Goal: Task Accomplishment & Management: Complete application form

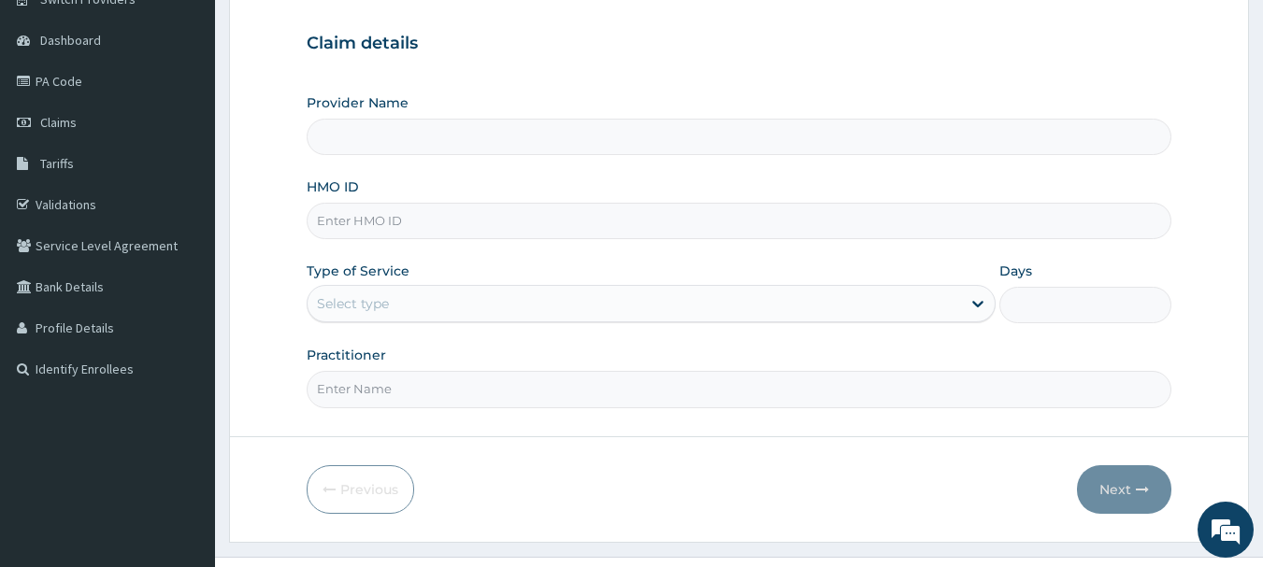
scroll to position [165, 0]
click at [510, 215] on input "HMO ID" at bounding box center [740, 220] width 866 height 36
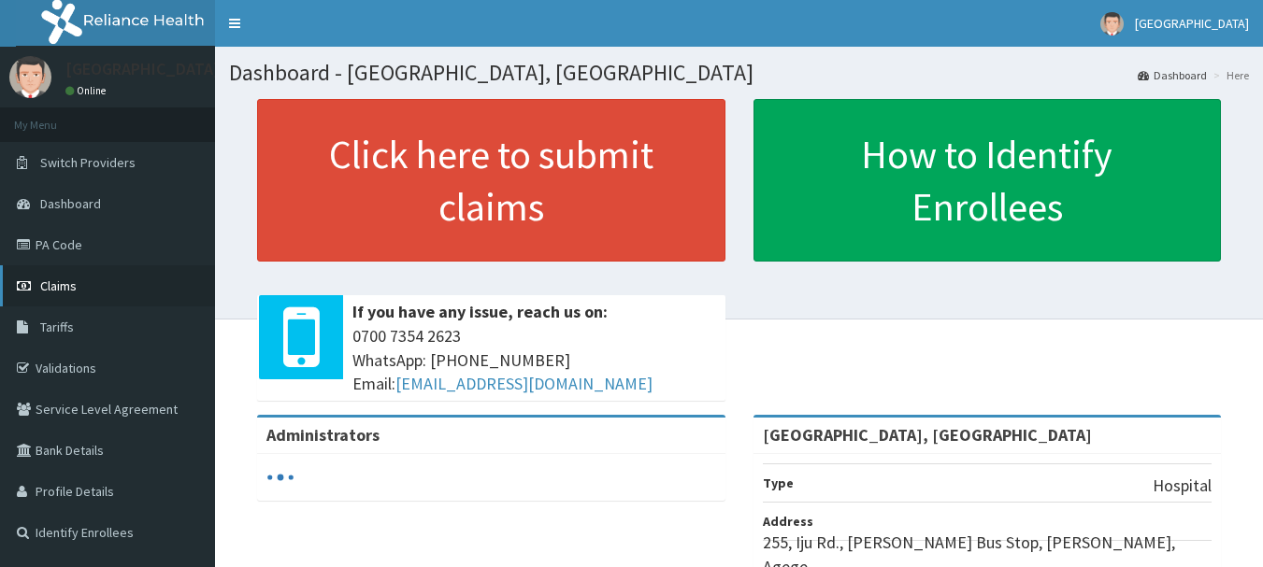
click at [48, 285] on span "Claims" at bounding box center [58, 286] width 36 height 17
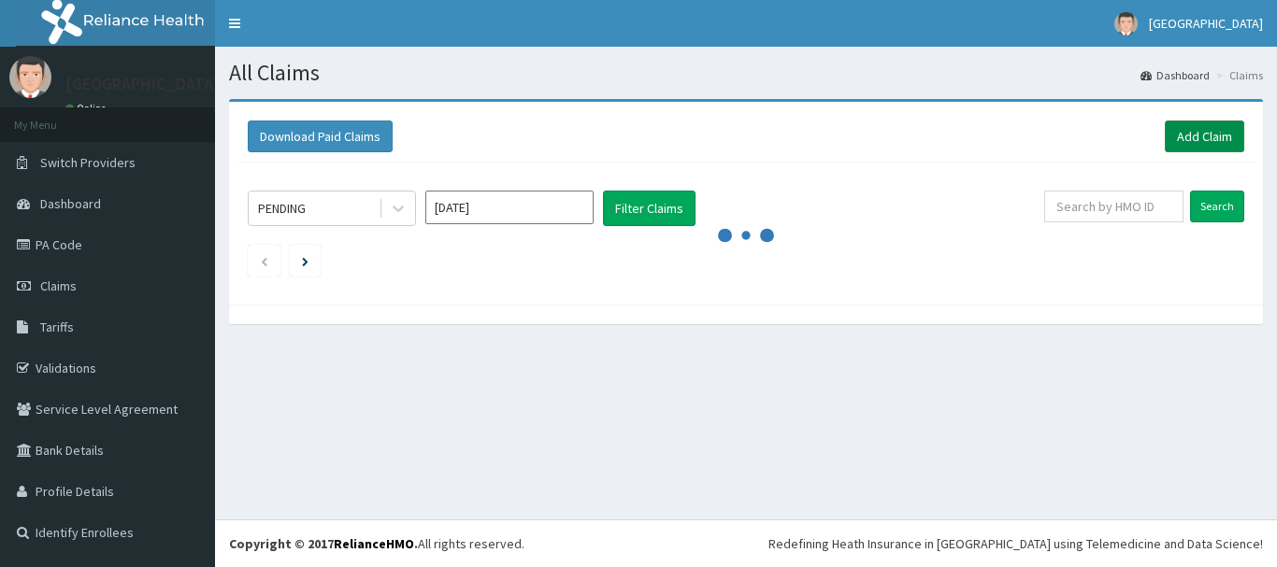
click at [1230, 143] on link "Add Claim" at bounding box center [1204, 137] width 79 height 32
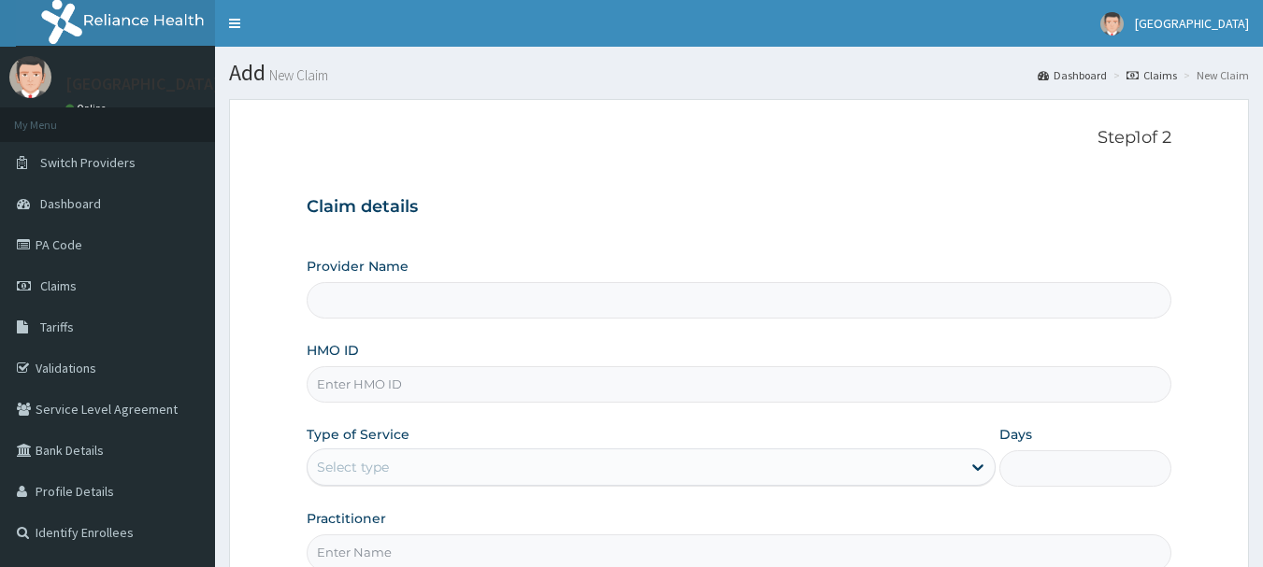
type input "[GEOGRAPHIC_DATA], [GEOGRAPHIC_DATA]"
click at [551, 367] on input "HMO ID" at bounding box center [740, 384] width 866 height 36
paste input "mey/10047/a"
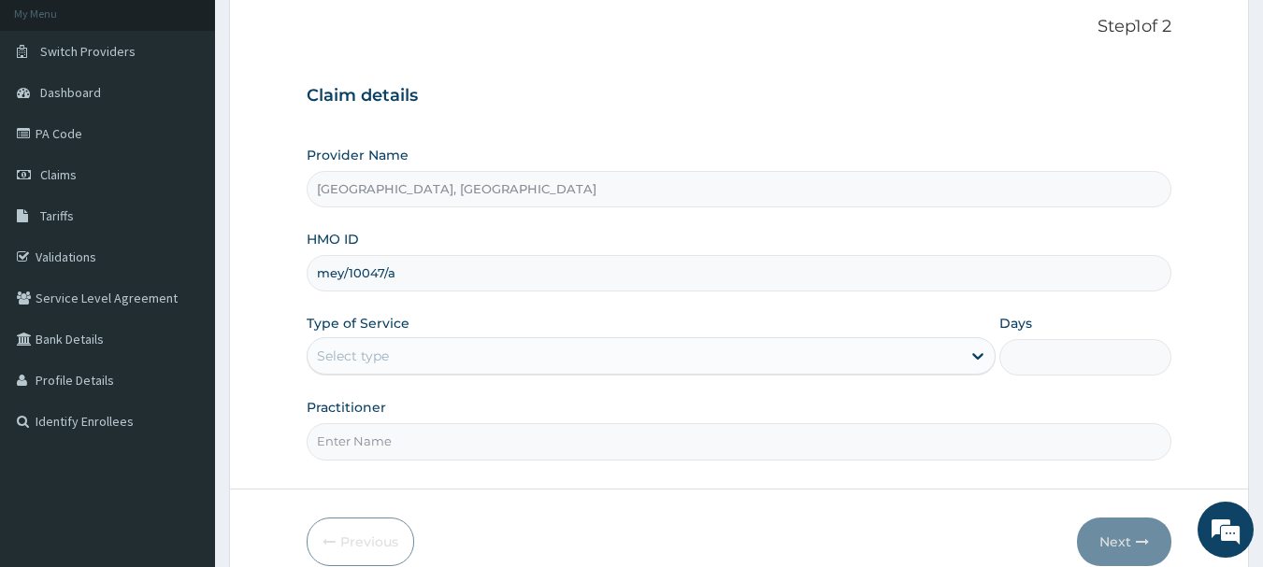
scroll to position [115, 0]
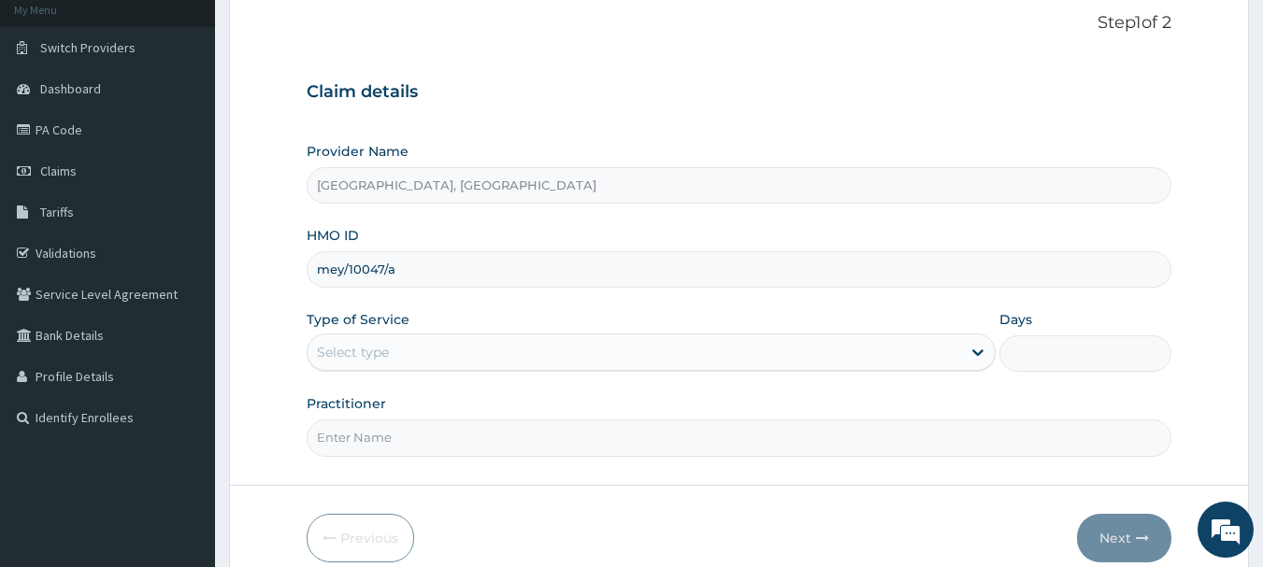
type input "mey/10047/a"
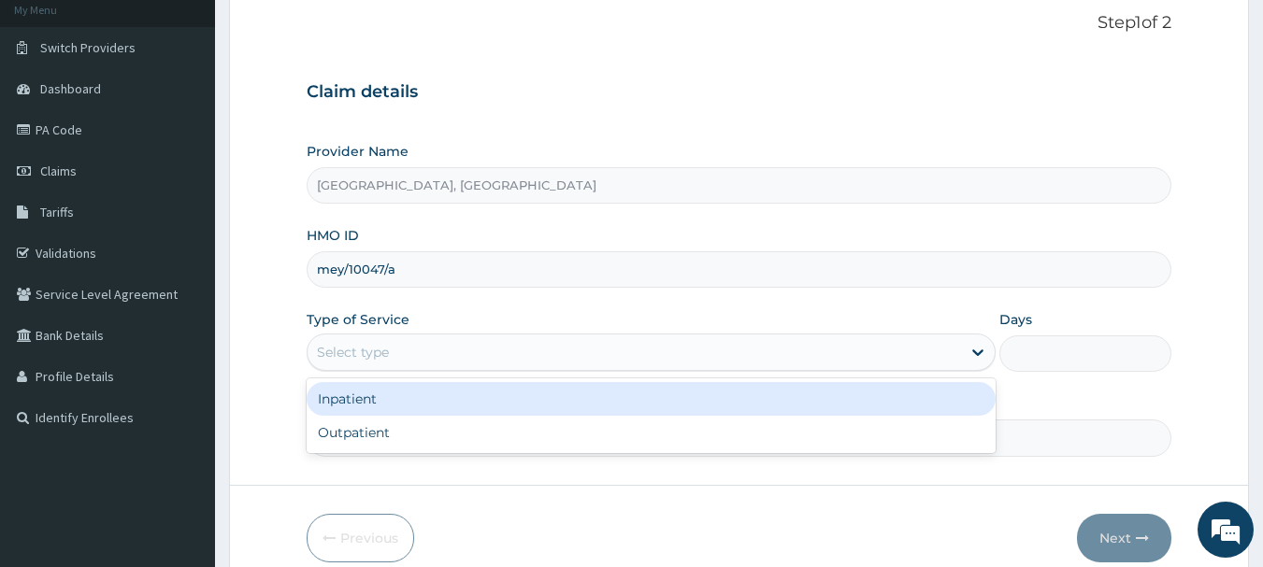
click at [388, 404] on div "Inpatient" at bounding box center [651, 399] width 689 height 34
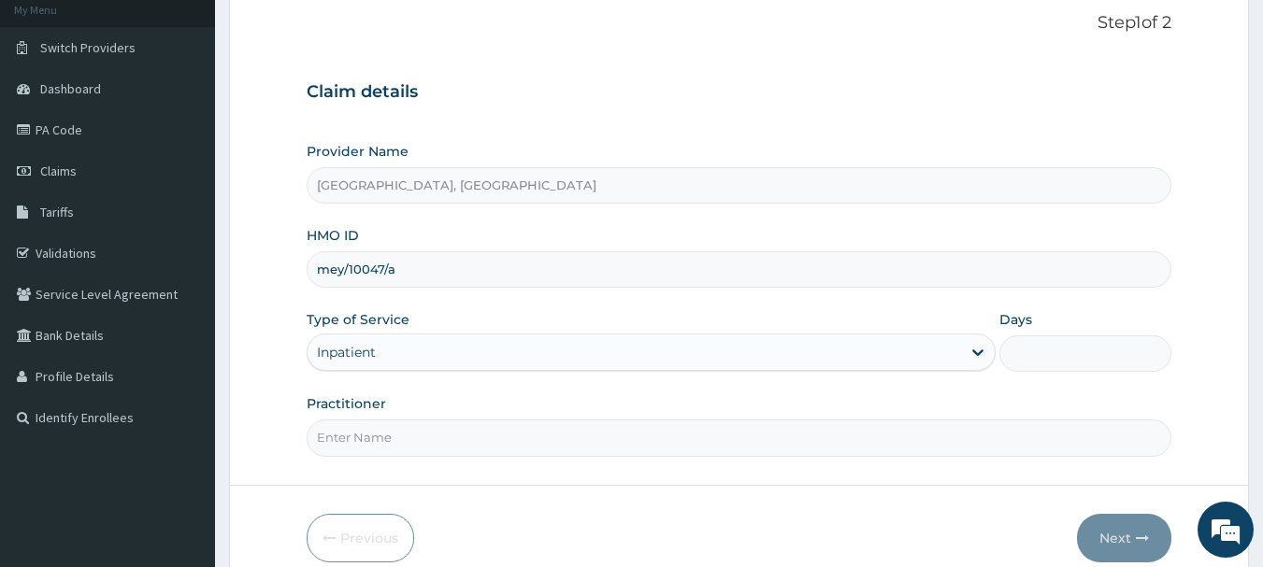
scroll to position [0, 0]
click at [1047, 359] on input "Days" at bounding box center [1085, 354] width 172 height 36
type input "1"
click at [496, 435] on input "Practitioner" at bounding box center [740, 438] width 866 height 36
type input "Dr Daniel"
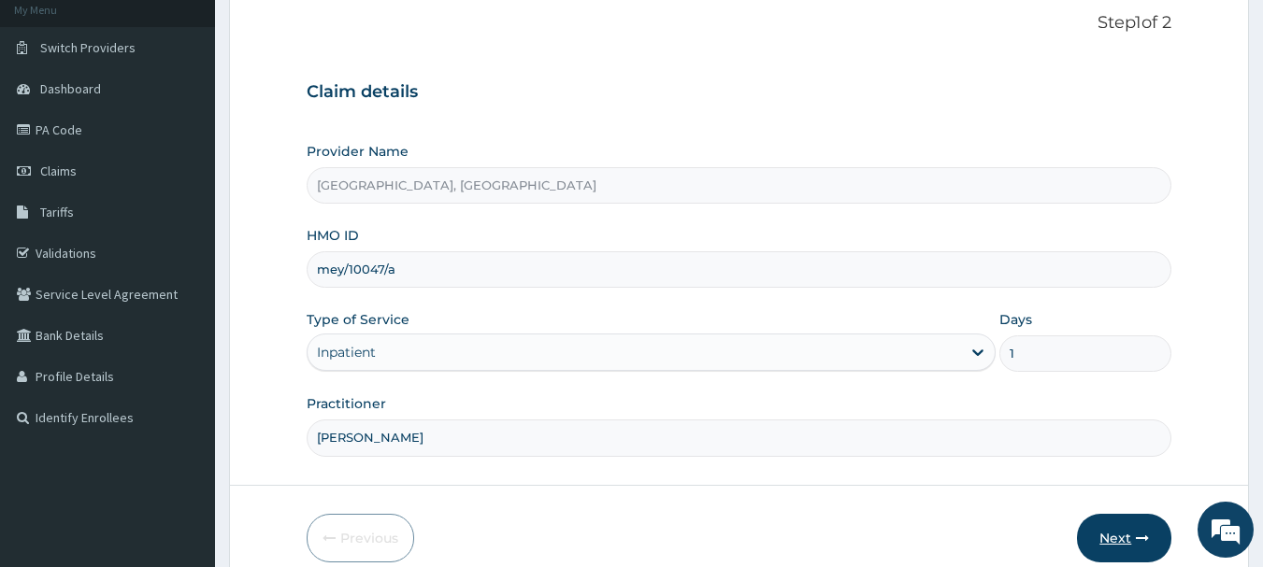
click at [1126, 537] on button "Next" at bounding box center [1124, 538] width 94 height 49
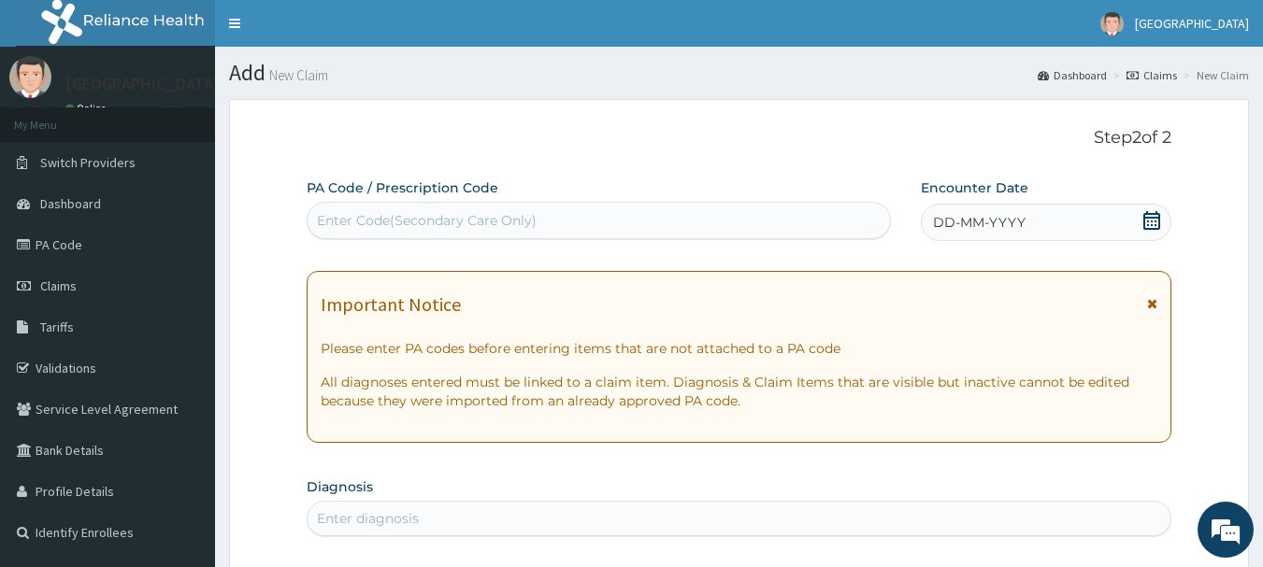
scroll to position [2, 0]
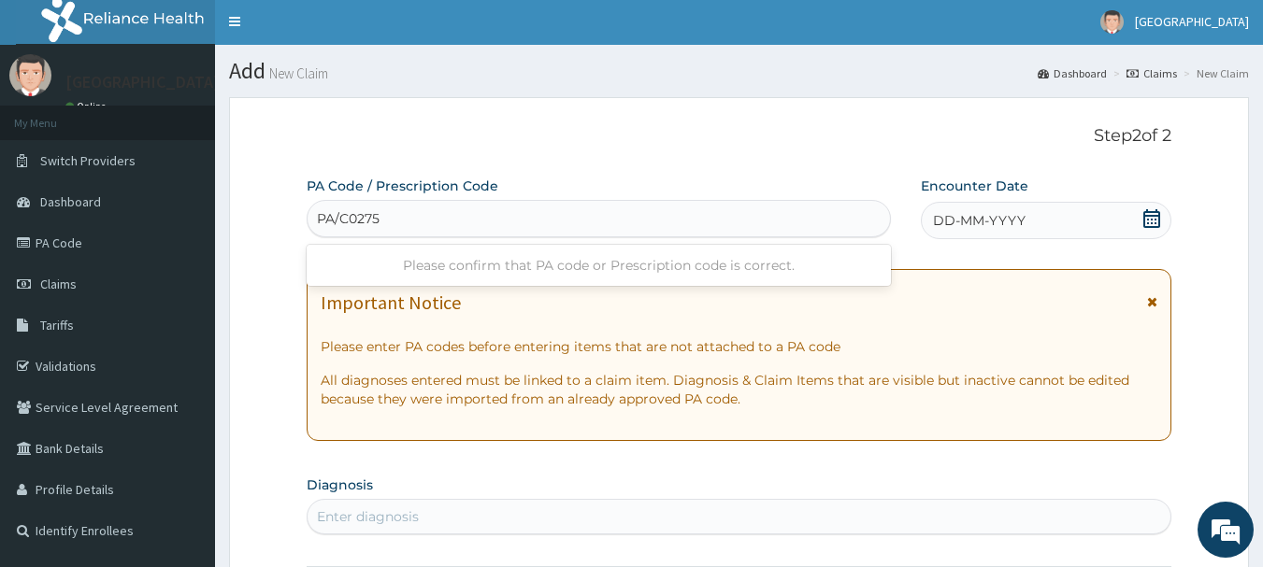
type input "PA/C02757"
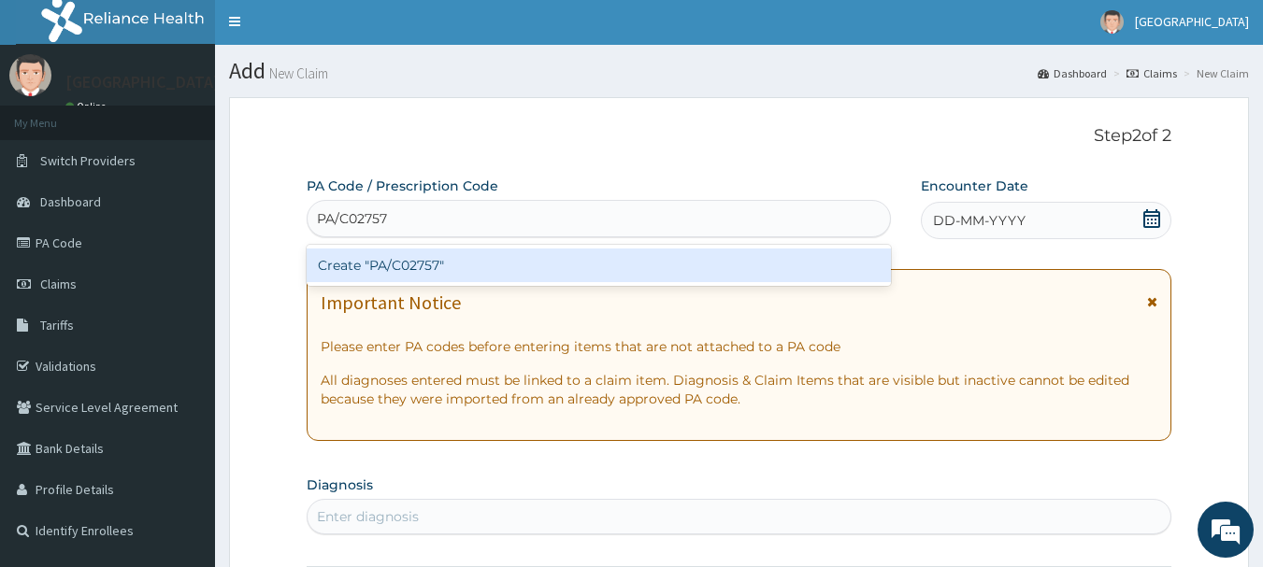
click at [541, 260] on div "Create "PA/C02757"" at bounding box center [599, 266] width 585 height 34
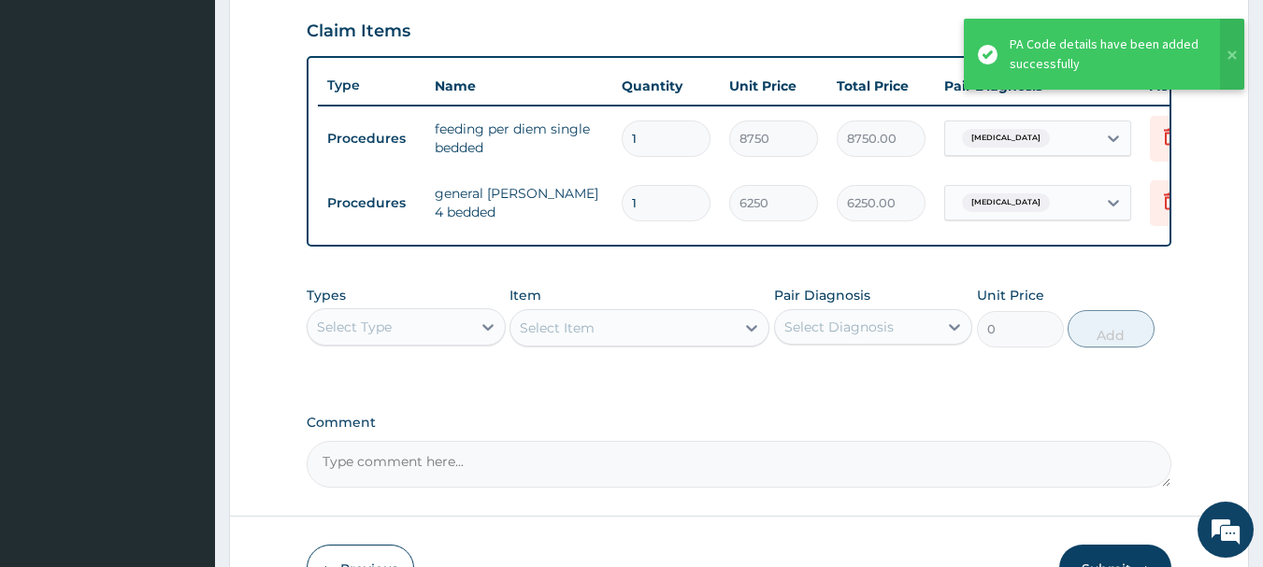
scroll to position [623, 0]
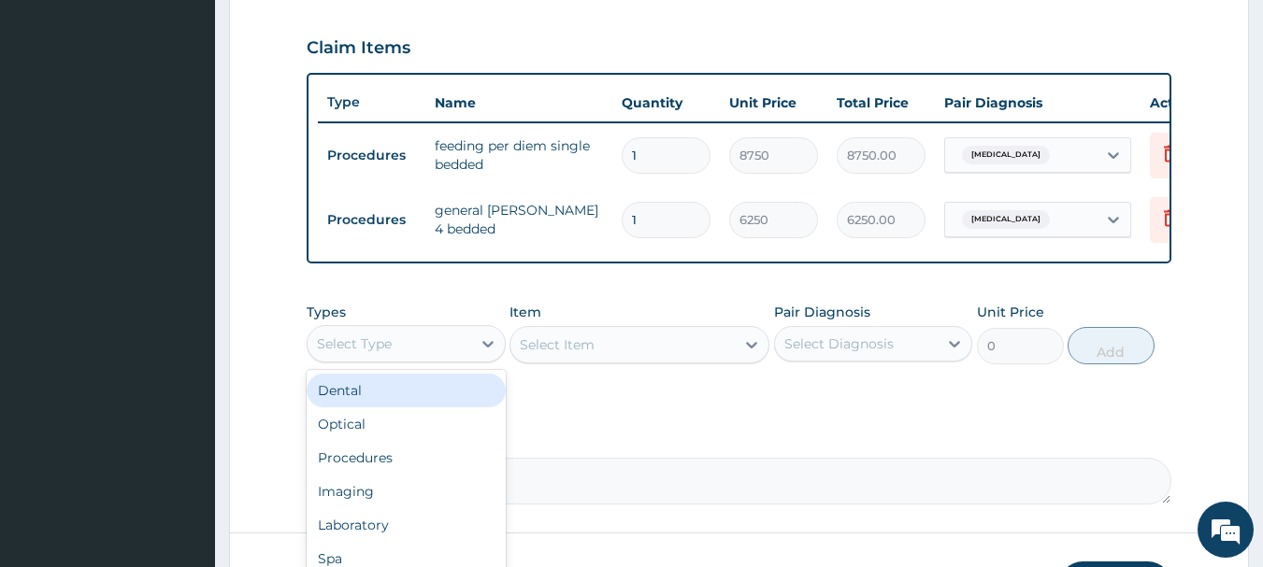
click at [365, 475] on div "Procedures" at bounding box center [406, 458] width 199 height 34
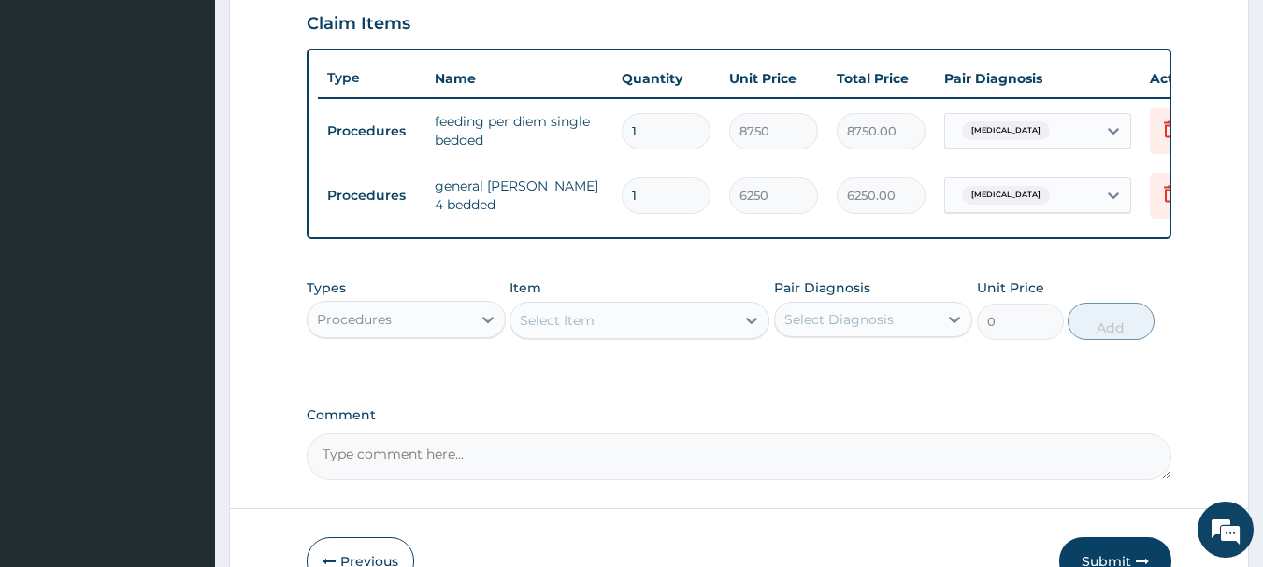
scroll to position [648, 0]
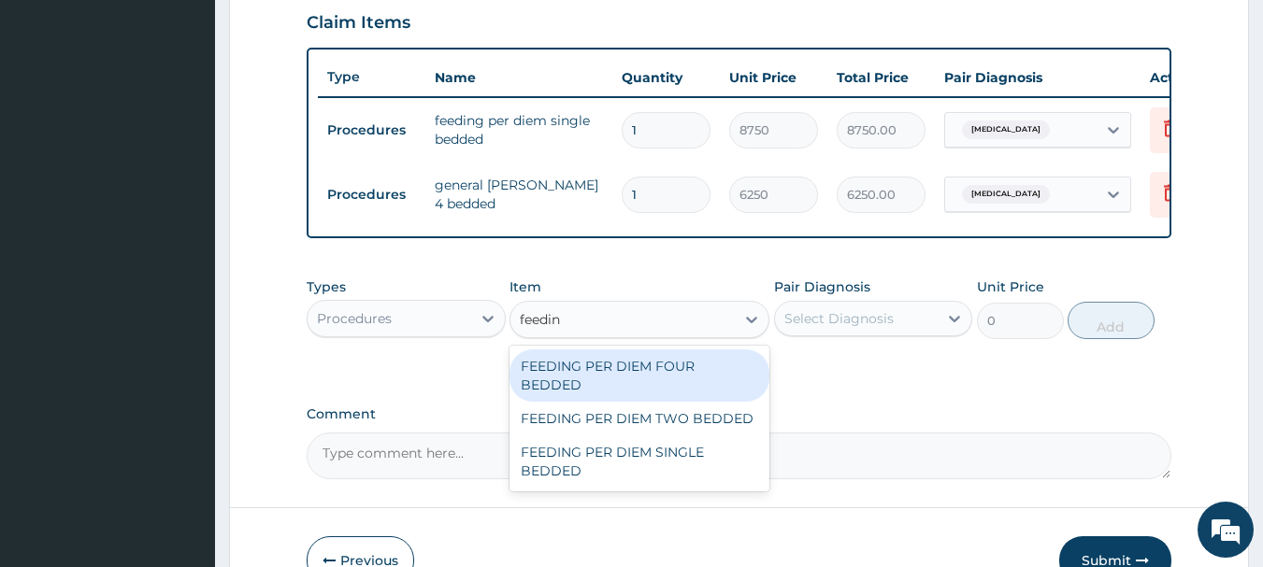
type input "feeding"
click at [684, 392] on div "FEEDING PER DIEM FOUR BEDDED" at bounding box center [639, 376] width 260 height 52
type input "6250"
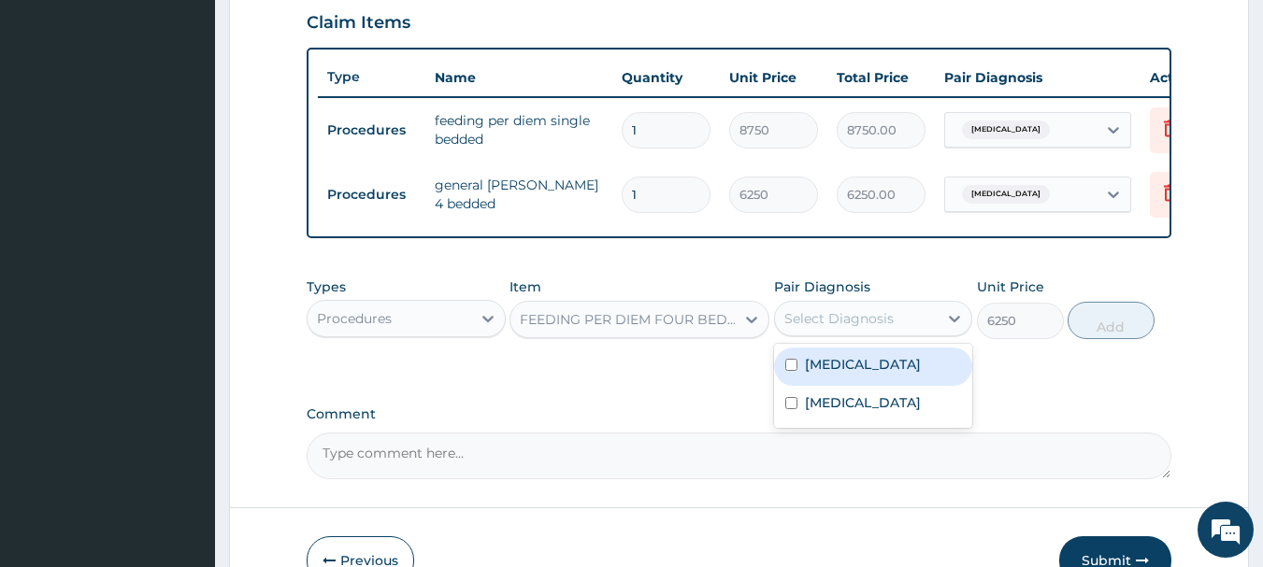
click at [835, 412] on label "Malaria" at bounding box center [863, 403] width 116 height 19
checkbox input "true"
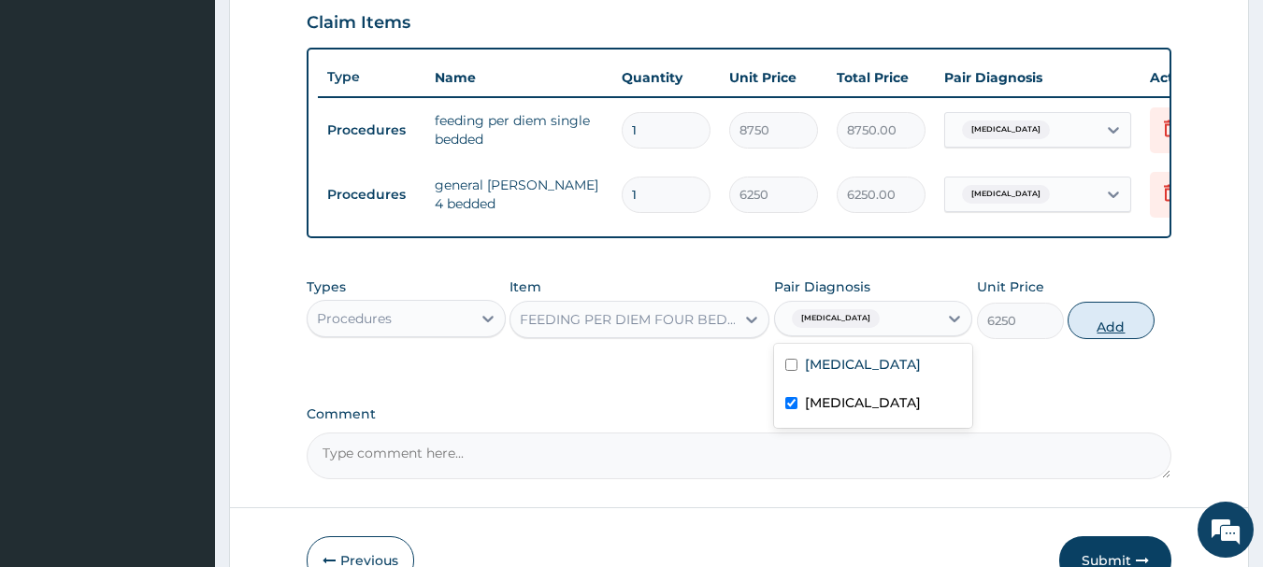
click at [1149, 339] on button "Add" at bounding box center [1111, 320] width 87 height 37
type input "0"
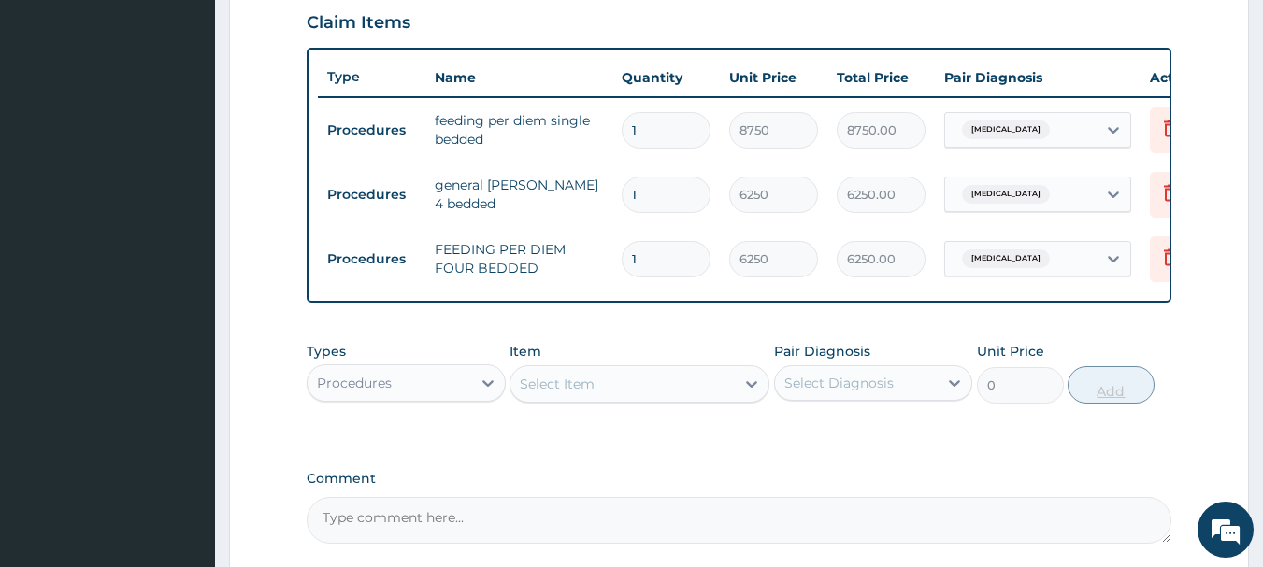
scroll to position [0, 73]
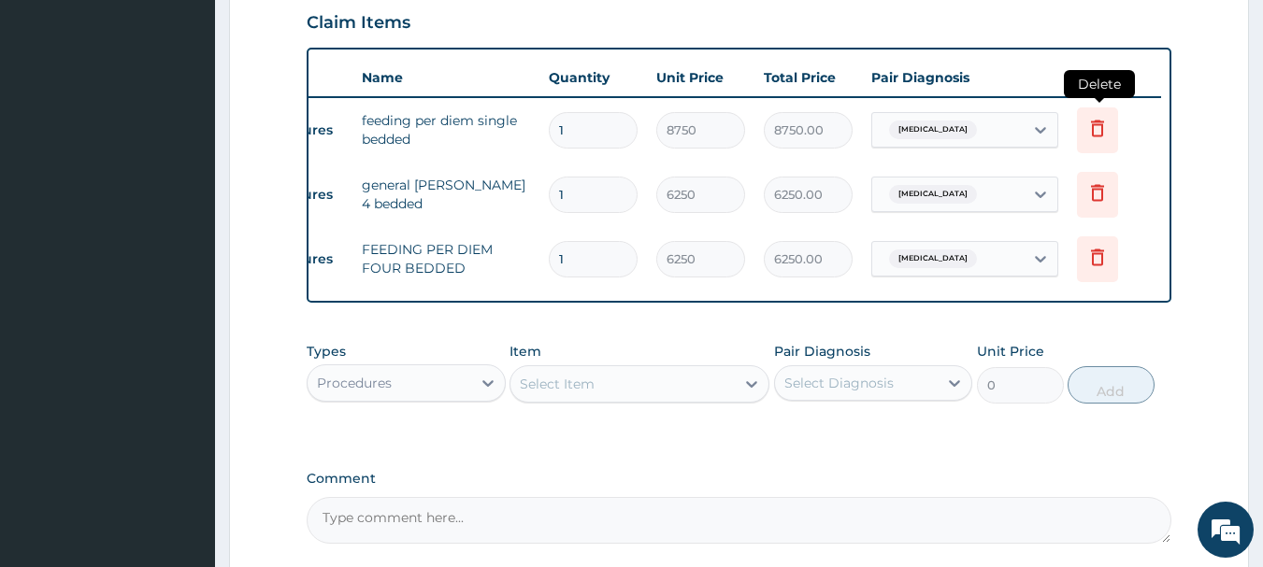
click at [1109, 126] on icon at bounding box center [1097, 130] width 41 height 46
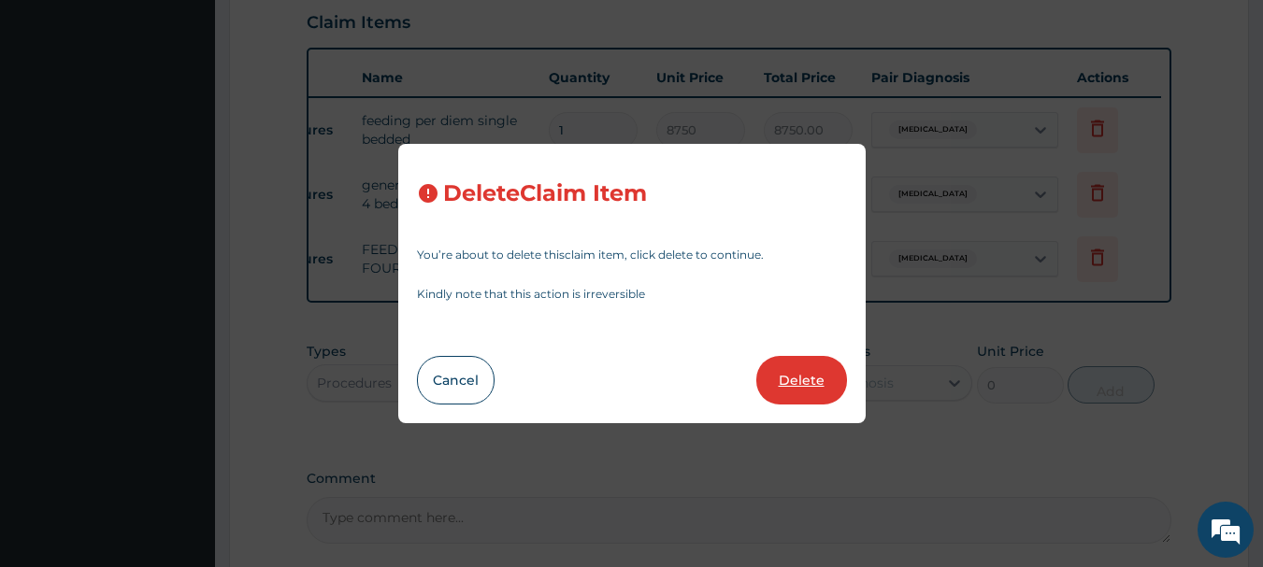
click at [807, 382] on button "Delete" at bounding box center [801, 380] width 91 height 49
type input "6250"
type input "6250.00"
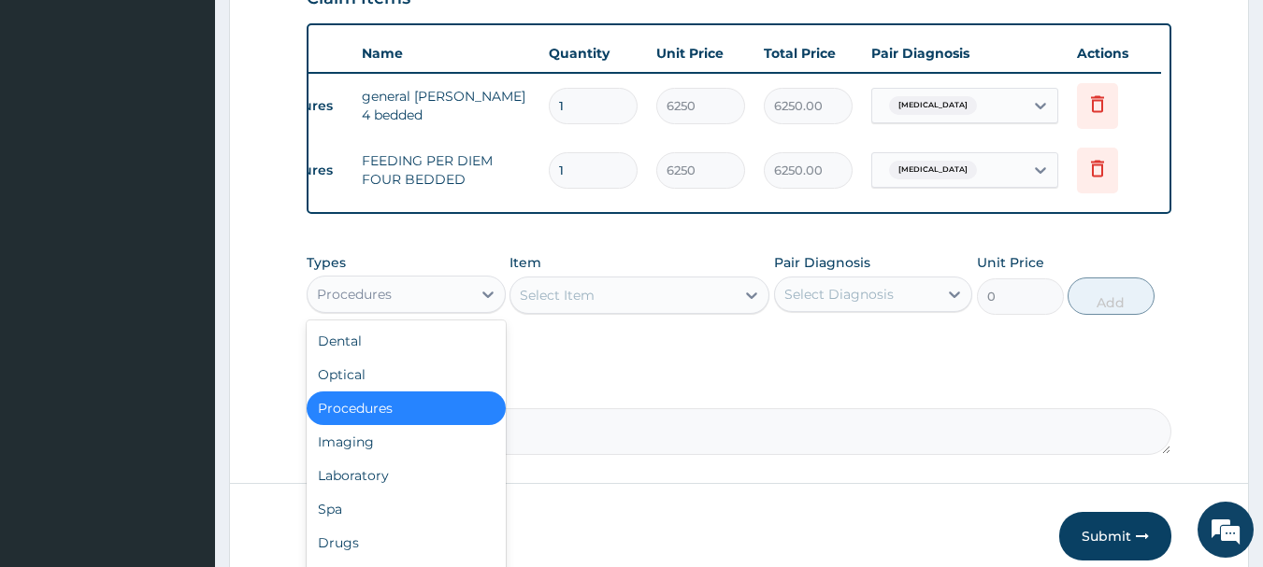
scroll to position [770, 0]
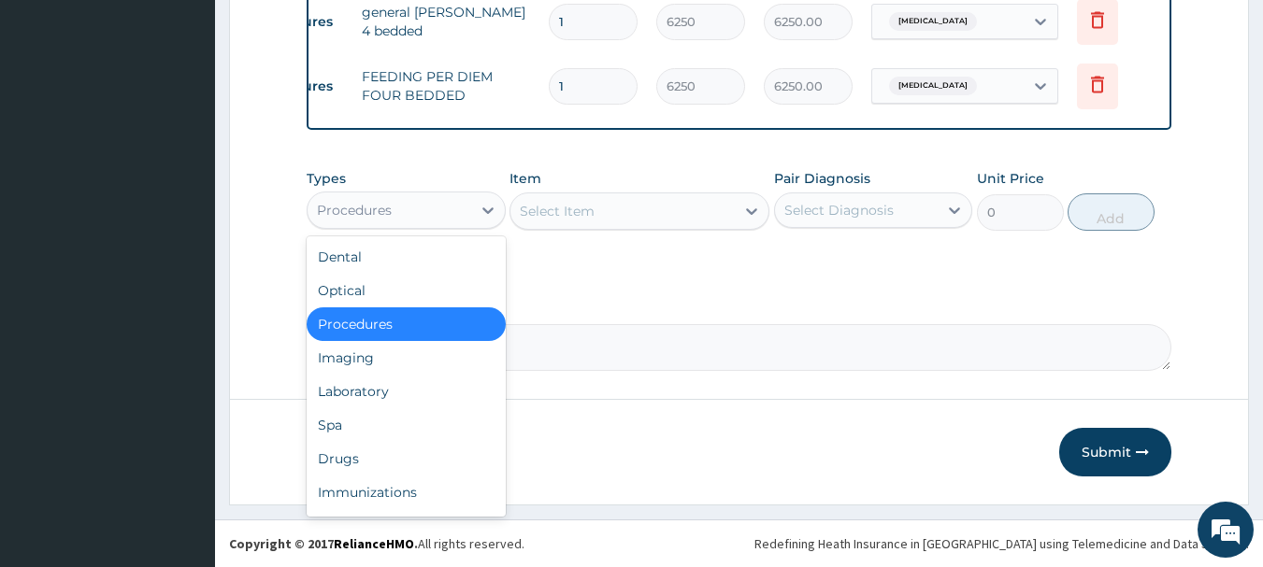
click at [357, 393] on div "Laboratory" at bounding box center [406, 392] width 199 height 34
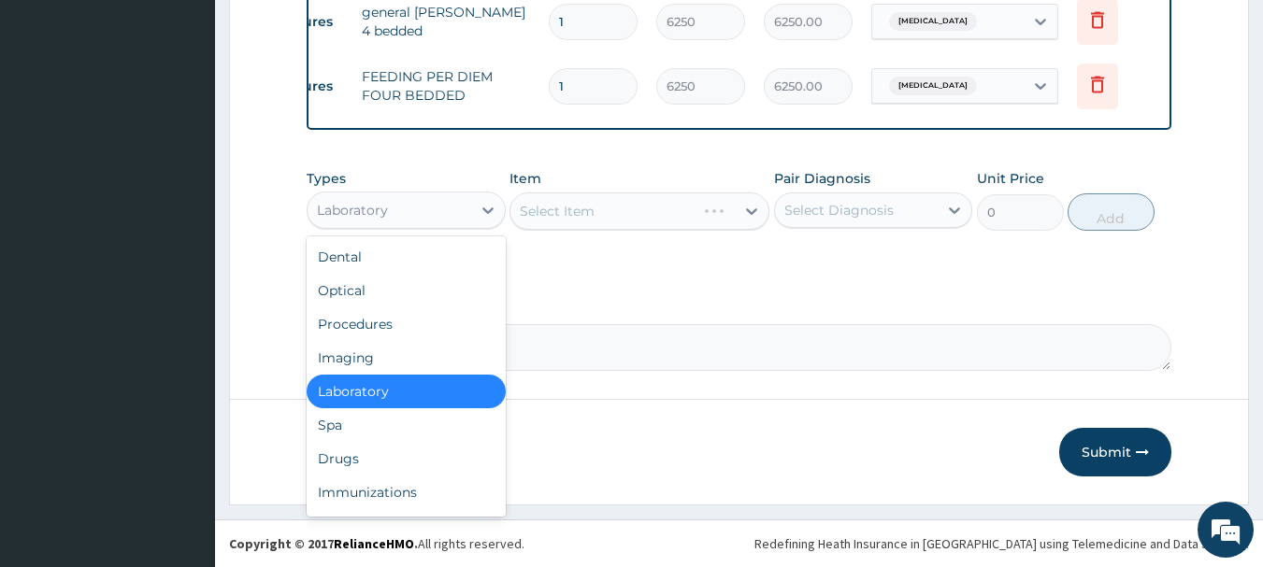
click at [365, 322] on div "Procedures" at bounding box center [406, 325] width 199 height 34
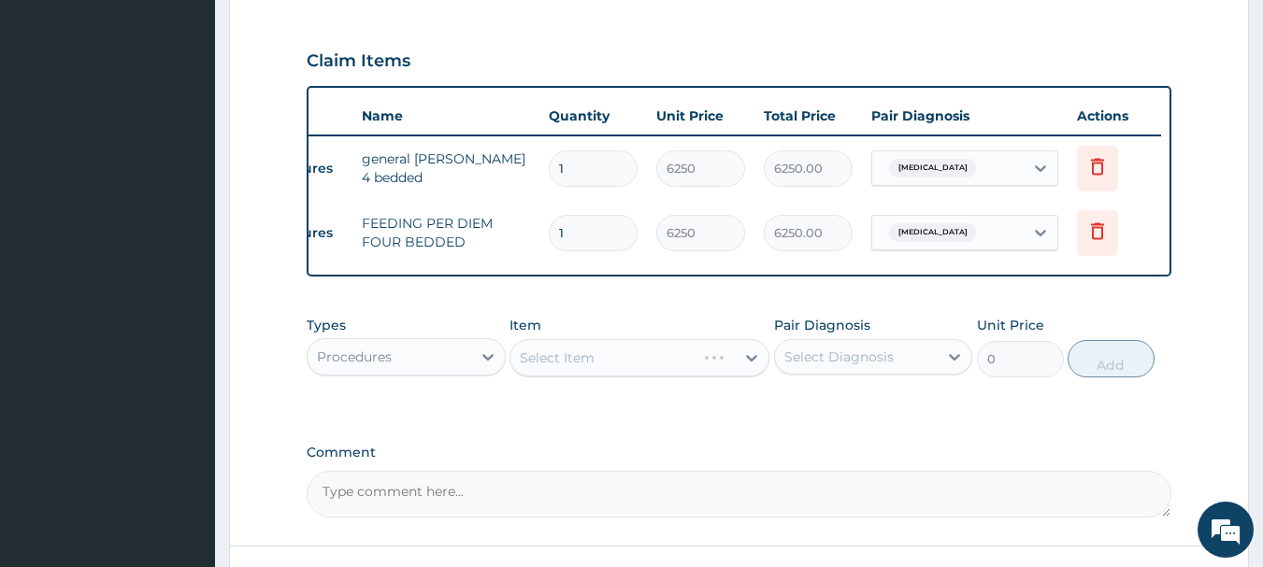
scroll to position [612, 0]
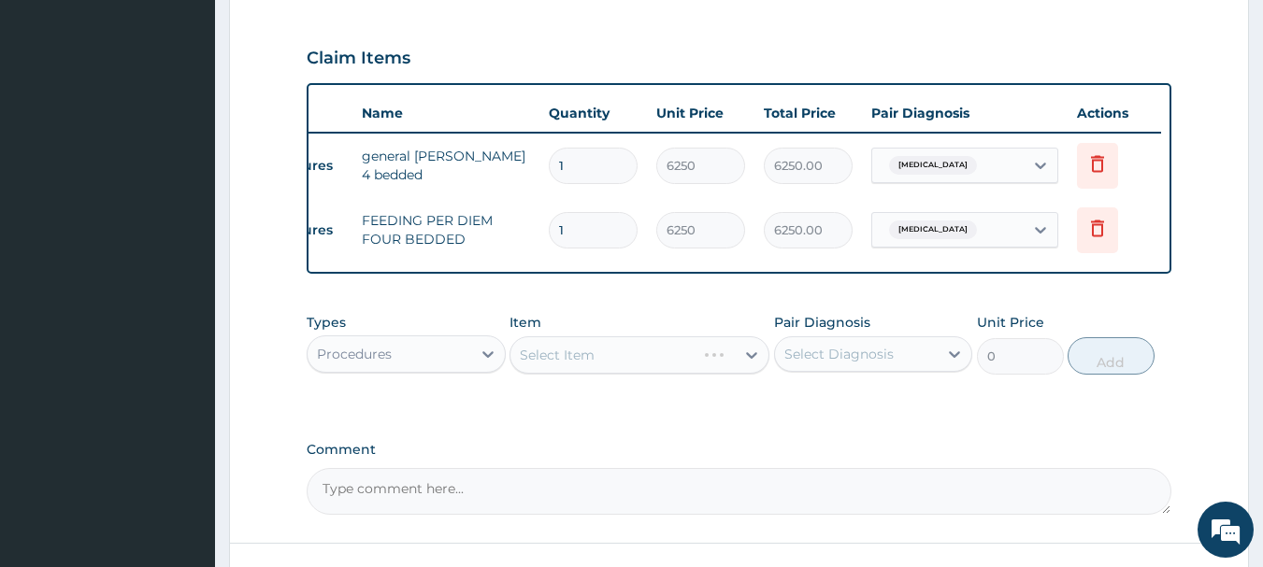
click at [661, 370] on div "Select Item" at bounding box center [639, 355] width 260 height 37
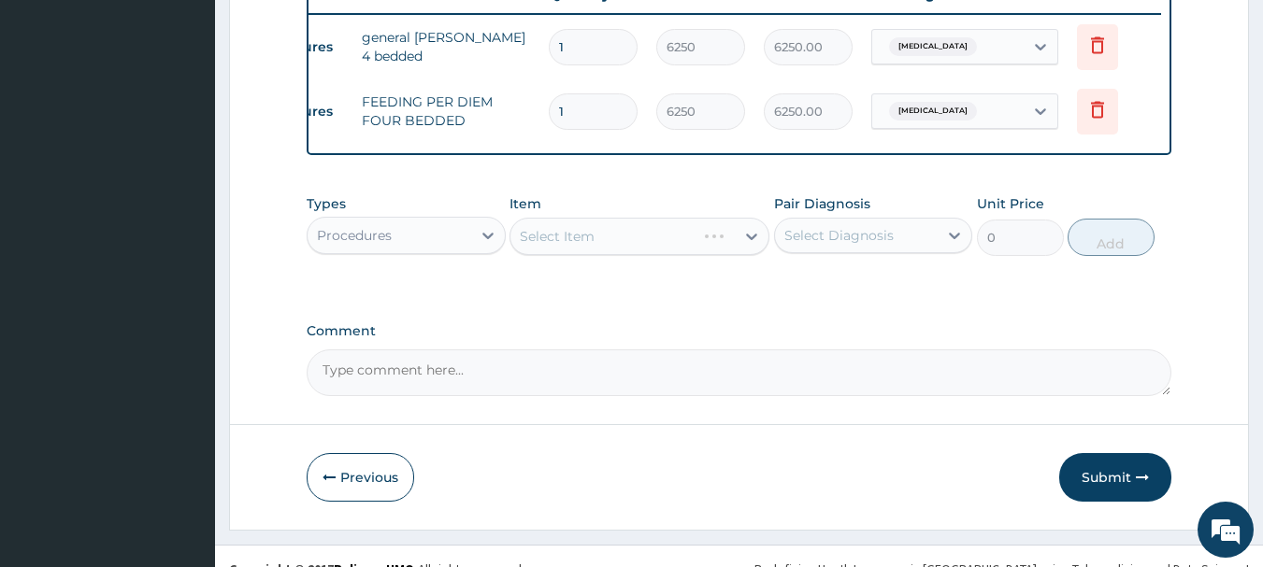
scroll to position [736, 0]
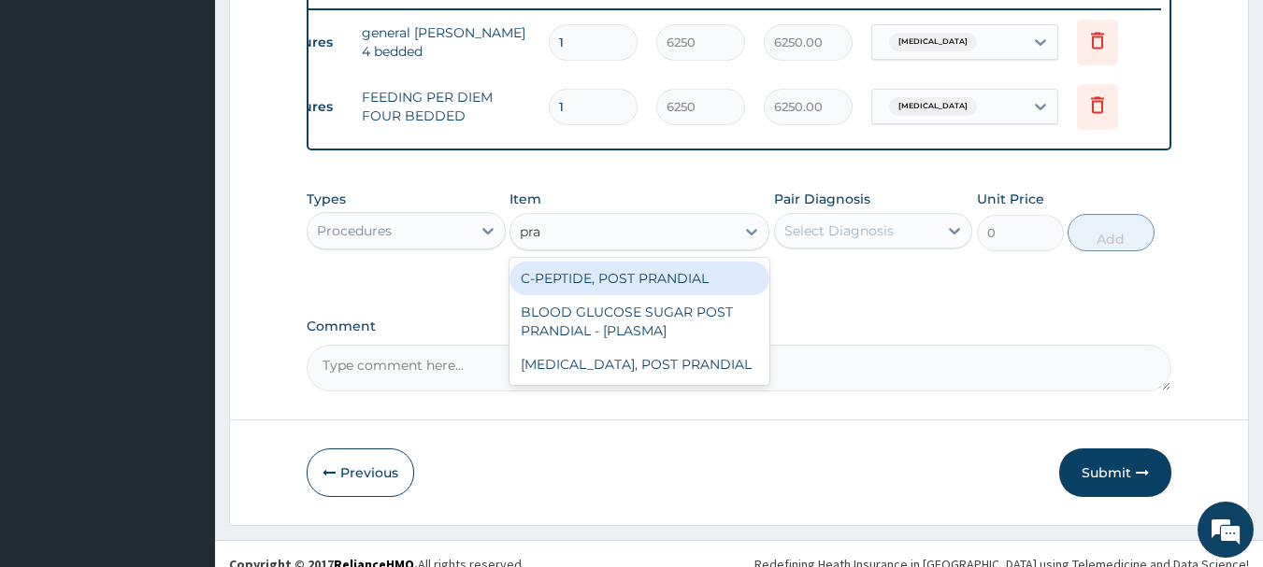
type input "prac"
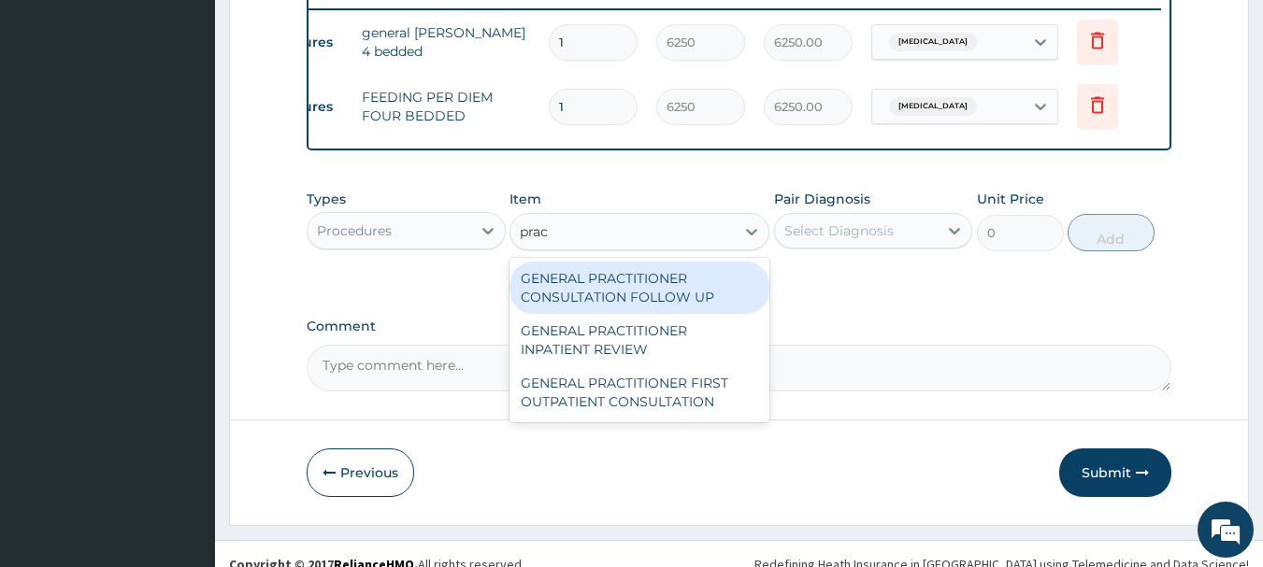
click at [658, 412] on div "GENERAL PRACTITIONER FIRST OUTPATIENT CONSULTATION" at bounding box center [639, 392] width 260 height 52
type input "3750"
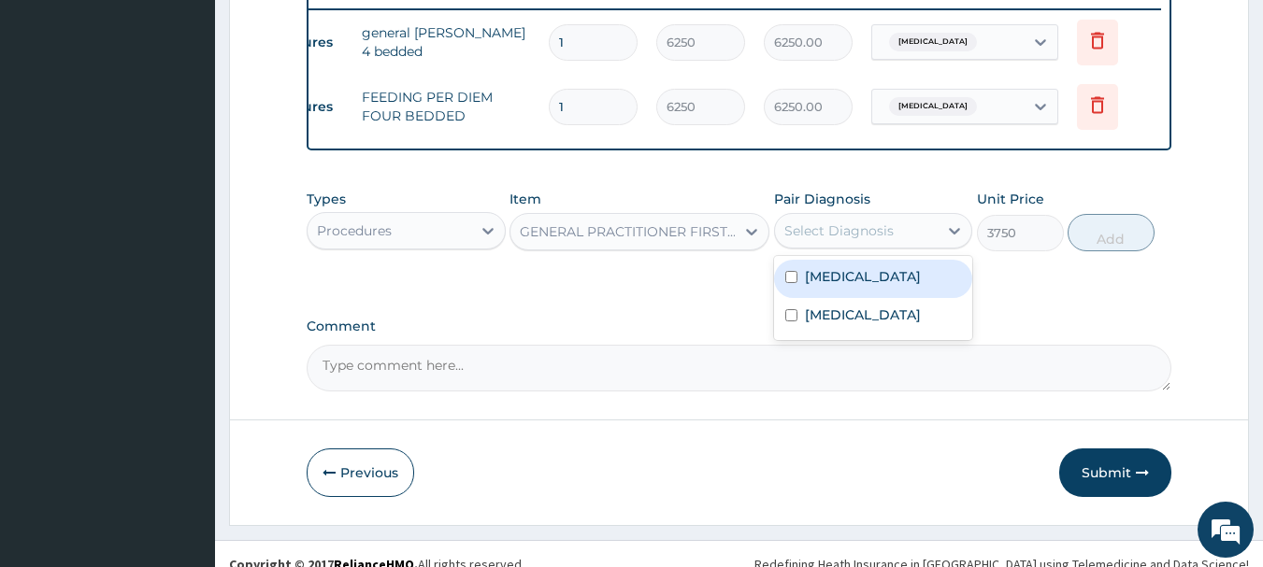
click at [832, 324] on label "Malaria" at bounding box center [863, 315] width 116 height 19
checkbox input "true"
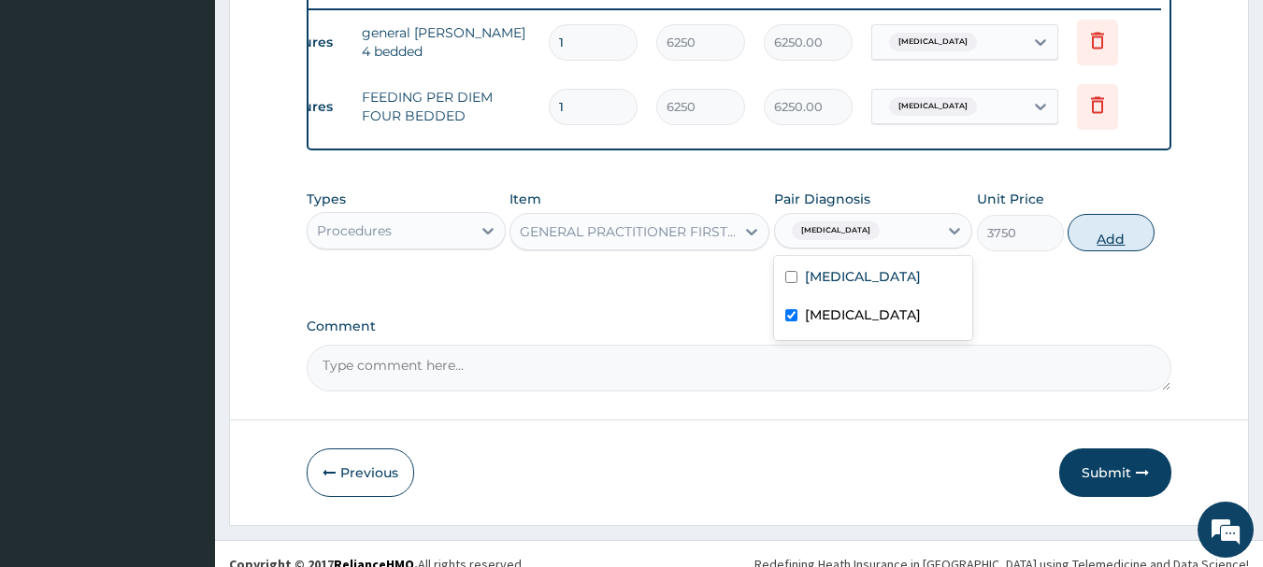
click at [1133, 251] on button "Add" at bounding box center [1111, 232] width 87 height 37
type input "0"
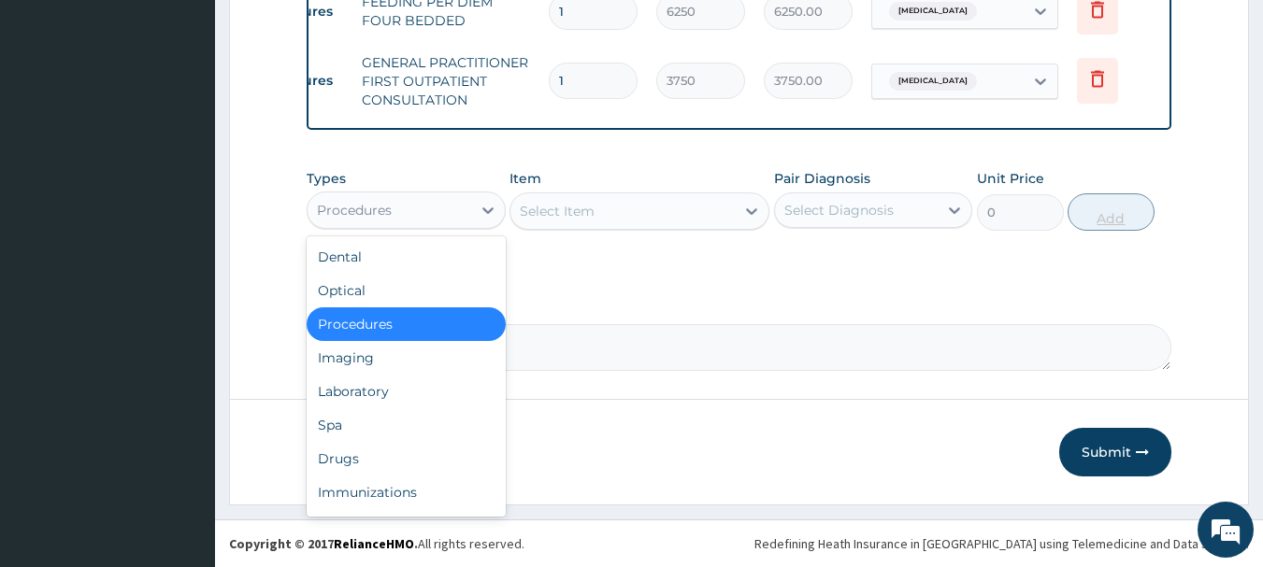
scroll to position [845, 0]
click at [351, 399] on div "Laboratory" at bounding box center [406, 392] width 199 height 34
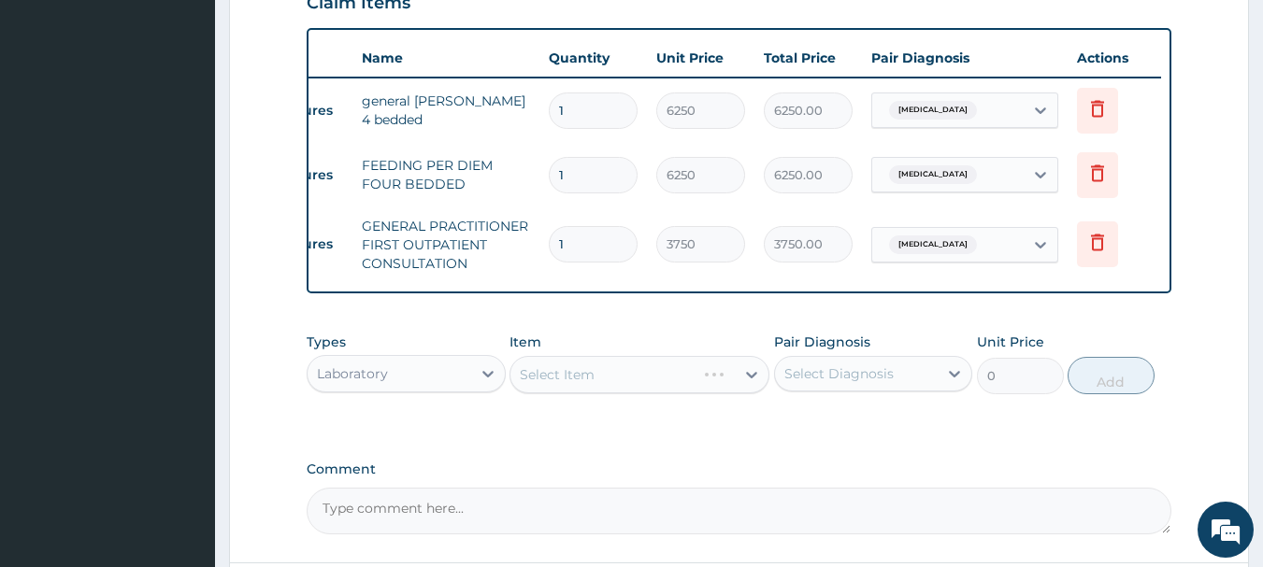
scroll to position [665, 0]
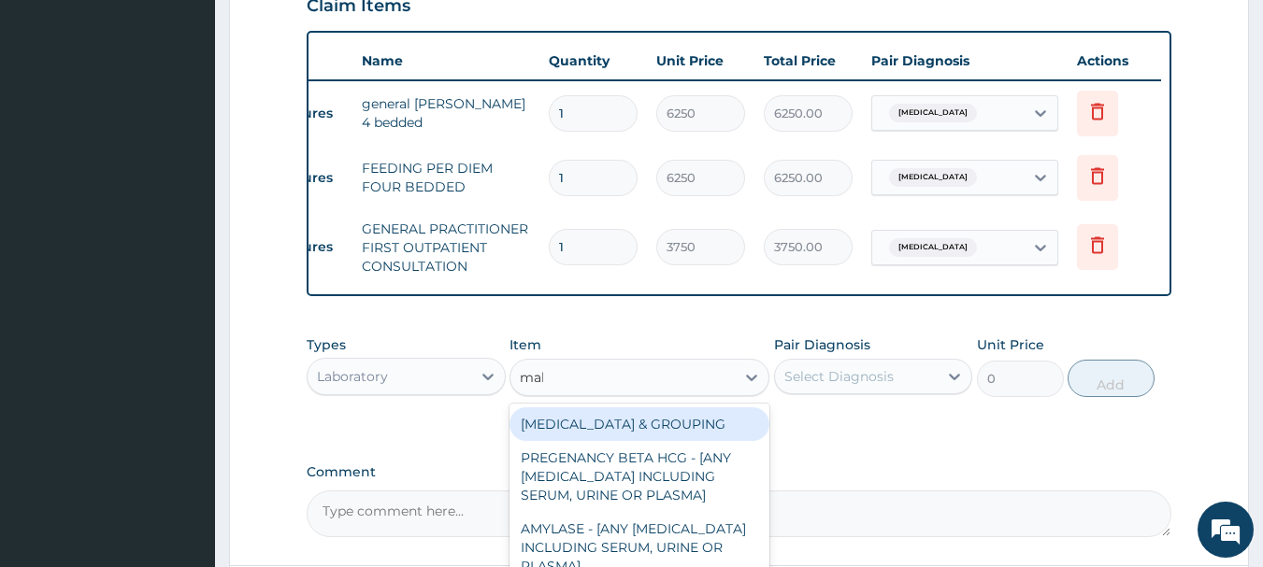
type input "mala"
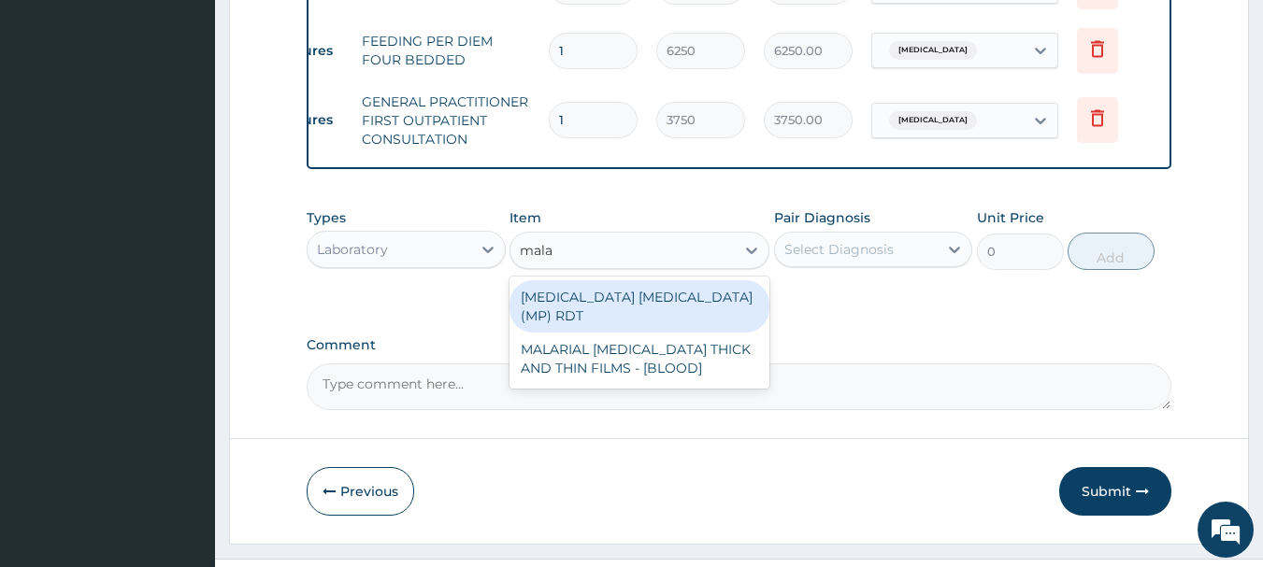
scroll to position [800, 0]
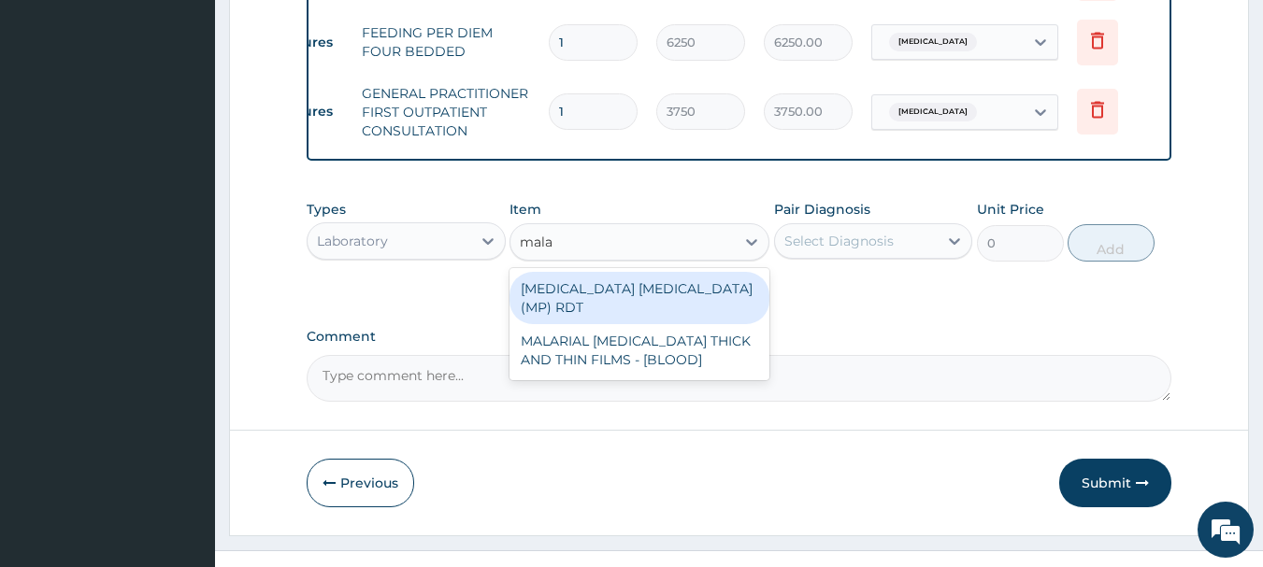
click at [681, 341] on div "MALARIAL PARASITE THICK AND THIN FILMS - [BLOOD]" at bounding box center [639, 350] width 260 height 52
type input "2187.5"
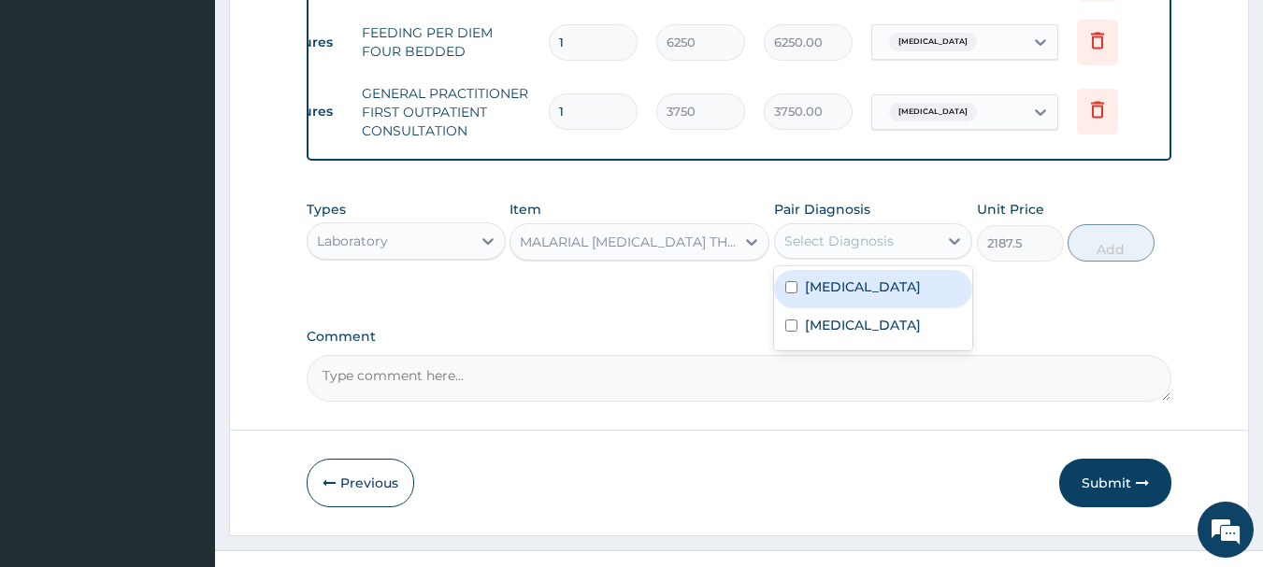
click at [838, 335] on label "Malaria" at bounding box center [863, 325] width 116 height 19
checkbox input "true"
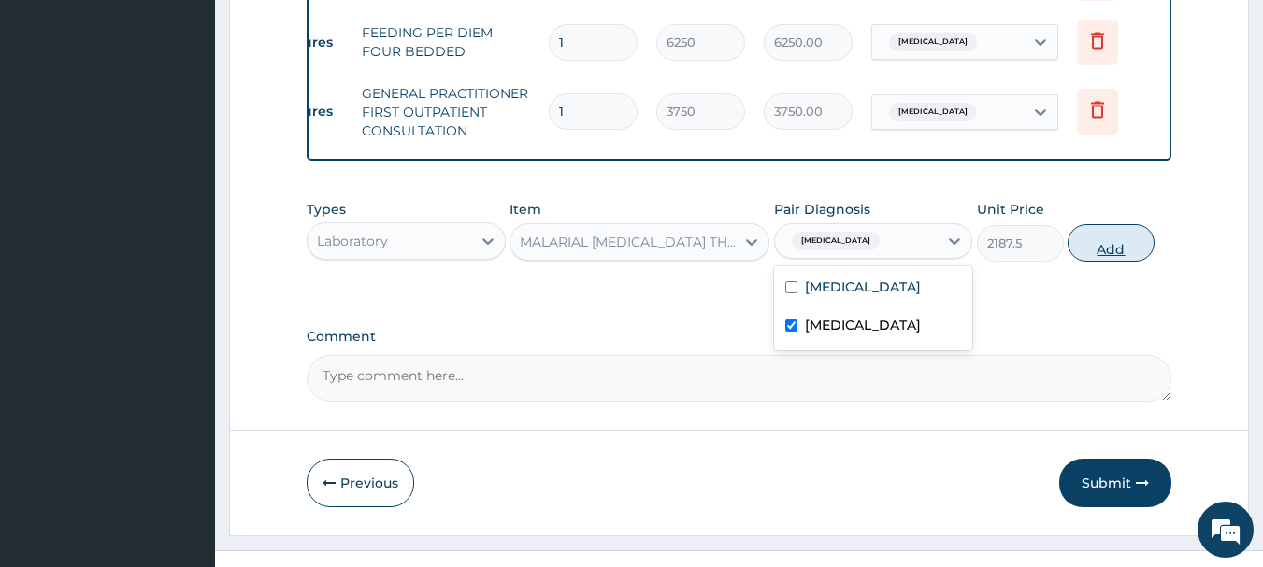
click at [1131, 262] on button "Add" at bounding box center [1111, 242] width 87 height 37
type input "0"
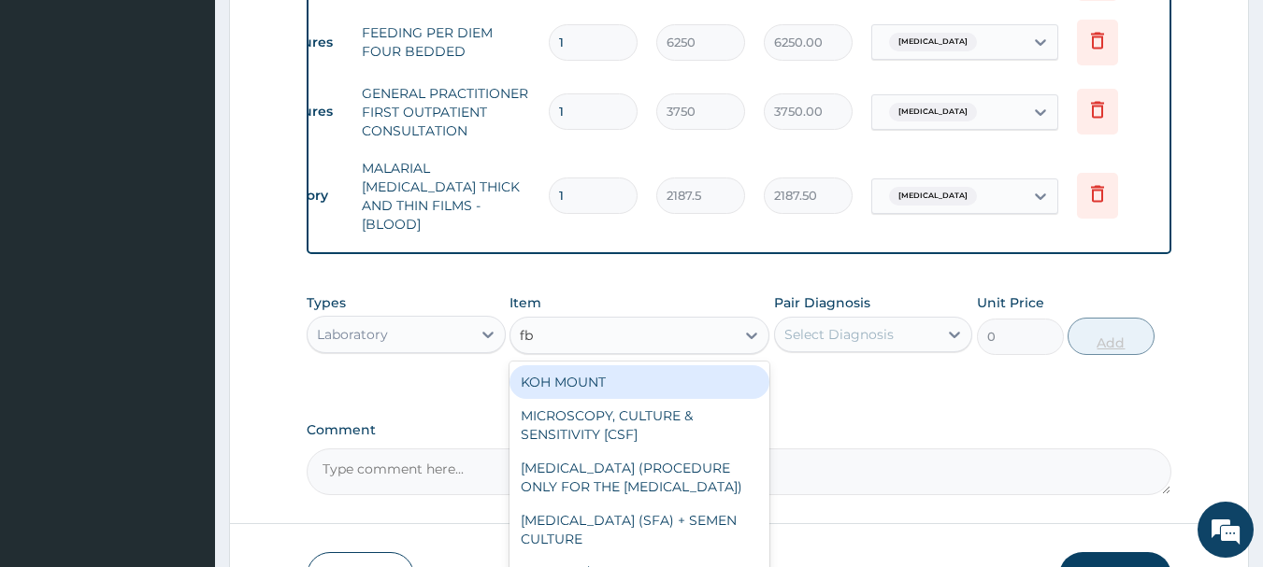
type input "fbc"
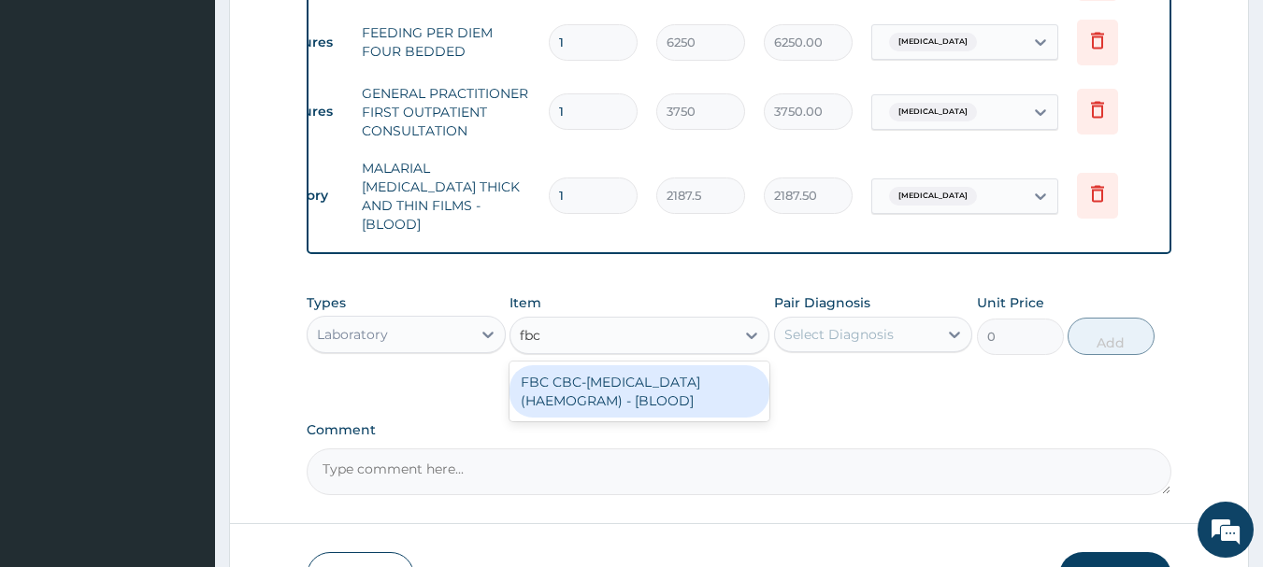
click at [687, 389] on div "FBC CBC-COMPLETE BLOOD COUNT (HAEMOGRAM) - [BLOOD]" at bounding box center [639, 391] width 260 height 52
type input "5000"
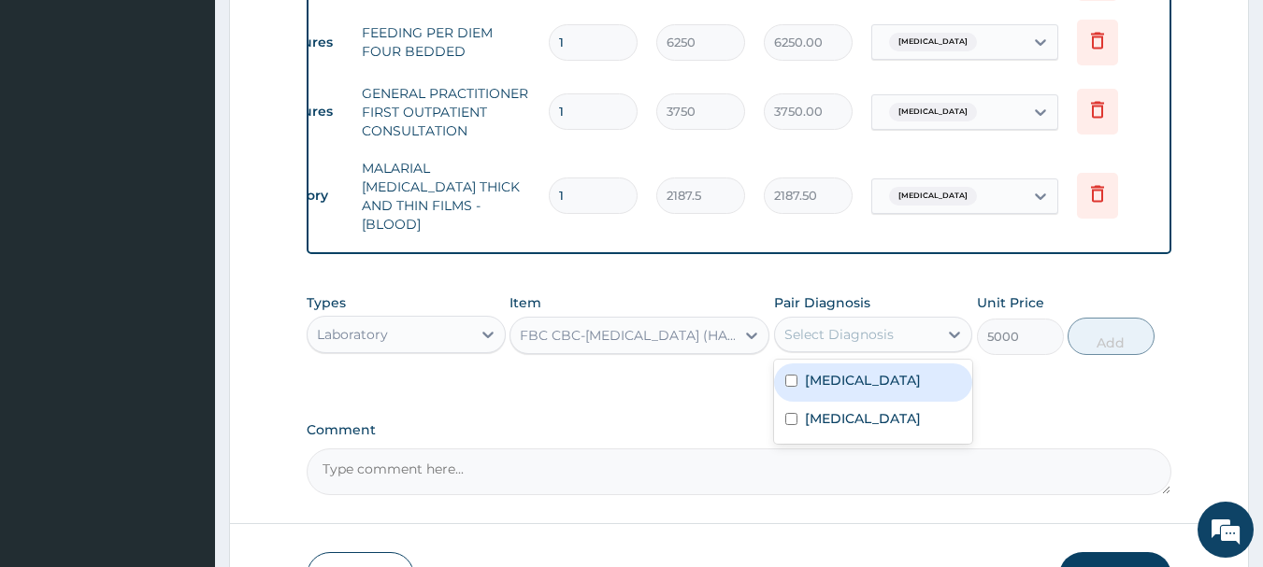
click at [838, 375] on label "Sepsis" at bounding box center [863, 380] width 116 height 19
checkbox input "true"
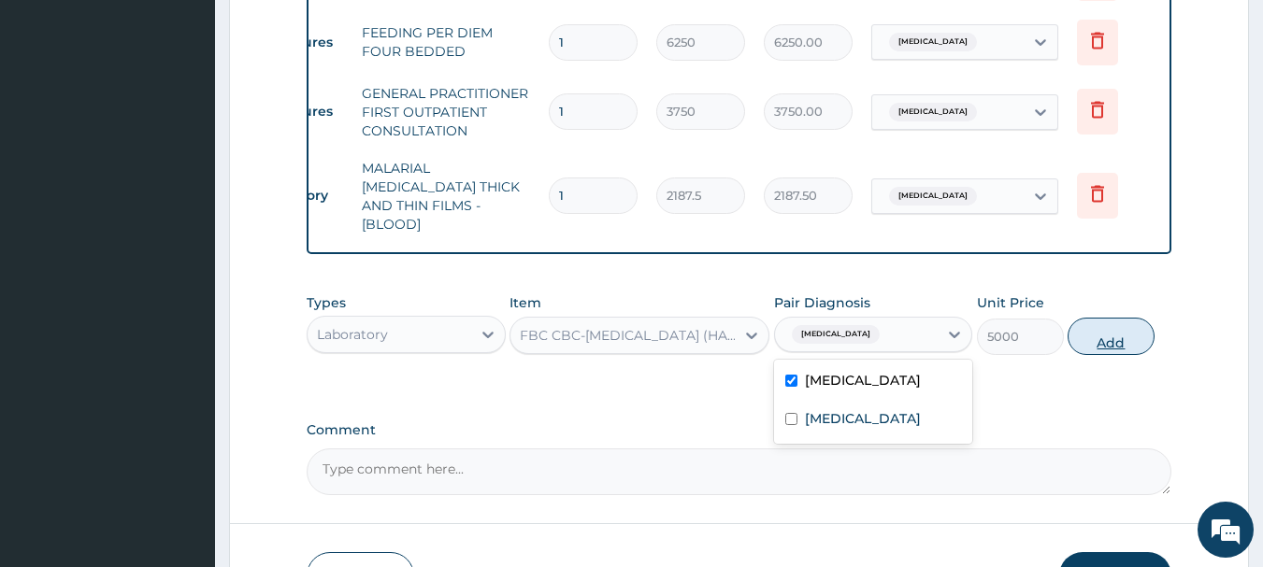
click at [1131, 338] on button "Add" at bounding box center [1111, 336] width 87 height 37
type input "0"
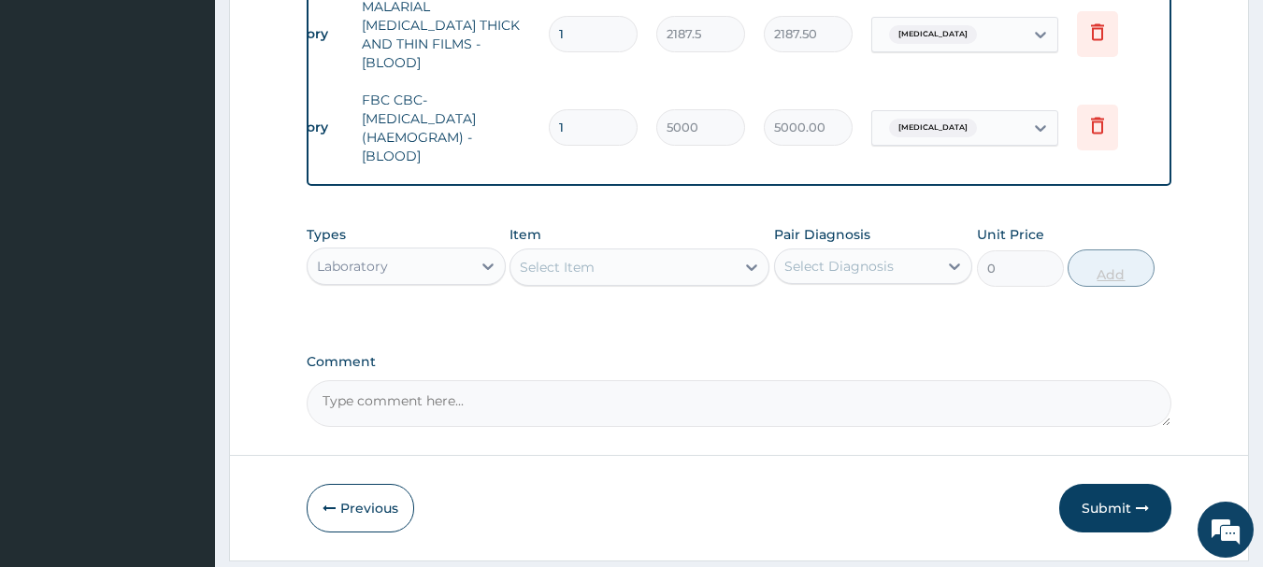
scroll to position [976, 0]
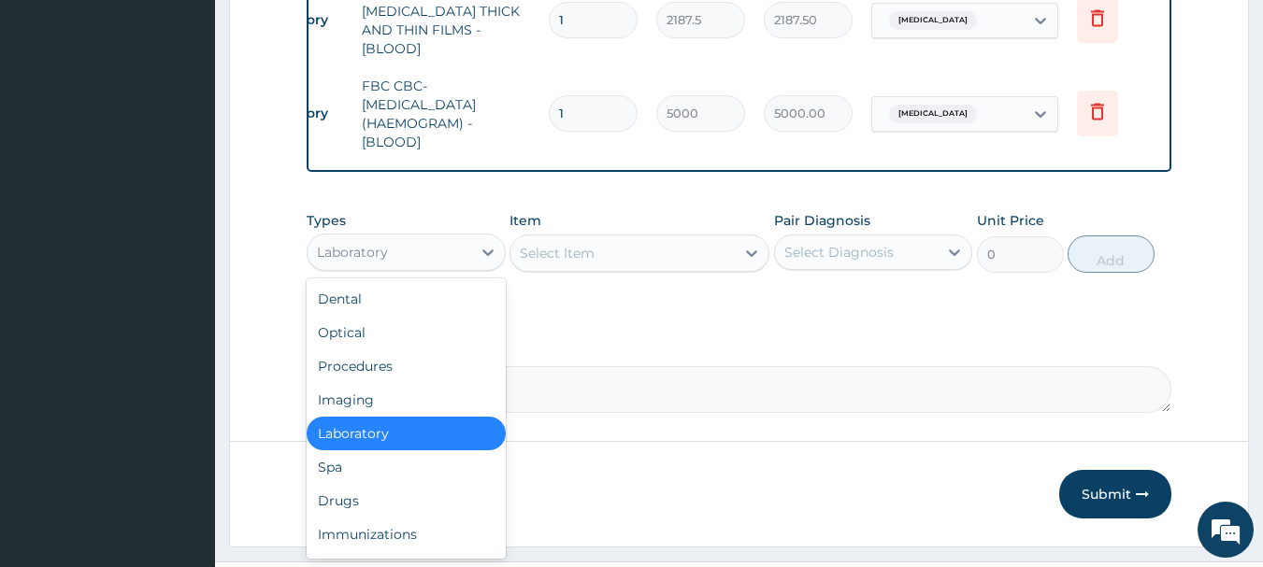
click at [335, 494] on div "Drugs" at bounding box center [406, 501] width 199 height 34
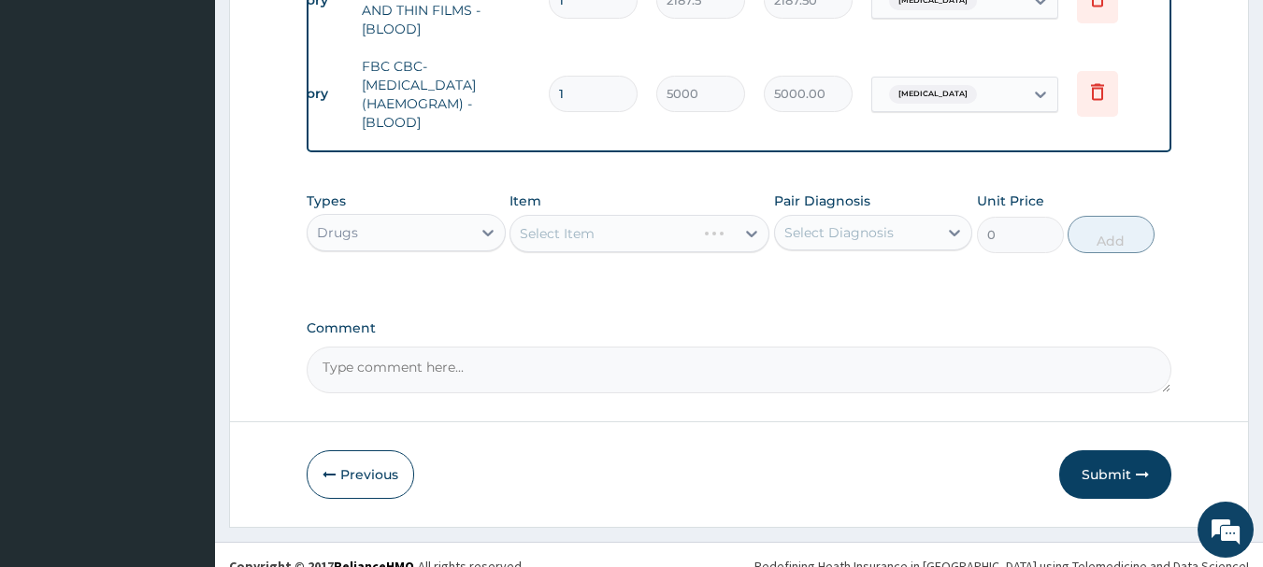
scroll to position [1013, 0]
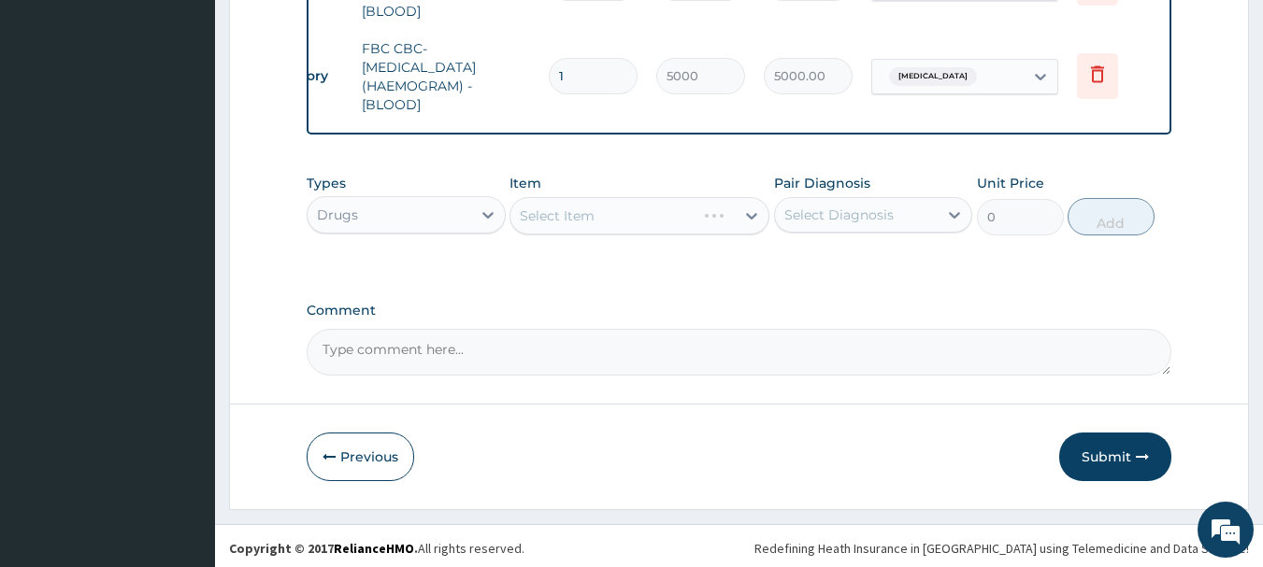
click at [690, 202] on div "Select Item" at bounding box center [602, 216] width 185 height 30
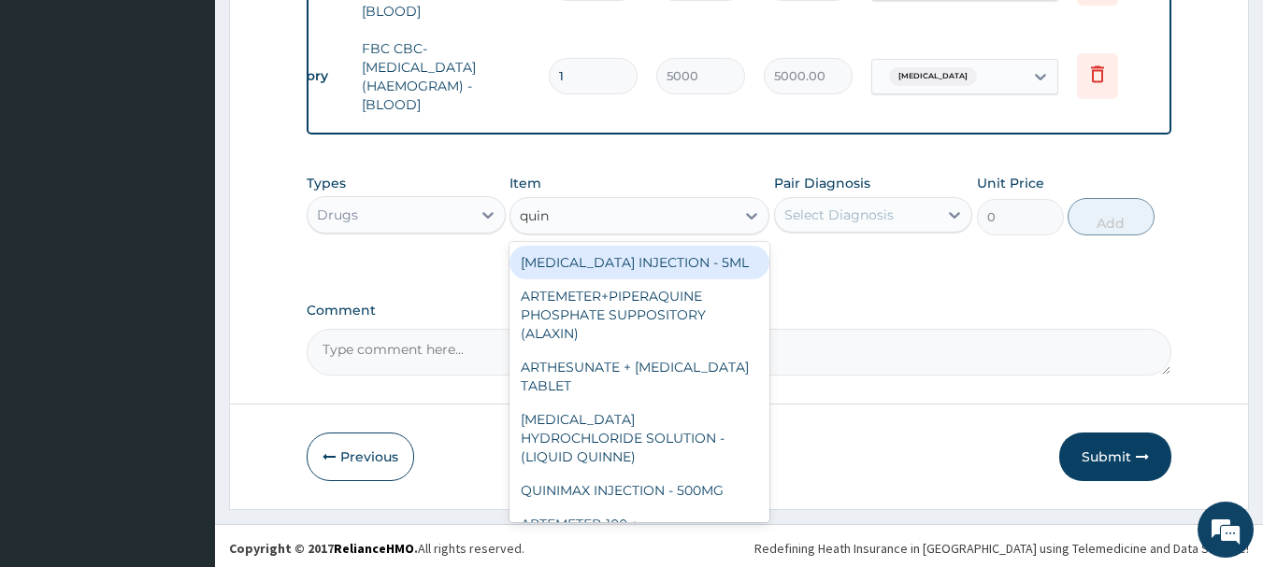
type input "quini"
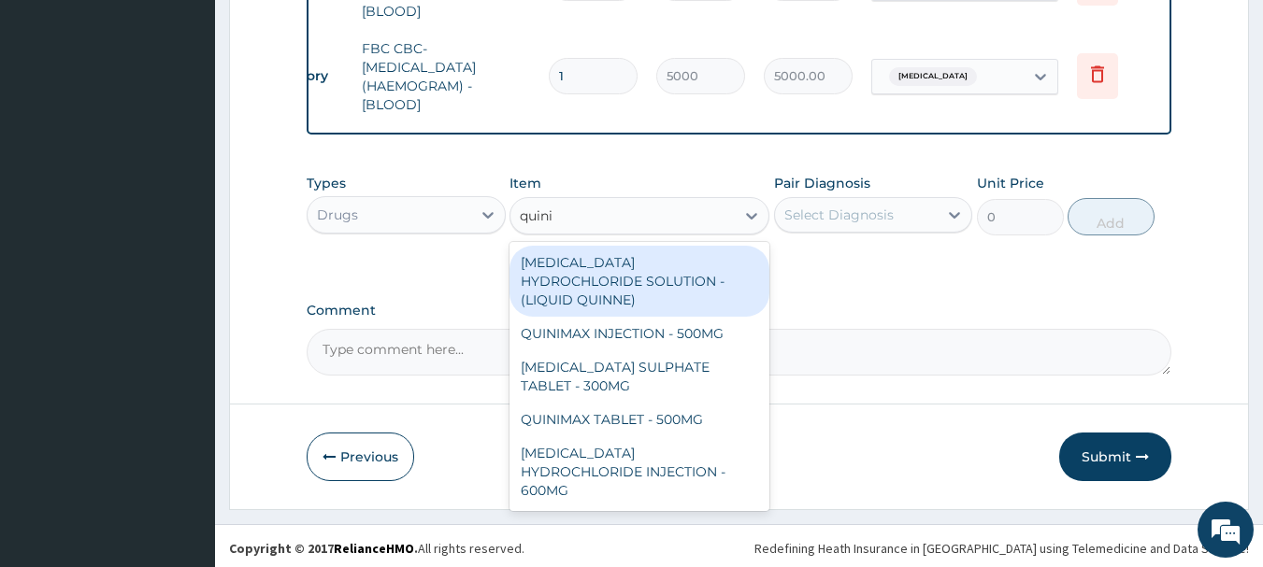
click at [605, 444] on div "QUININE HYDROCHLORIDE INJECTION - 600MG" at bounding box center [639, 472] width 260 height 71
type input "218.39999999999998"
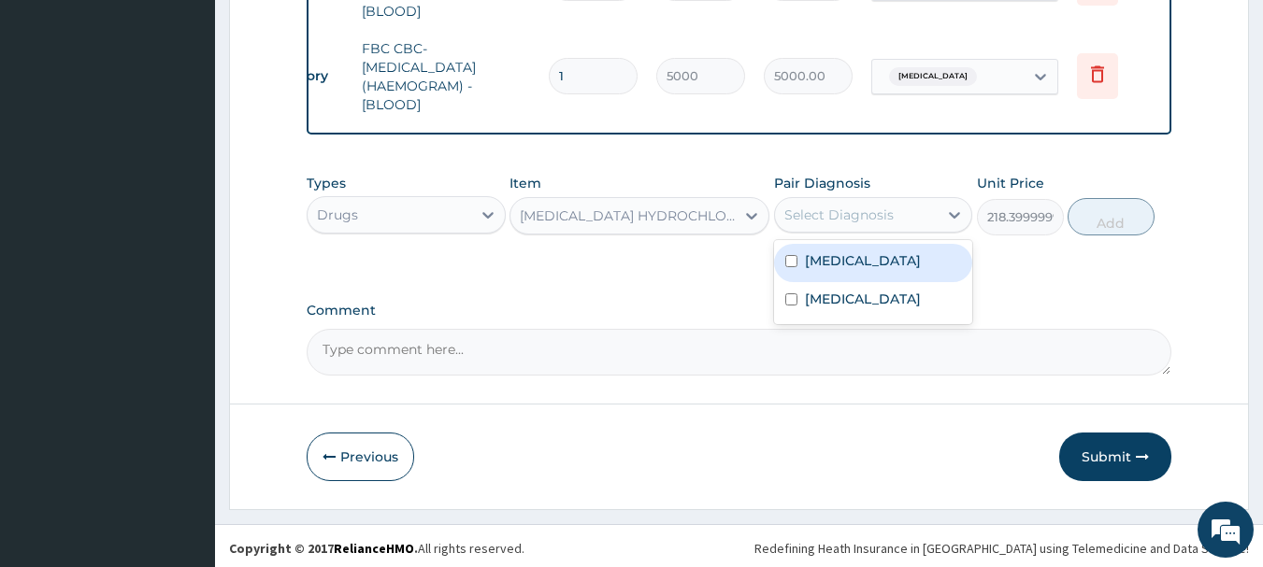
click at [835, 294] on label "Malaria" at bounding box center [863, 299] width 116 height 19
checkbox input "true"
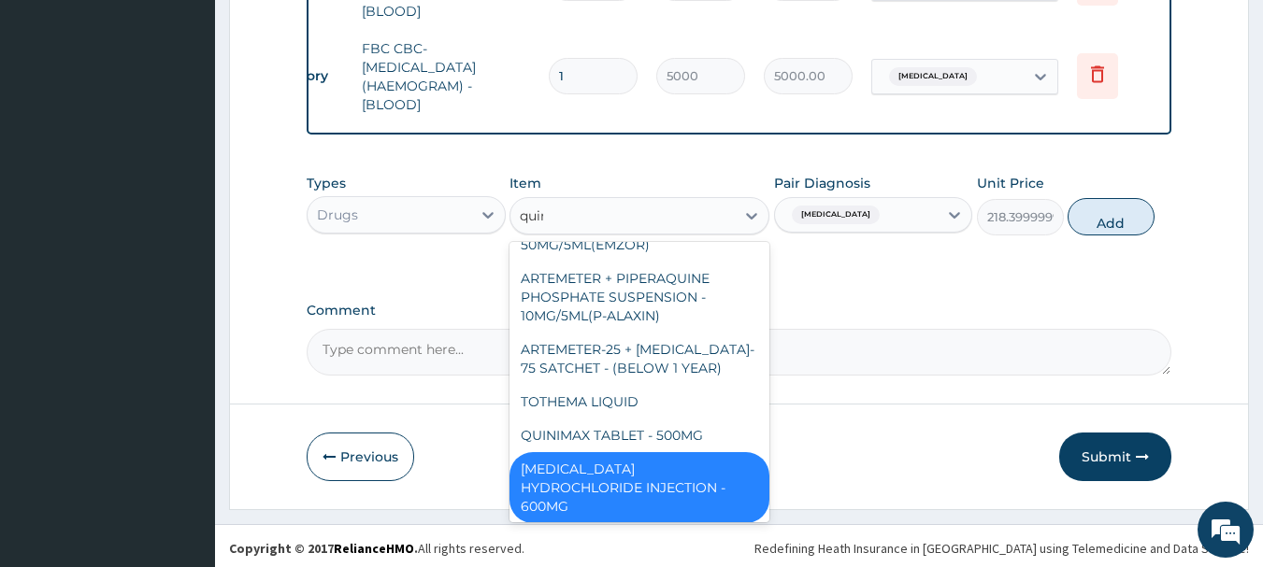
scroll to position [511, 0]
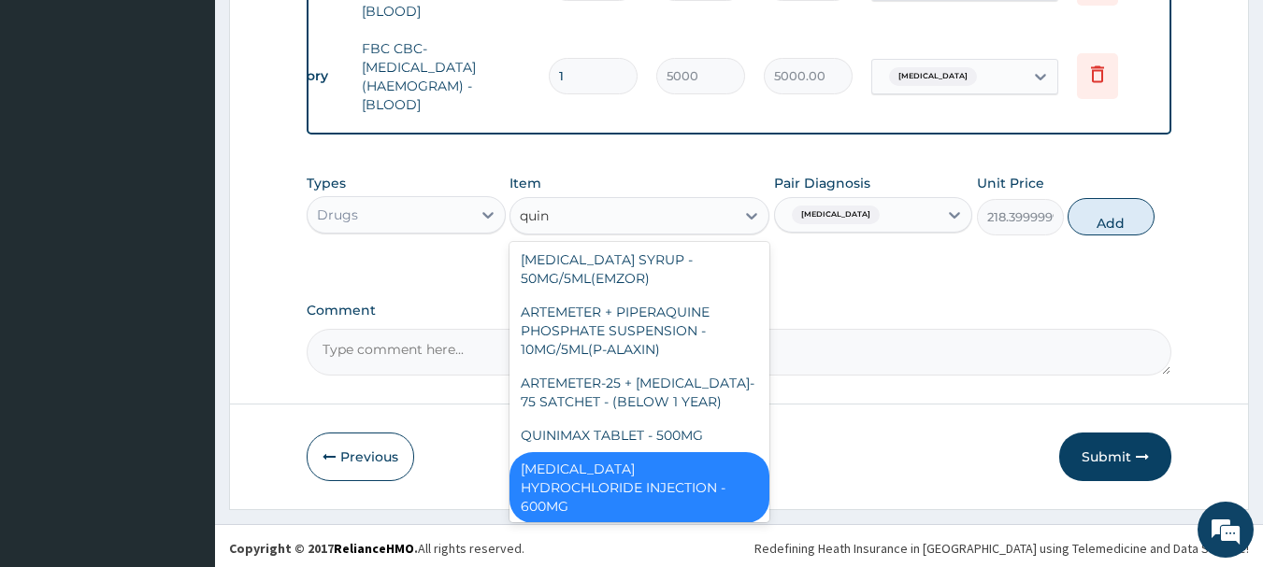
type input "quini"
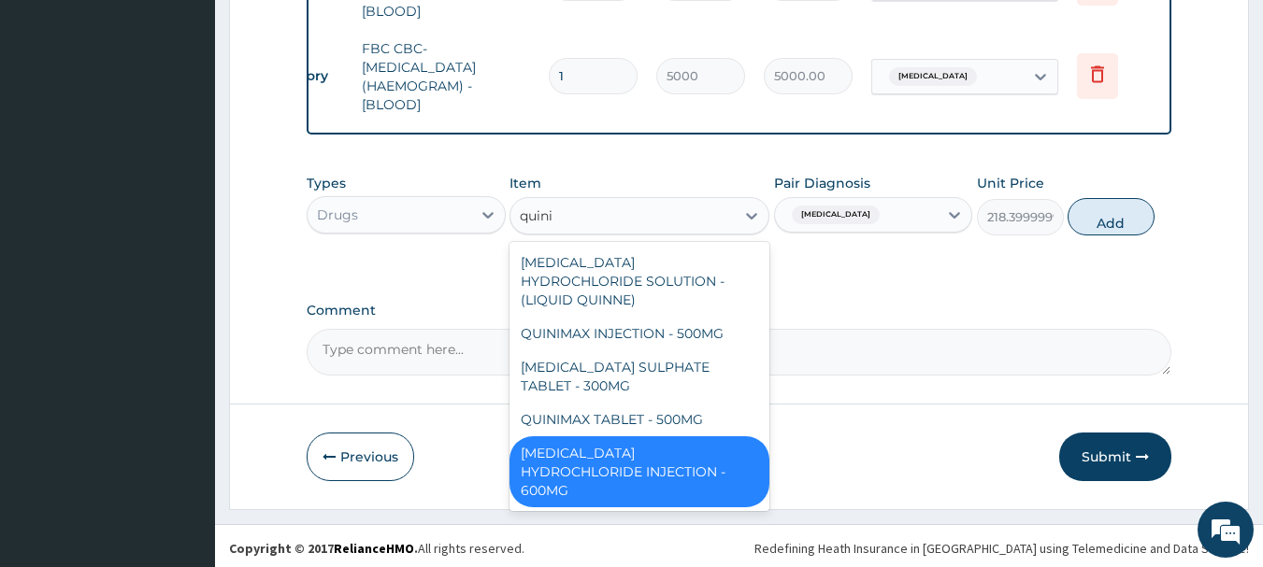
click at [693, 437] on div "QUININE HYDROCHLORIDE INJECTION - 600MG" at bounding box center [639, 472] width 260 height 71
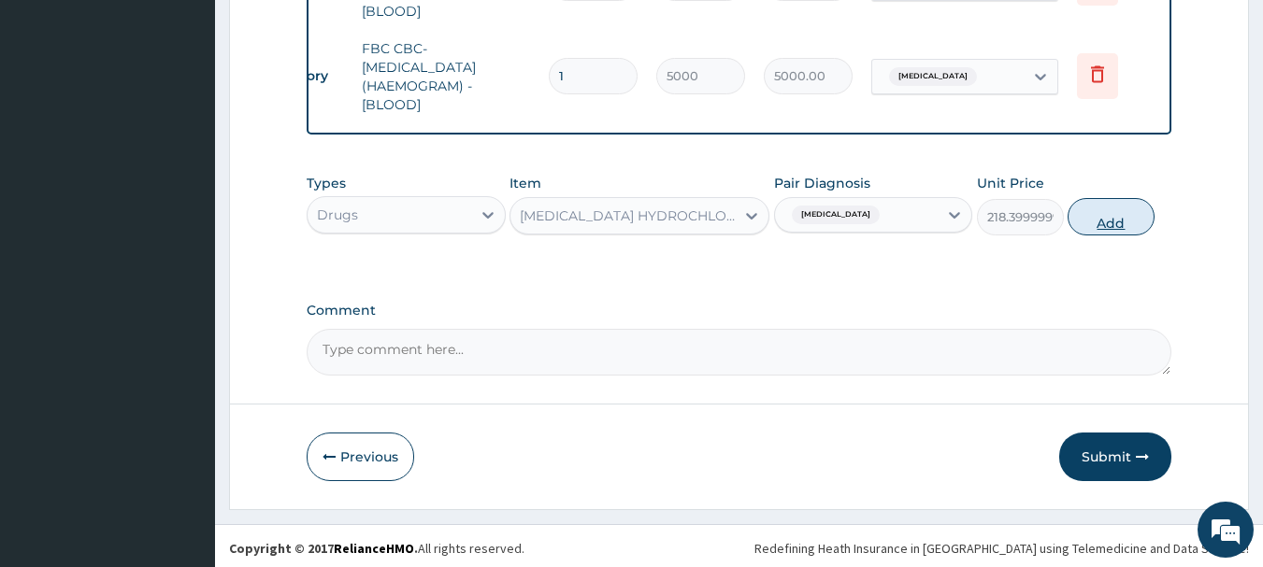
click at [1153, 219] on button "Add" at bounding box center [1111, 216] width 87 height 37
type input "0"
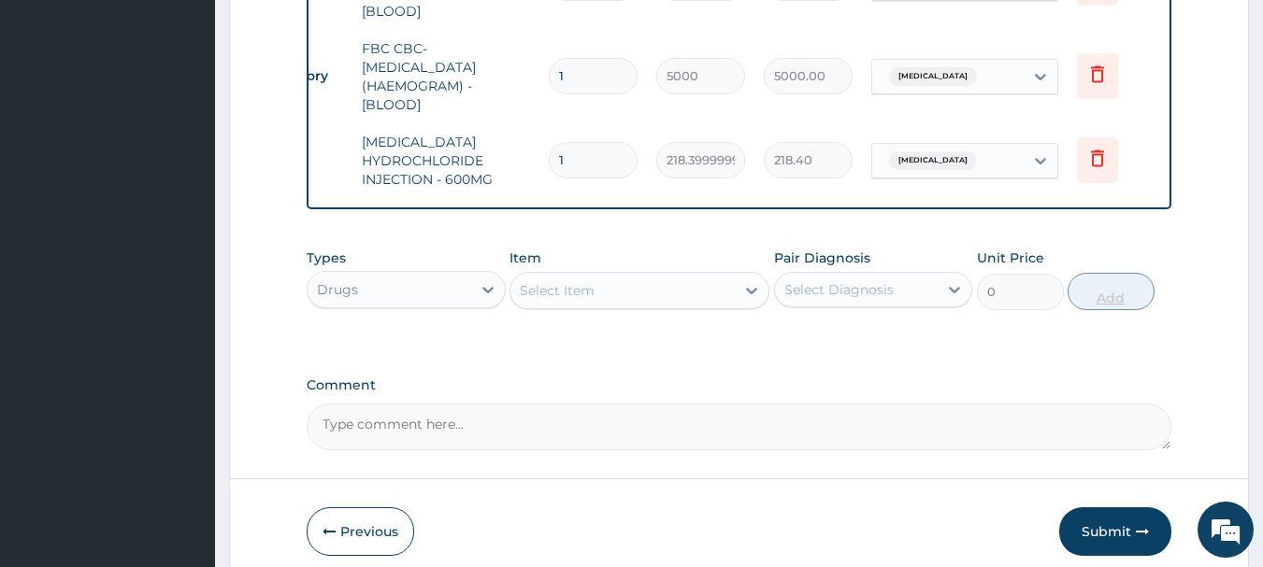
type input "0.00"
type input "3"
type input "655.20"
type input "3"
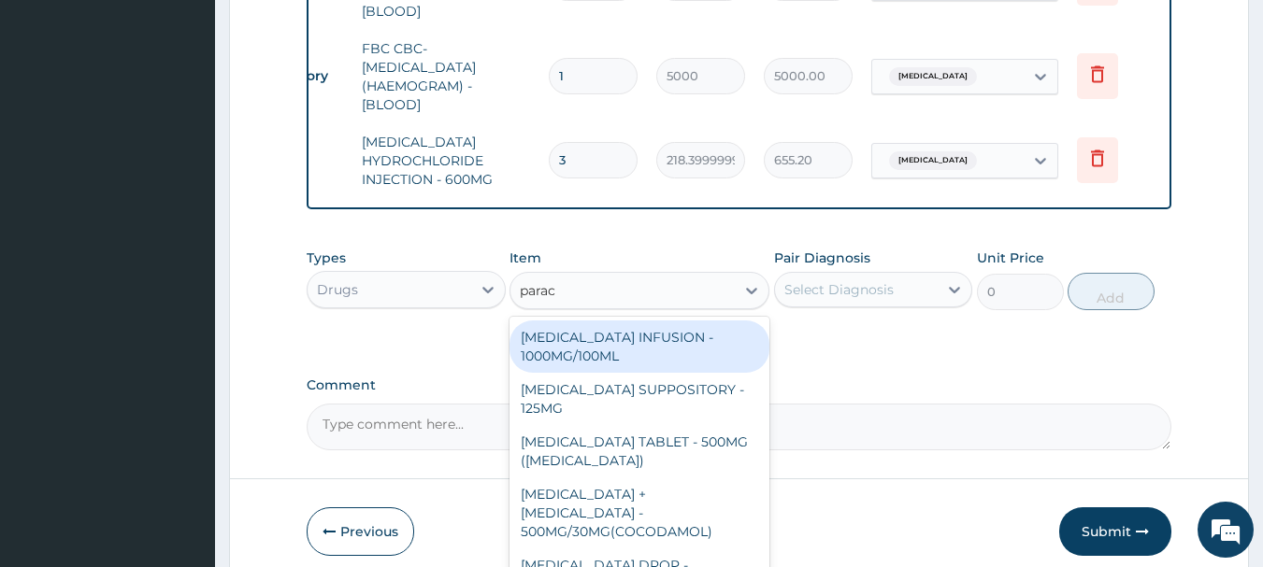
type input "parace"
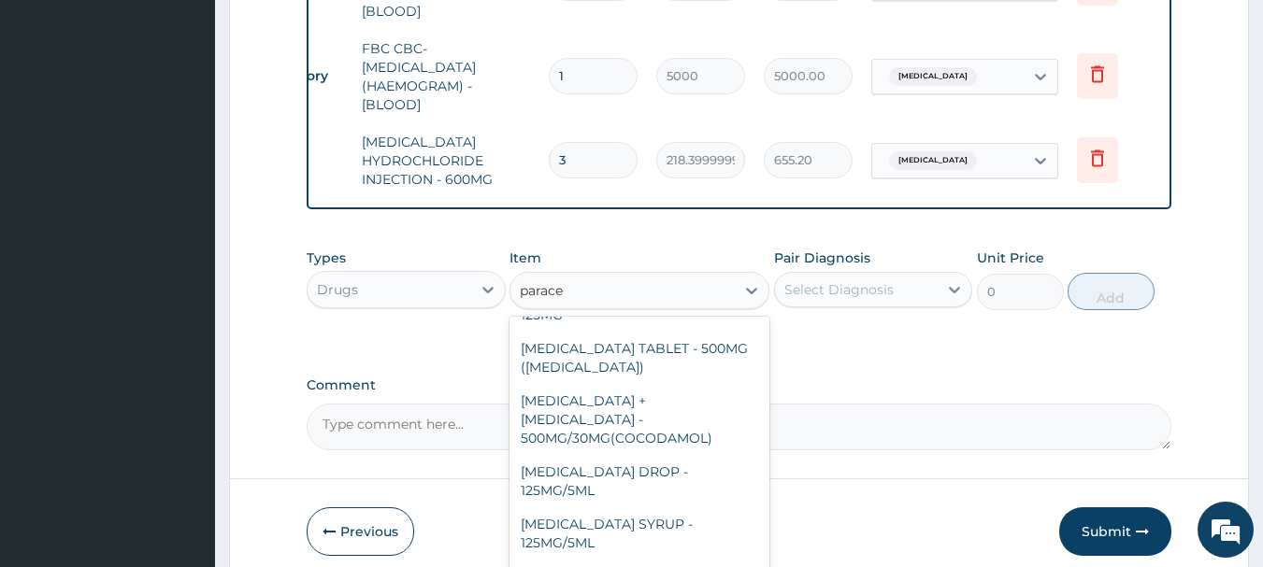
scroll to position [198, 0]
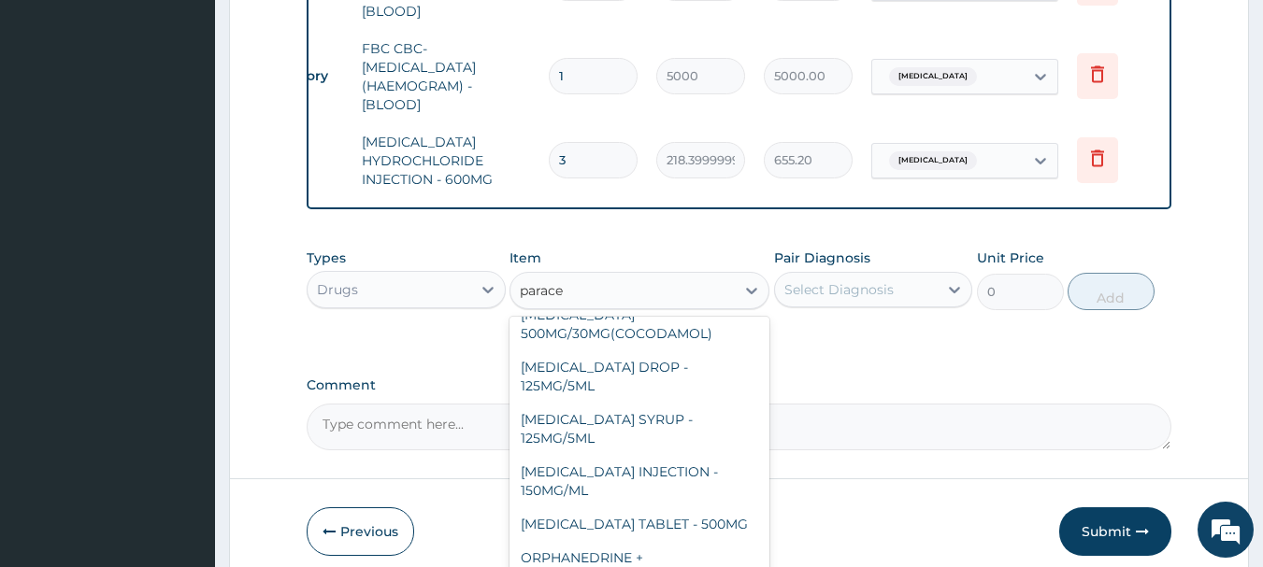
click at [672, 455] on div "PARACETAMOL INJECTION - 150MG/ML" at bounding box center [639, 481] width 260 height 52
type input "560"
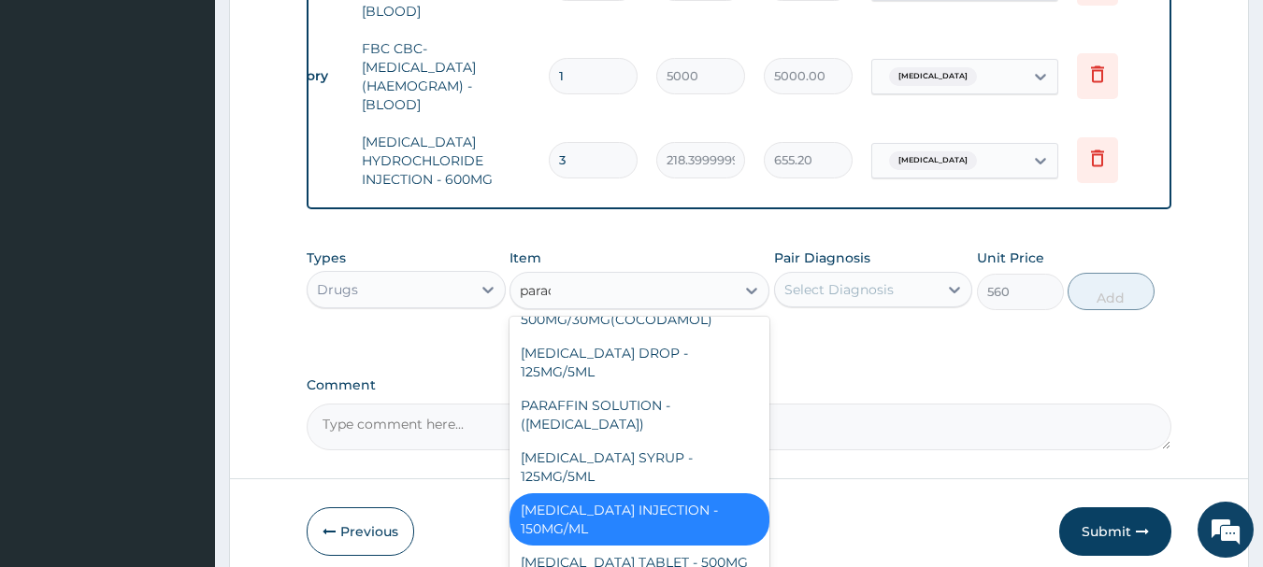
type input "parace"
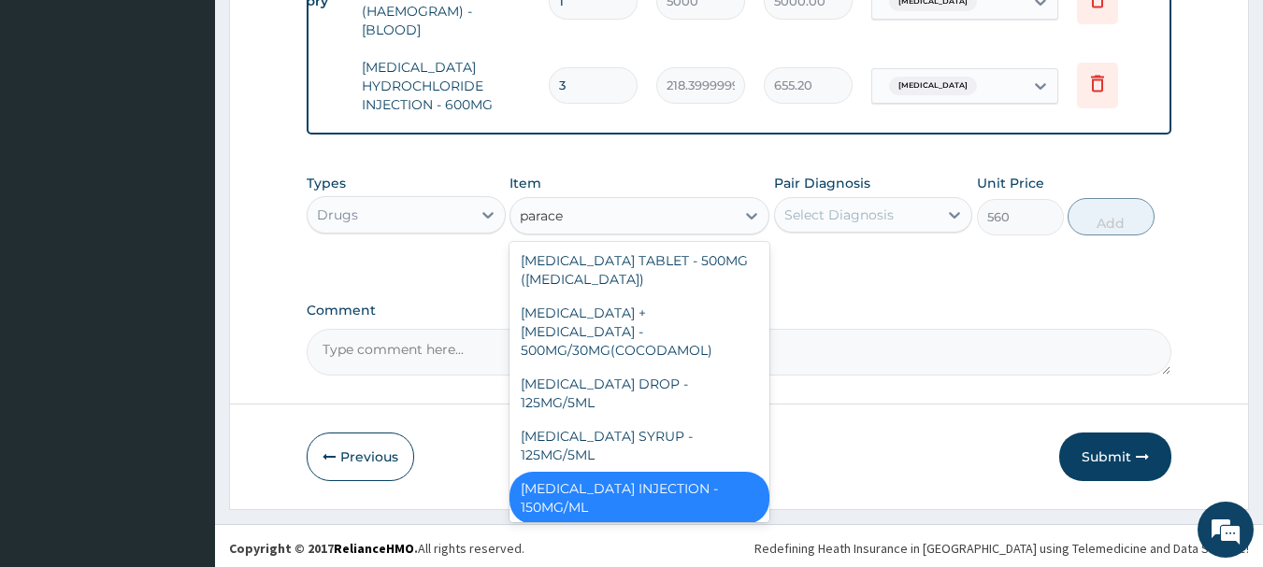
scroll to position [0, 0]
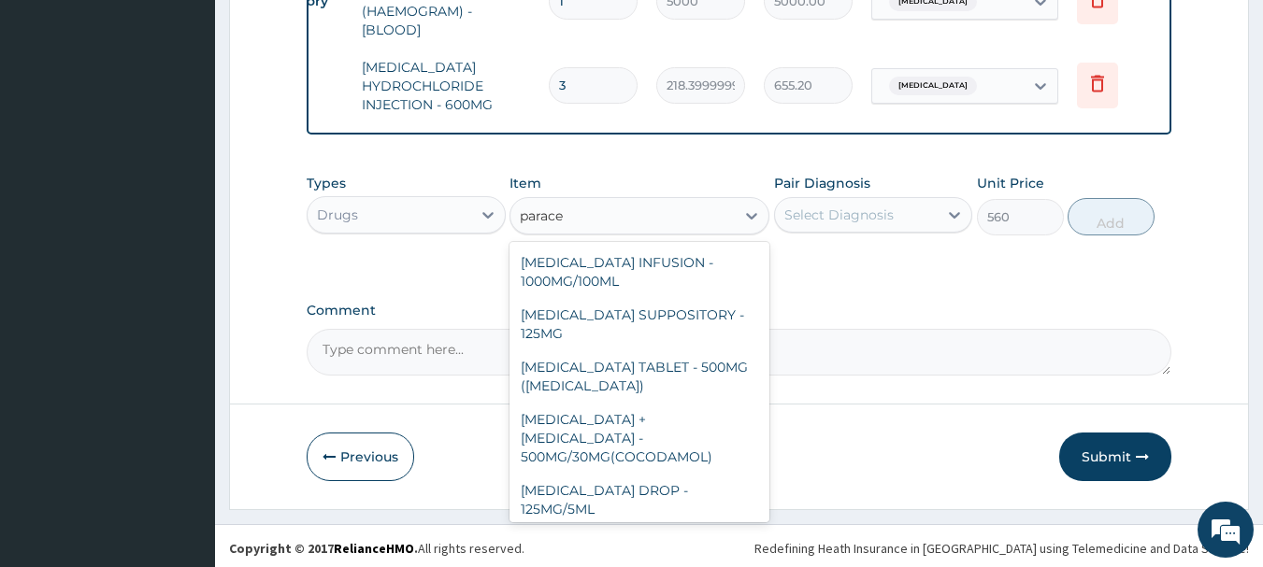
click at [659, 268] on div "PARACETAMOL INFUSION - 1000MG/100ML" at bounding box center [639, 272] width 260 height 52
type input "1819.9999999999998"
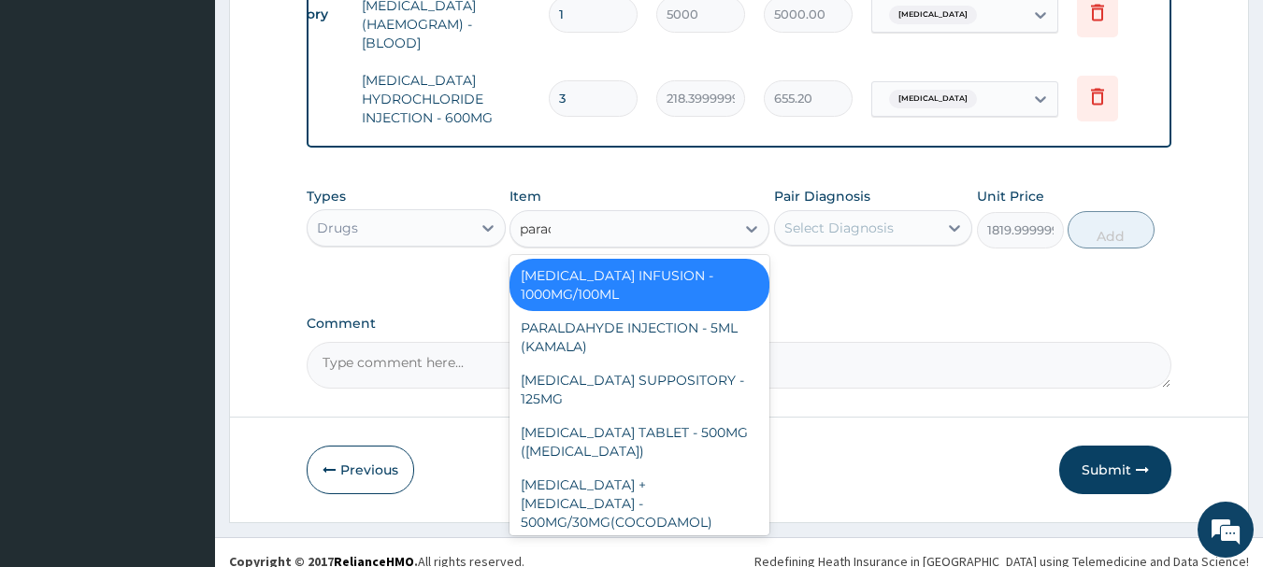
type input "parace"
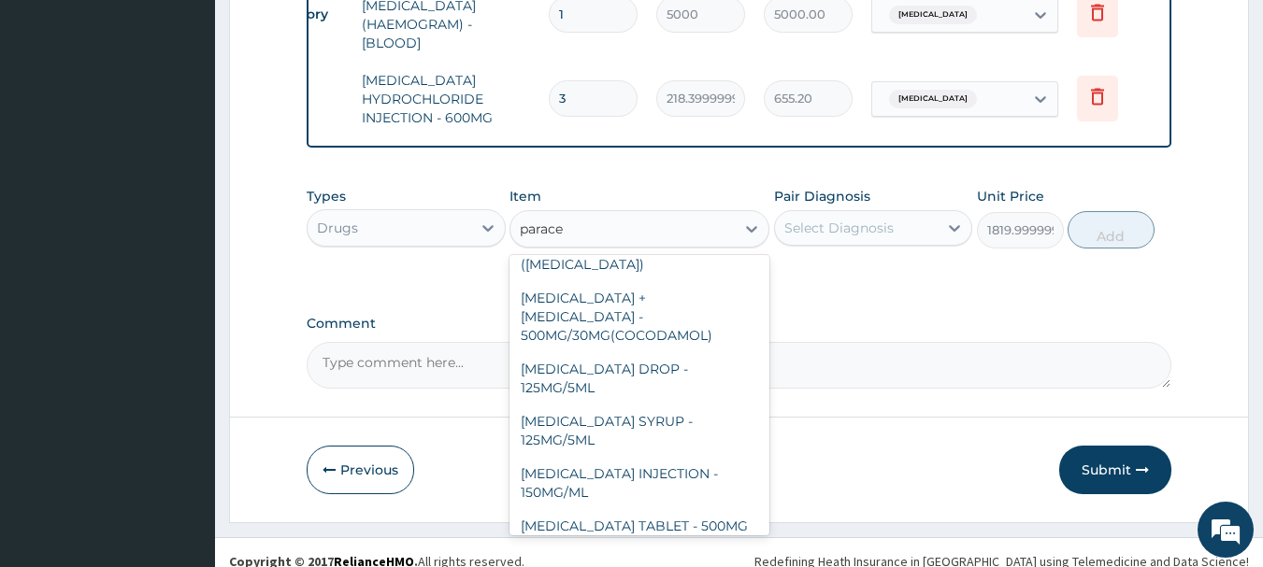
scroll to position [198, 0]
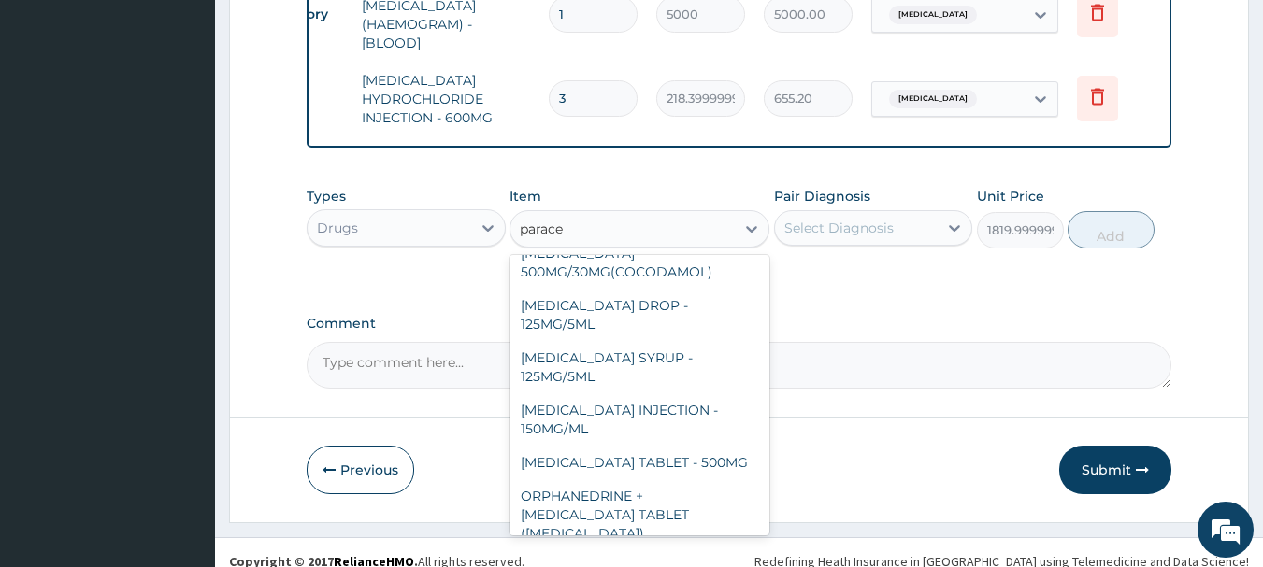
click at [651, 394] on div "PARACETAMOL INJECTION - 150MG/ML" at bounding box center [639, 420] width 260 height 52
type input "560"
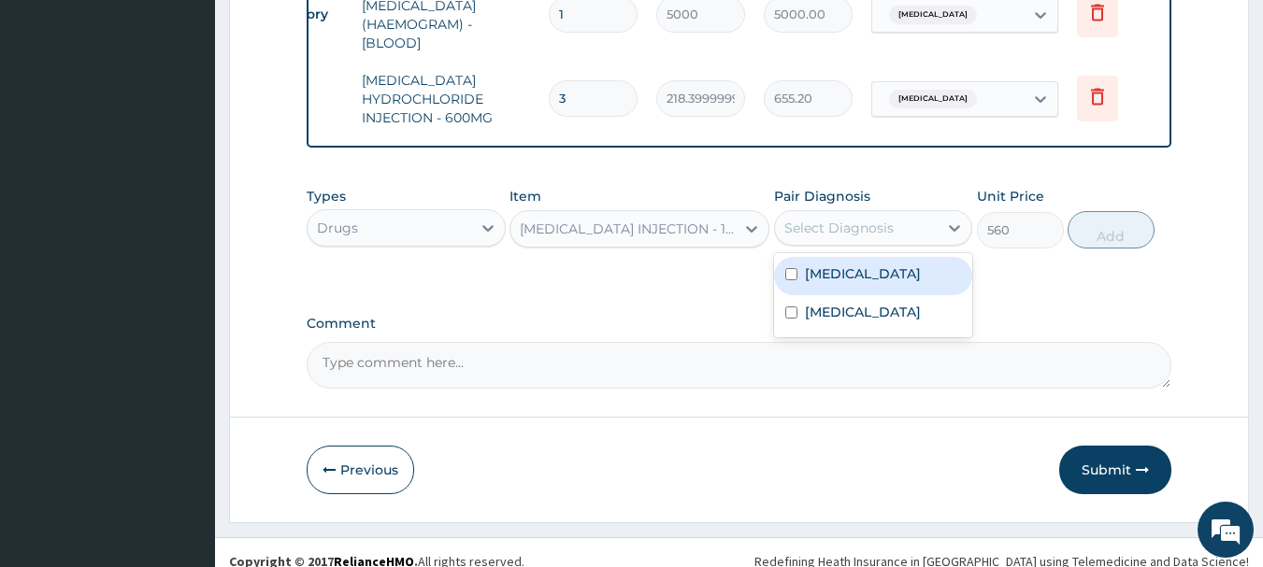
click at [832, 315] on label "Malaria" at bounding box center [863, 312] width 116 height 19
checkbox input "true"
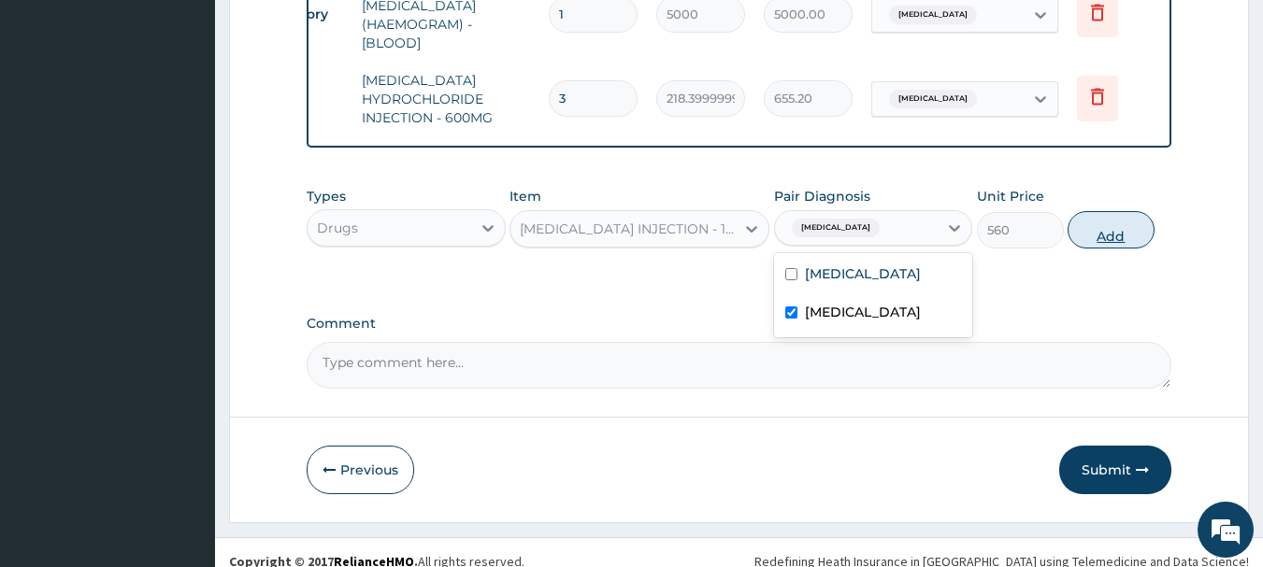
click at [1123, 240] on button "Add" at bounding box center [1111, 229] width 87 height 37
type input "0"
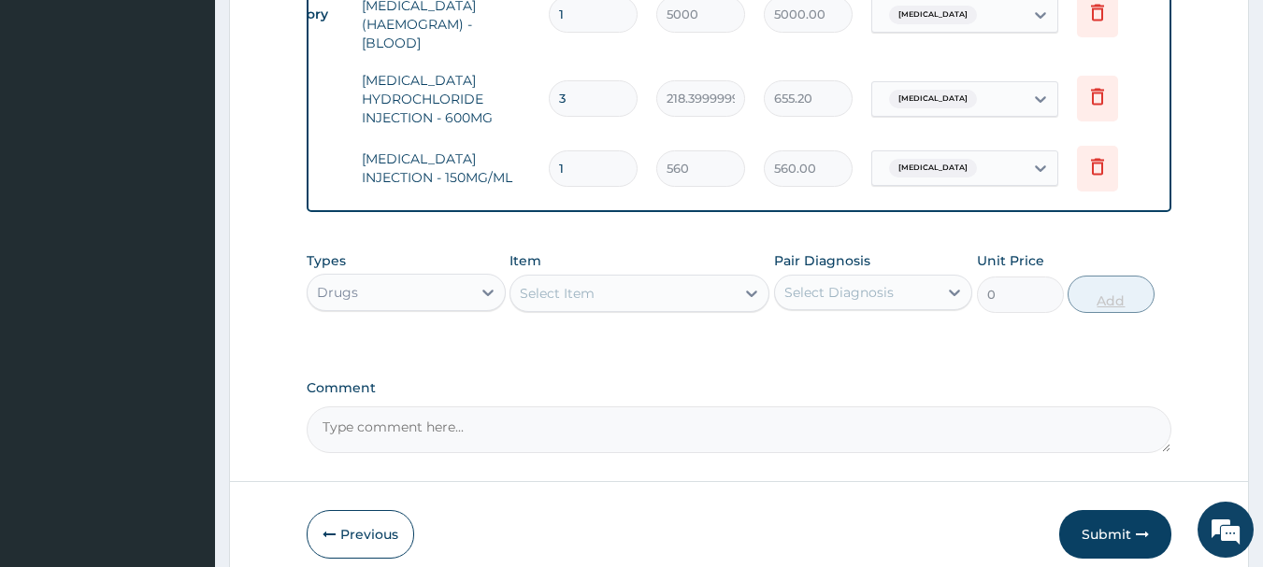
type input "0.00"
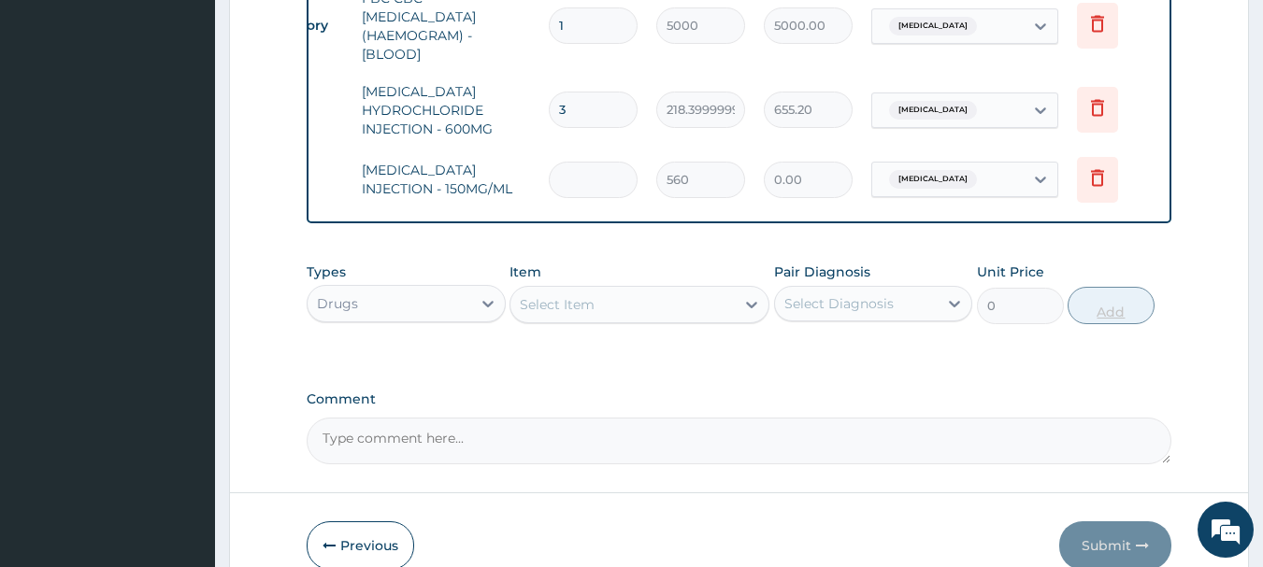
type input "3"
type input "1680.00"
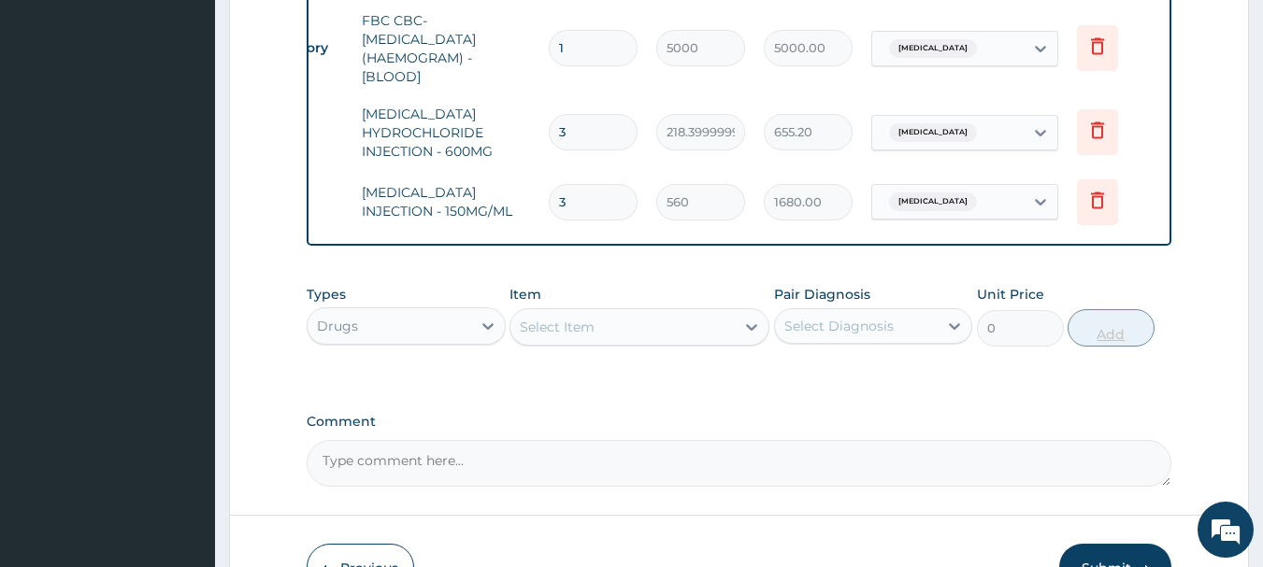
scroll to position [1039, 0]
type input "3"
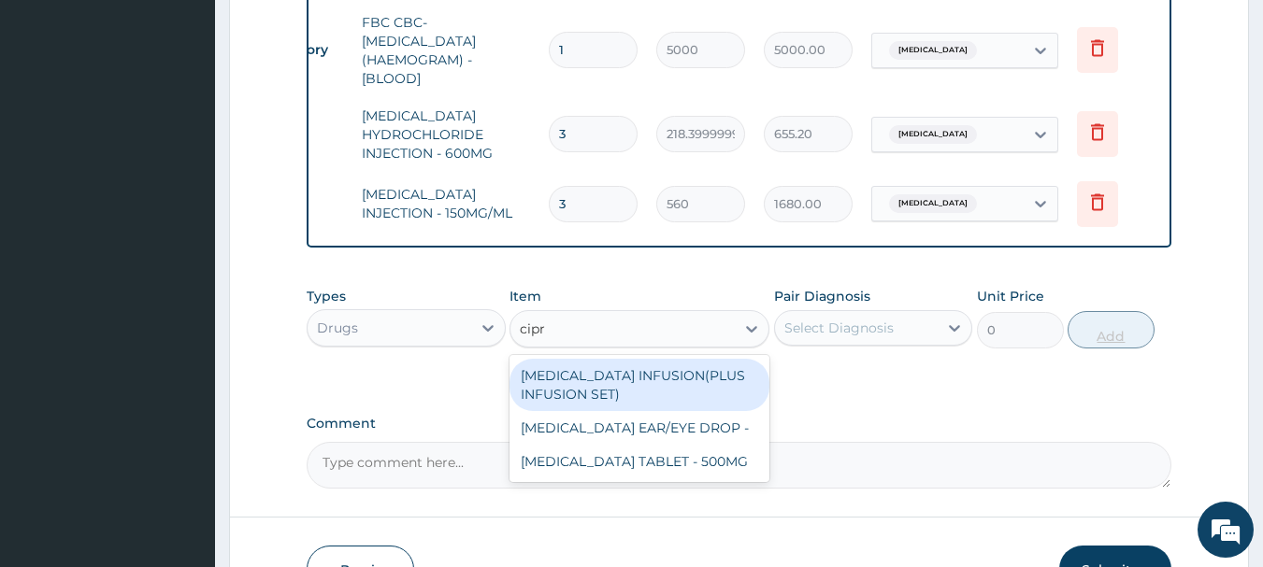
type input "cipro"
click at [689, 380] on div "CIPROFLOXACIN INFUSION(PLUS INFUSION SET)" at bounding box center [639, 385] width 260 height 52
type input "1092"
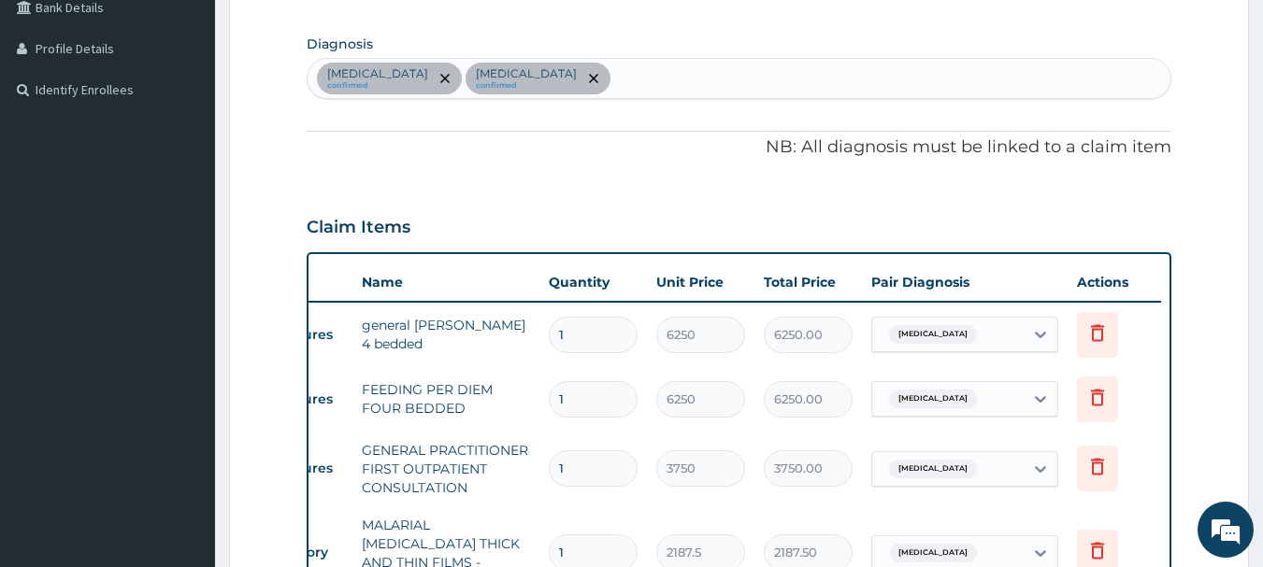
scroll to position [437, 0]
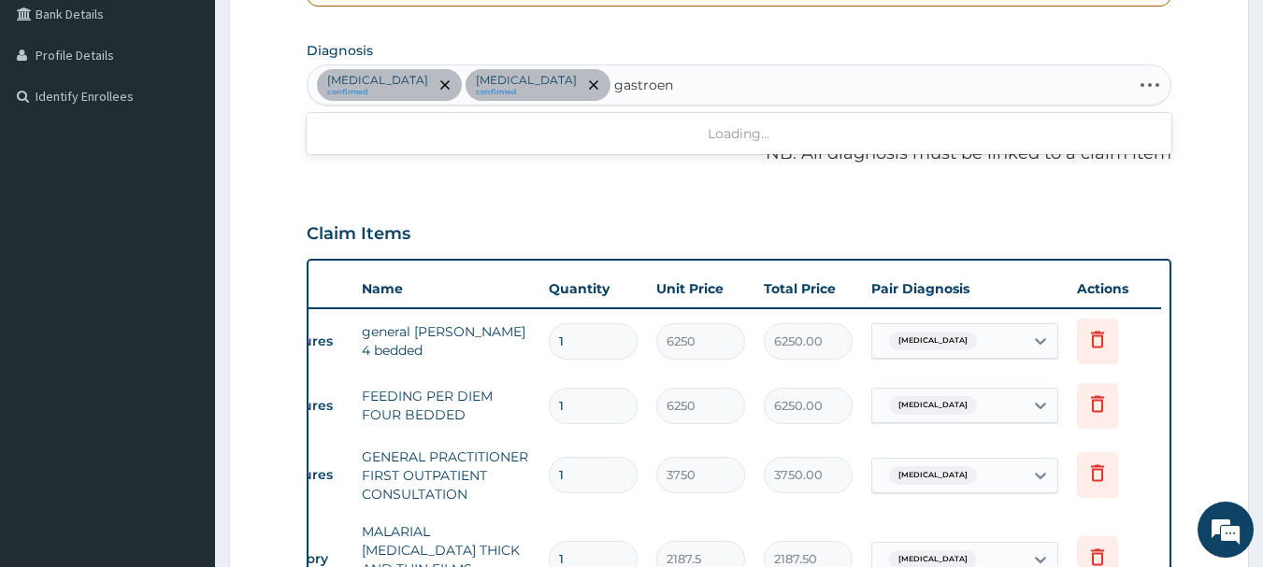
type input "gastroent"
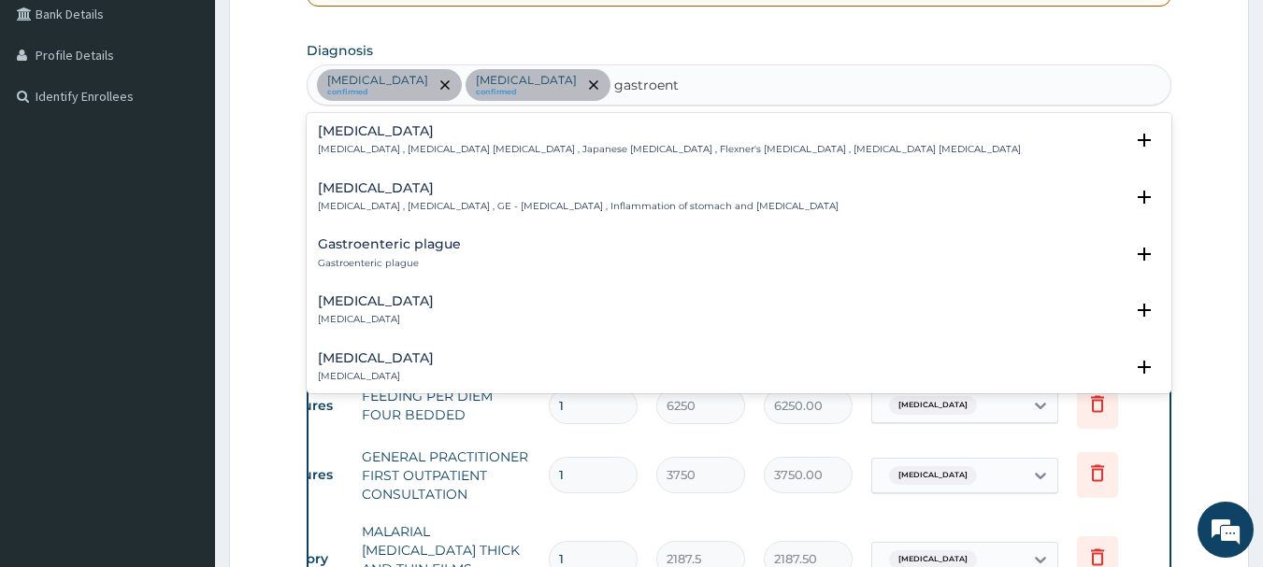
click at [377, 305] on h4 "Acute gastroenteritis" at bounding box center [376, 301] width 116 height 14
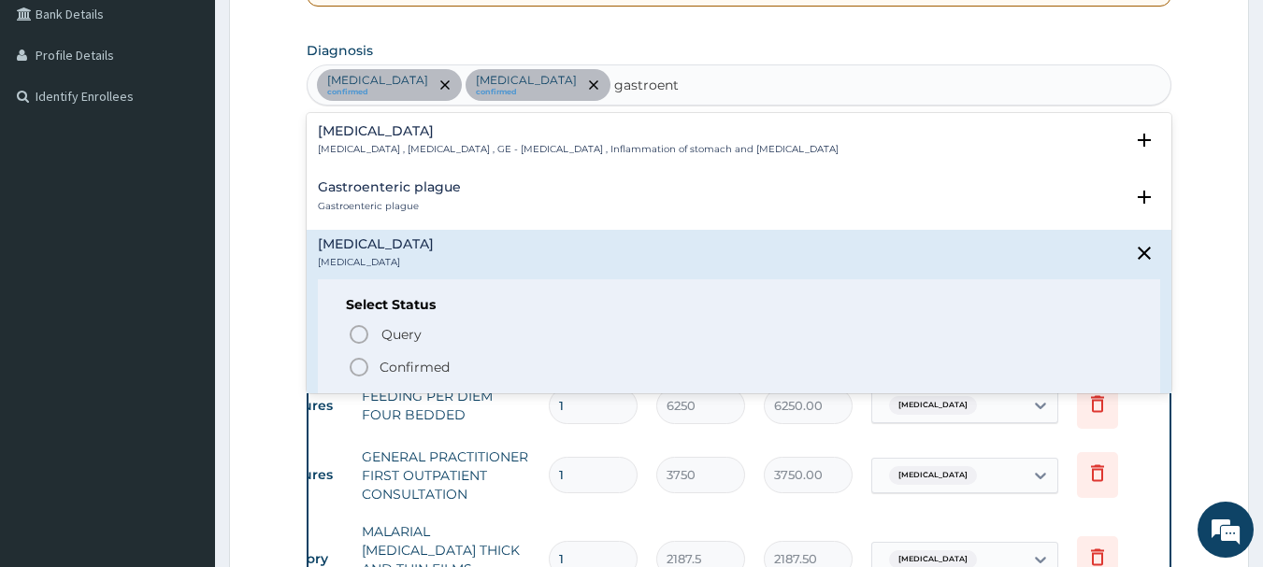
scroll to position [93, 0]
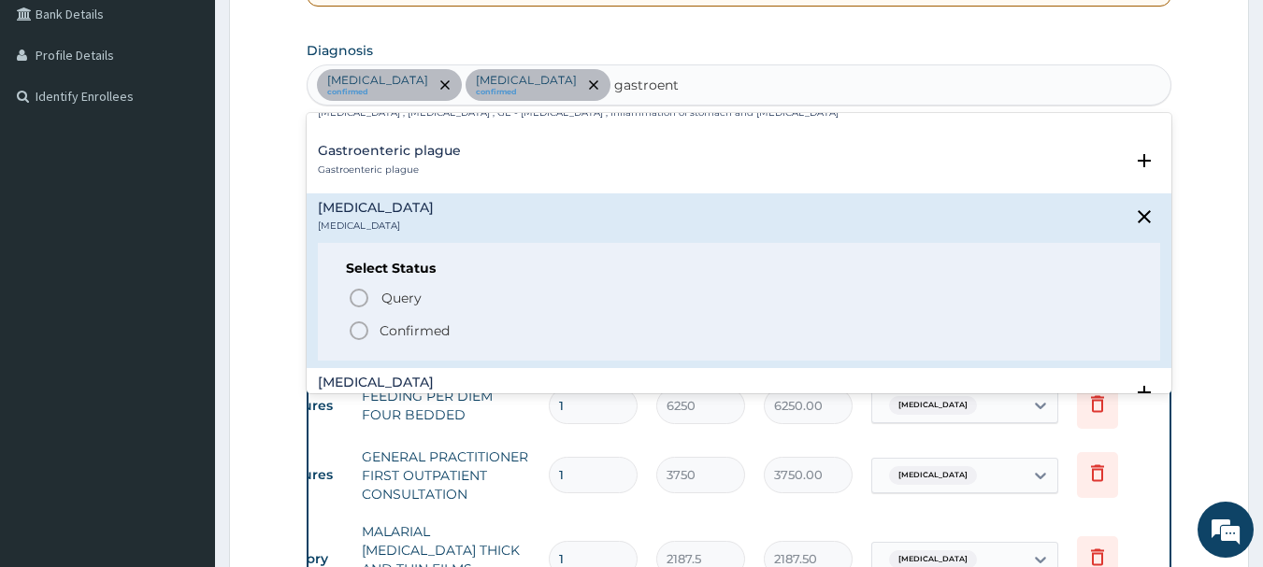
click at [351, 329] on circle "status option filled" at bounding box center [359, 330] width 17 height 17
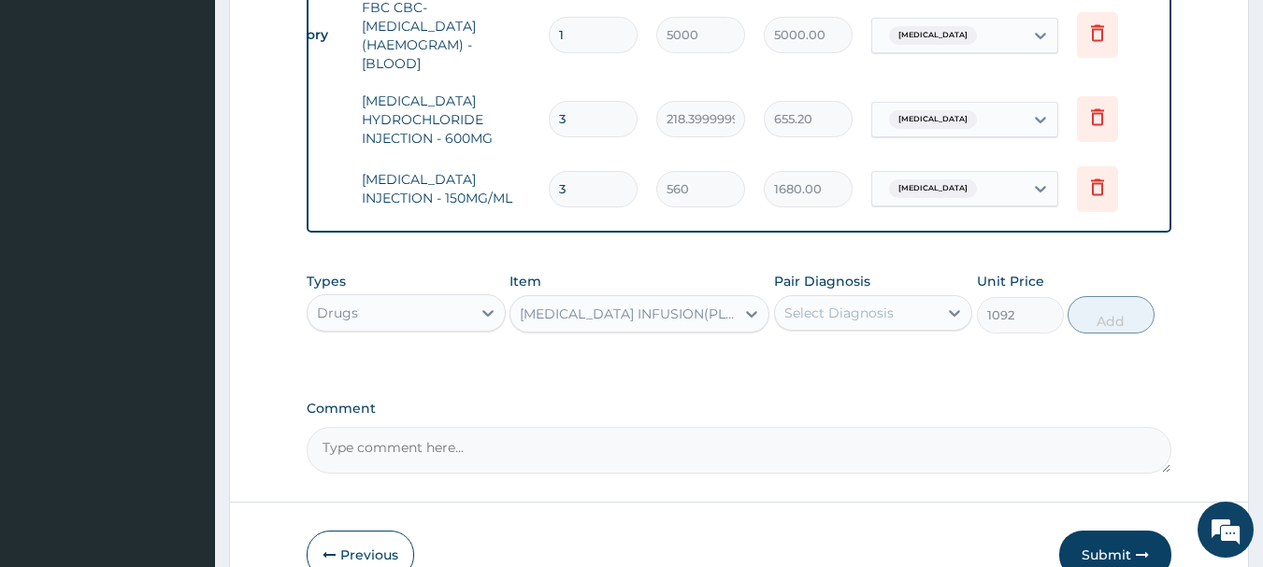
scroll to position [1153, 0]
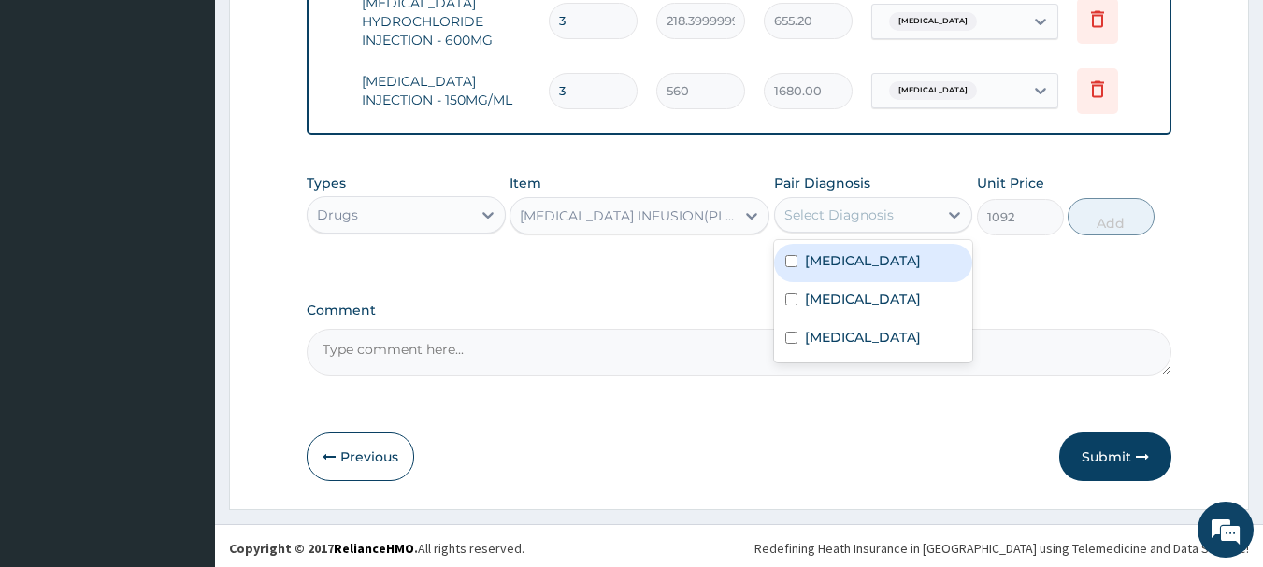
click at [881, 339] on label "Acute gastroenteritis" at bounding box center [863, 337] width 116 height 19
checkbox input "true"
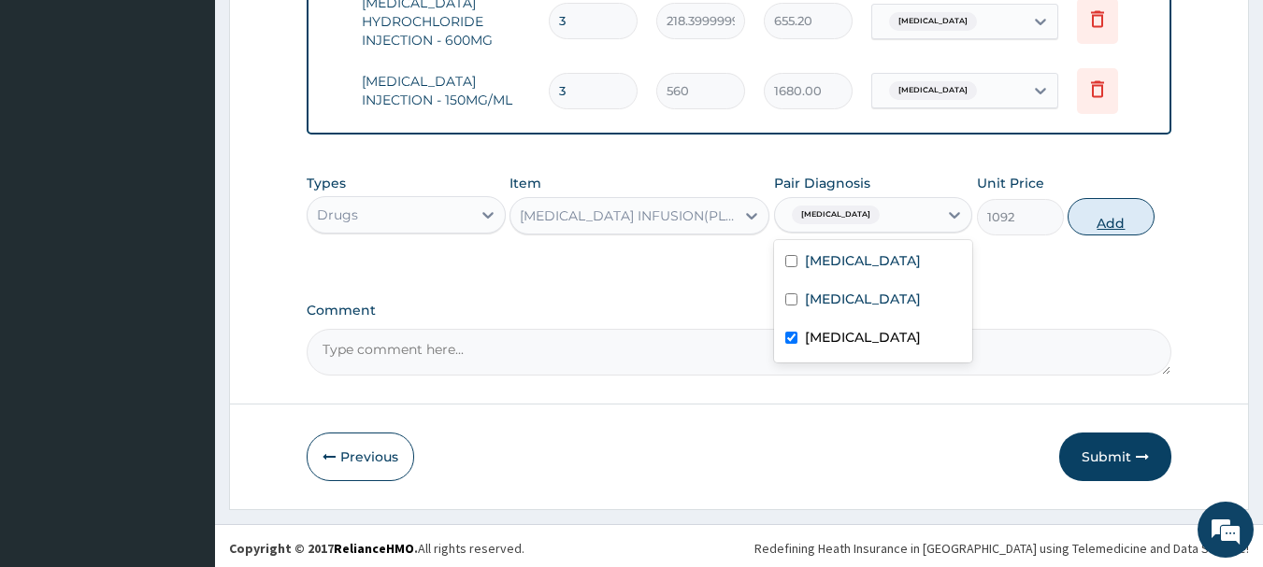
click at [1115, 228] on button "Add" at bounding box center [1111, 216] width 87 height 37
type input "0"
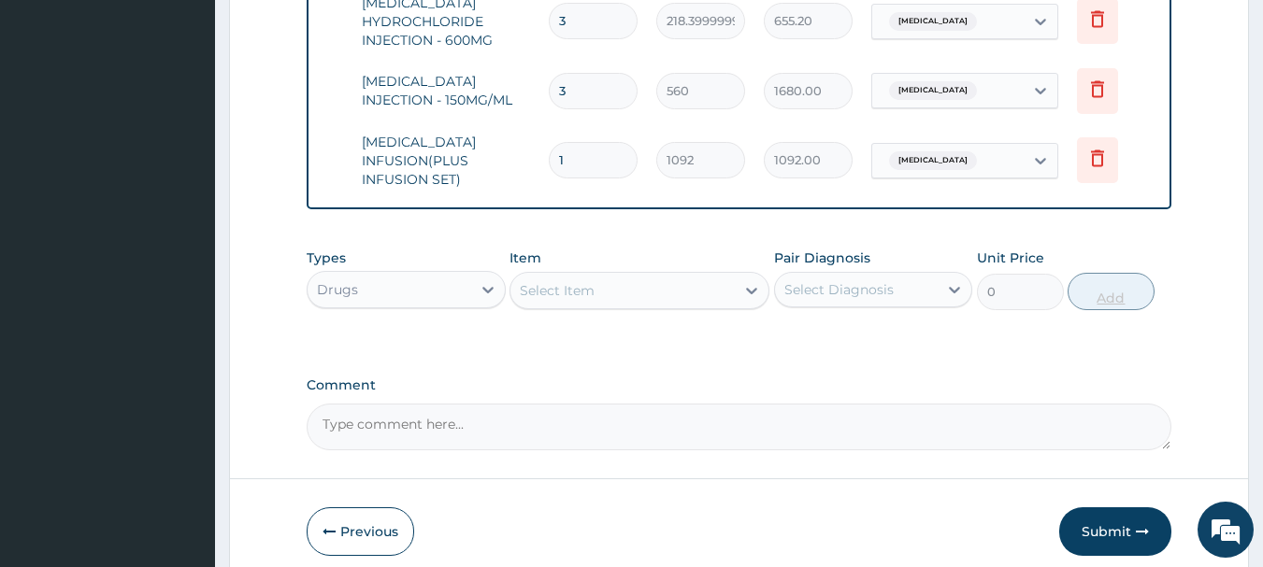
type input "0.00"
type input "2"
type input "2184.00"
type input "2"
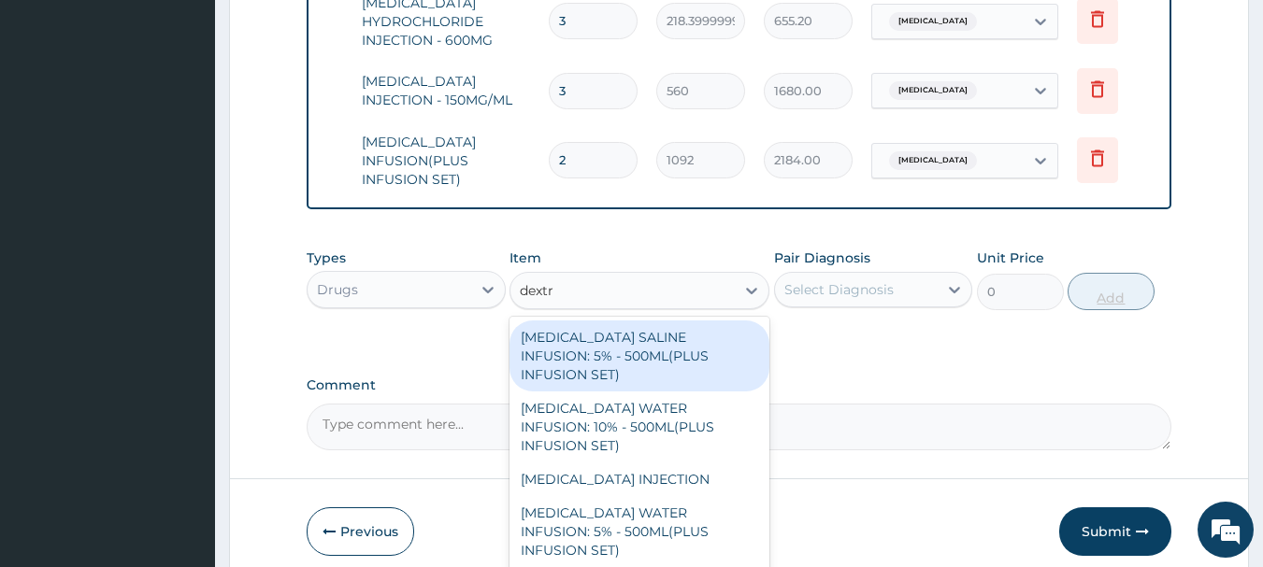
type input "dextro"
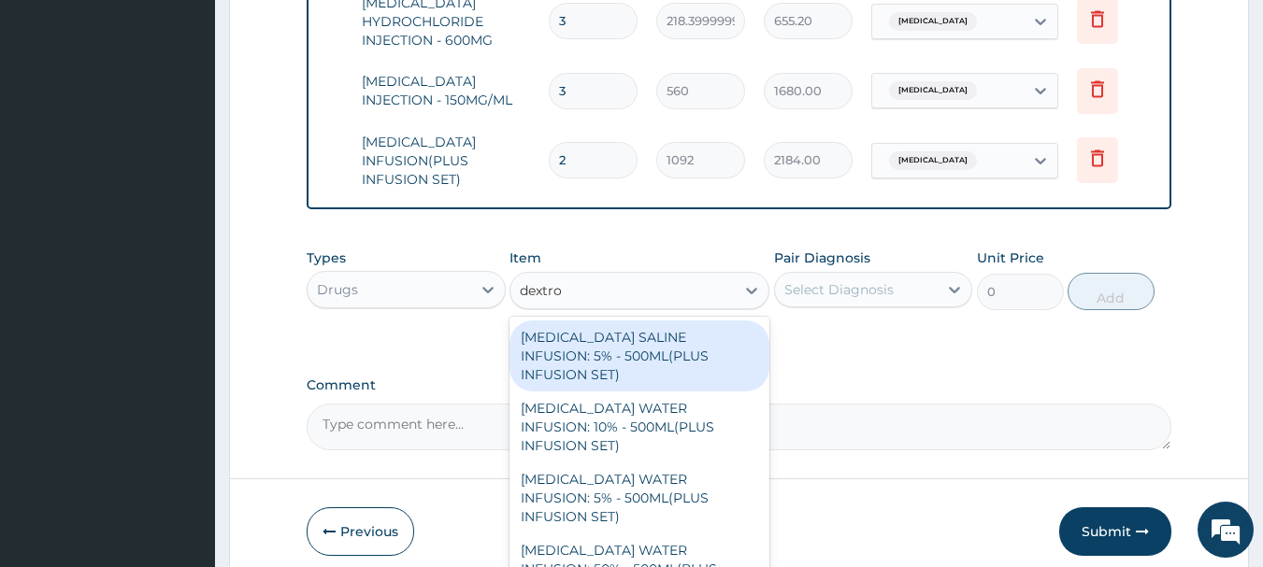
click at [665, 403] on div "DEXTROSE WATER INFUSION: 10% - 500ML(PLUS INFUSION SET)" at bounding box center [639, 427] width 260 height 71
type input "1092"
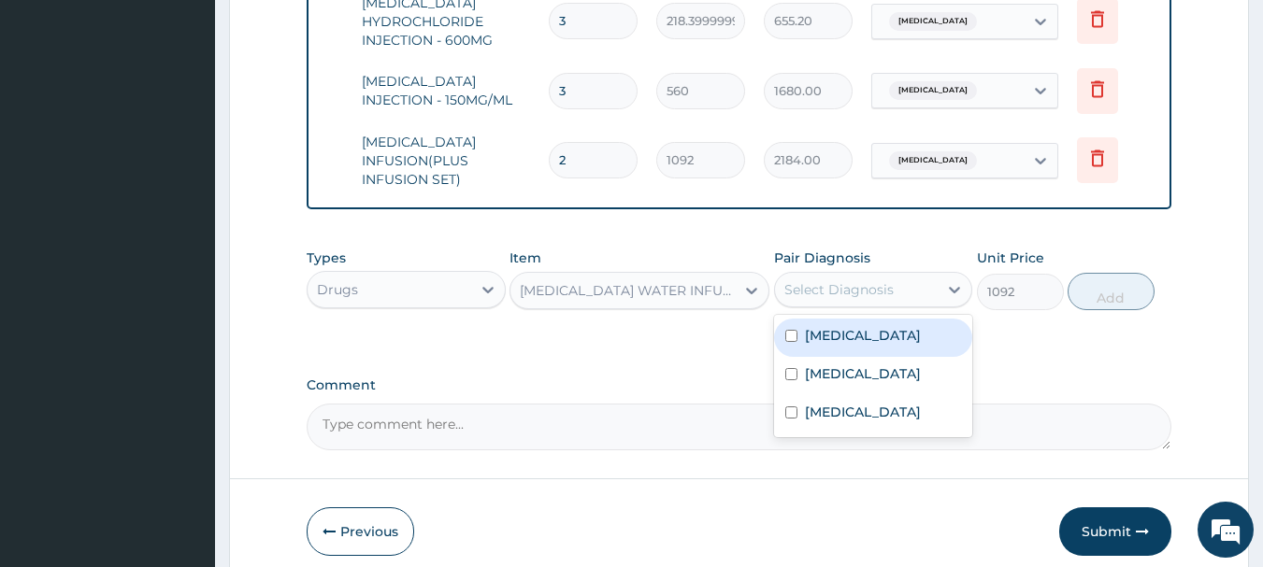
click at [836, 376] on label "Malaria" at bounding box center [863, 374] width 116 height 19
checkbox input "true"
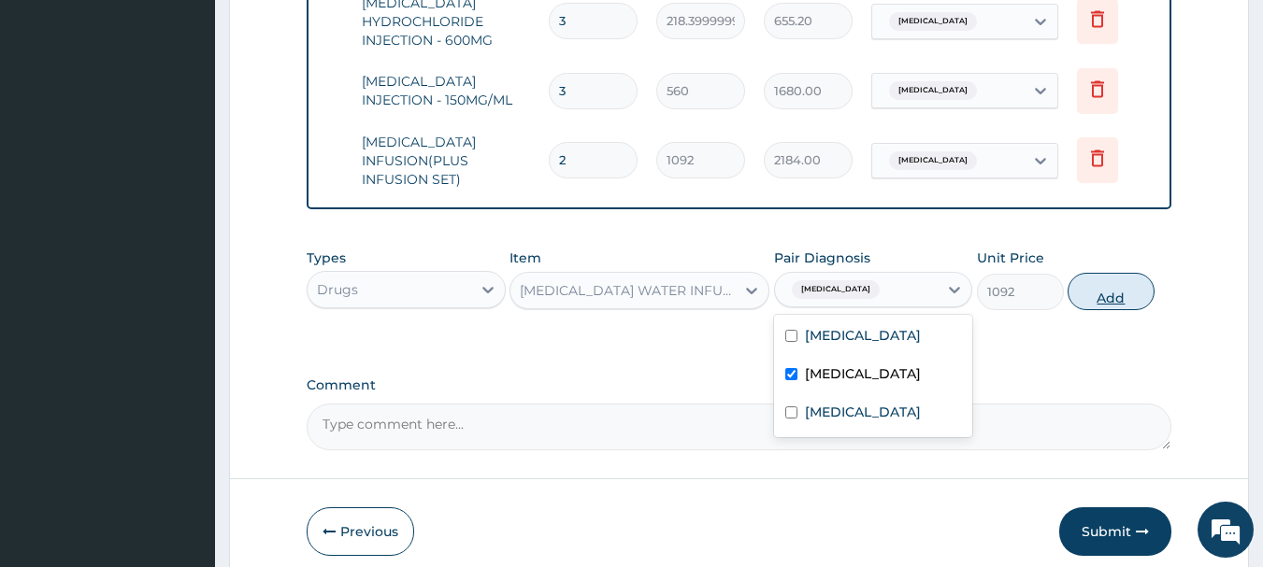
click at [1105, 294] on button "Add" at bounding box center [1111, 291] width 87 height 37
type input "0"
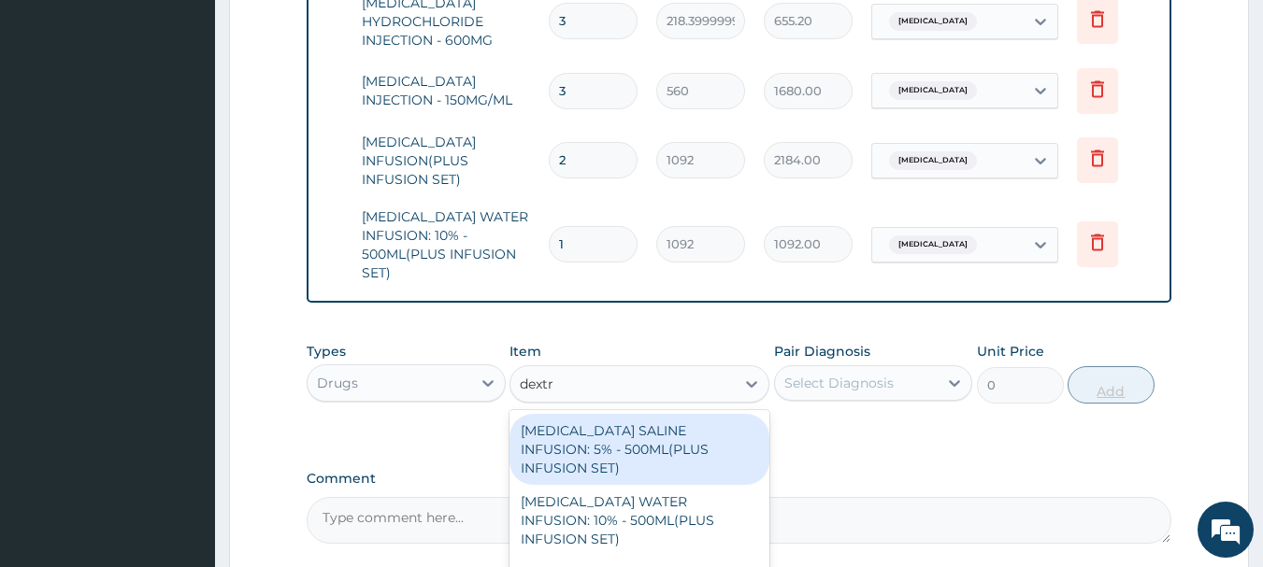
type input "dextro"
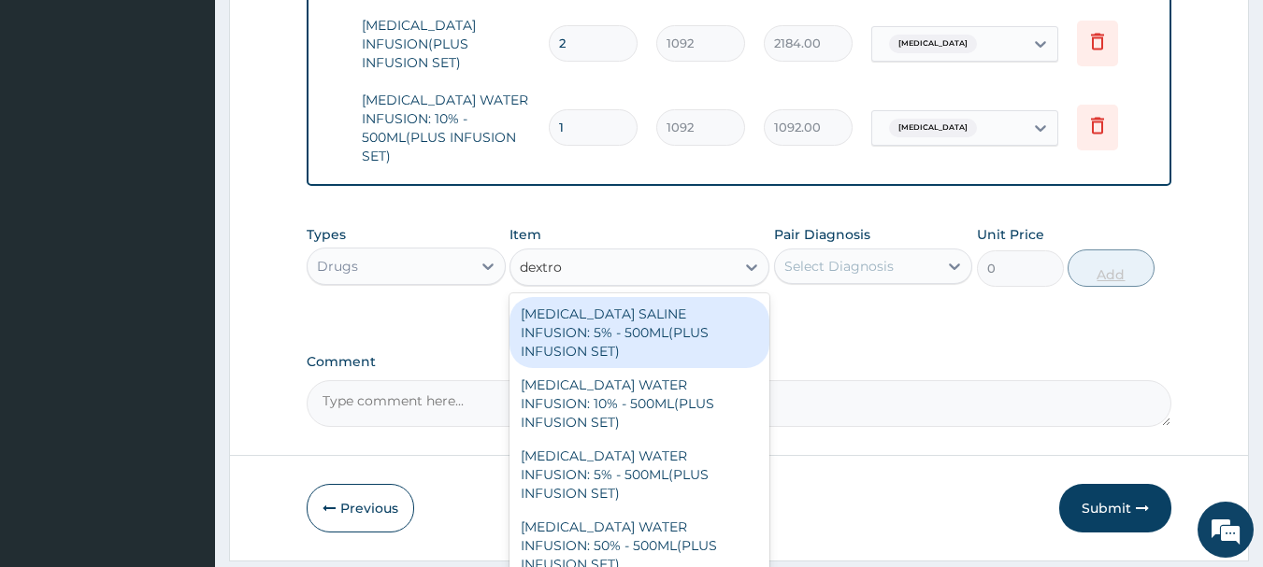
scroll to position [1321, 0]
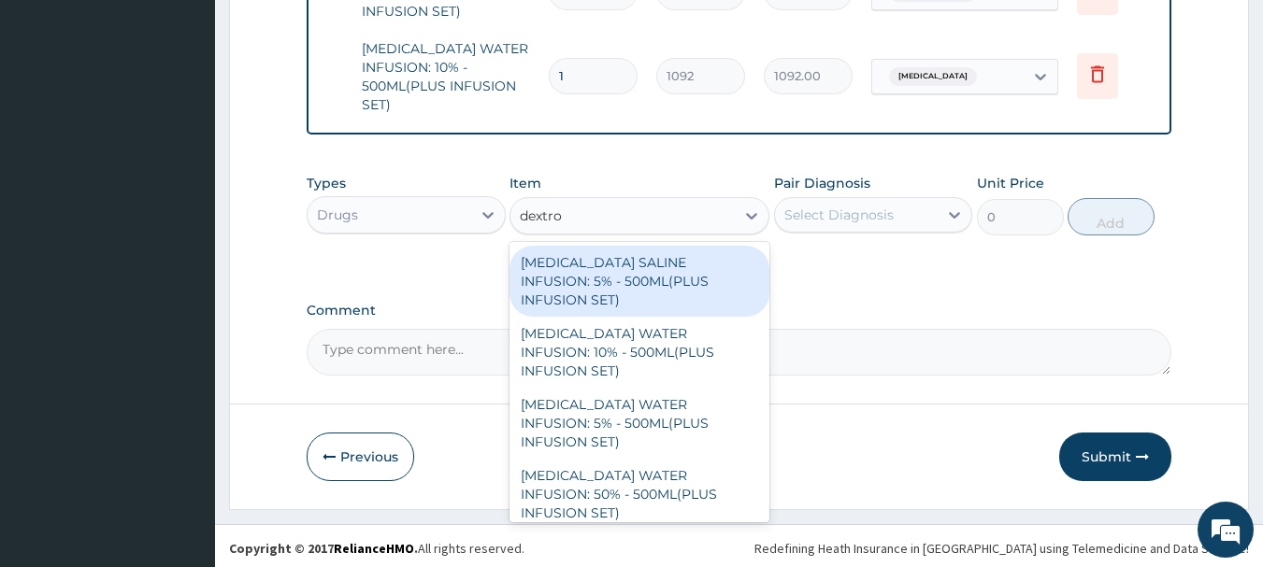
click at [652, 263] on div "DEXTROSE SALINE INFUSION: 5% - 500ML(PLUS INFUSION SET)" at bounding box center [639, 281] width 260 height 71
type input "1092"
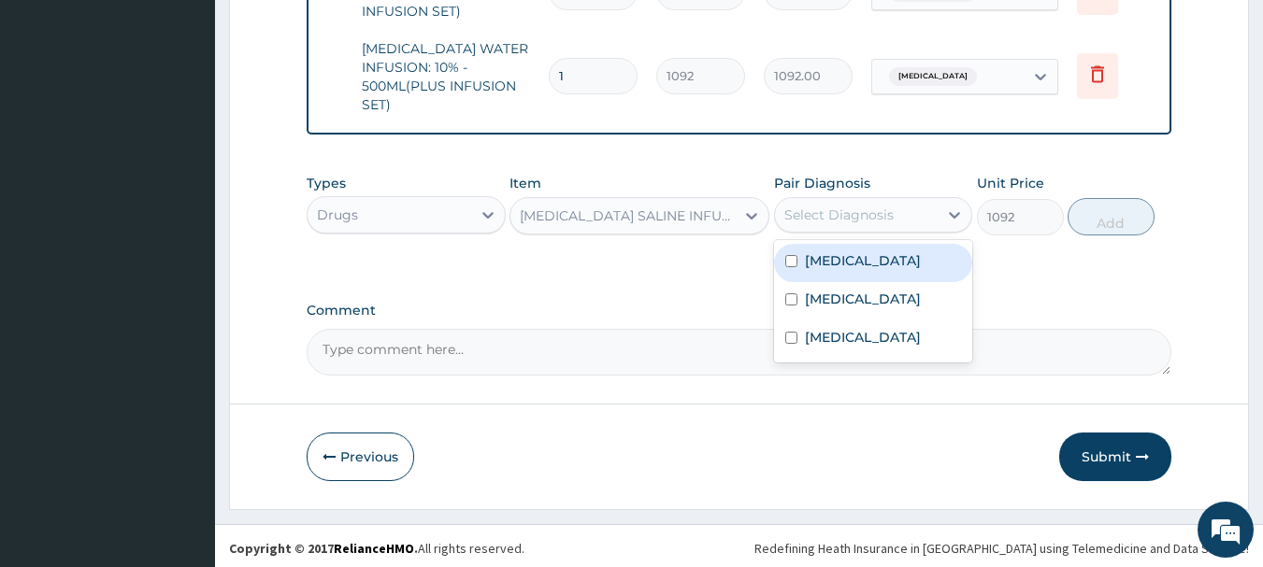
click at [834, 292] on label "Malaria" at bounding box center [863, 299] width 116 height 19
checkbox input "true"
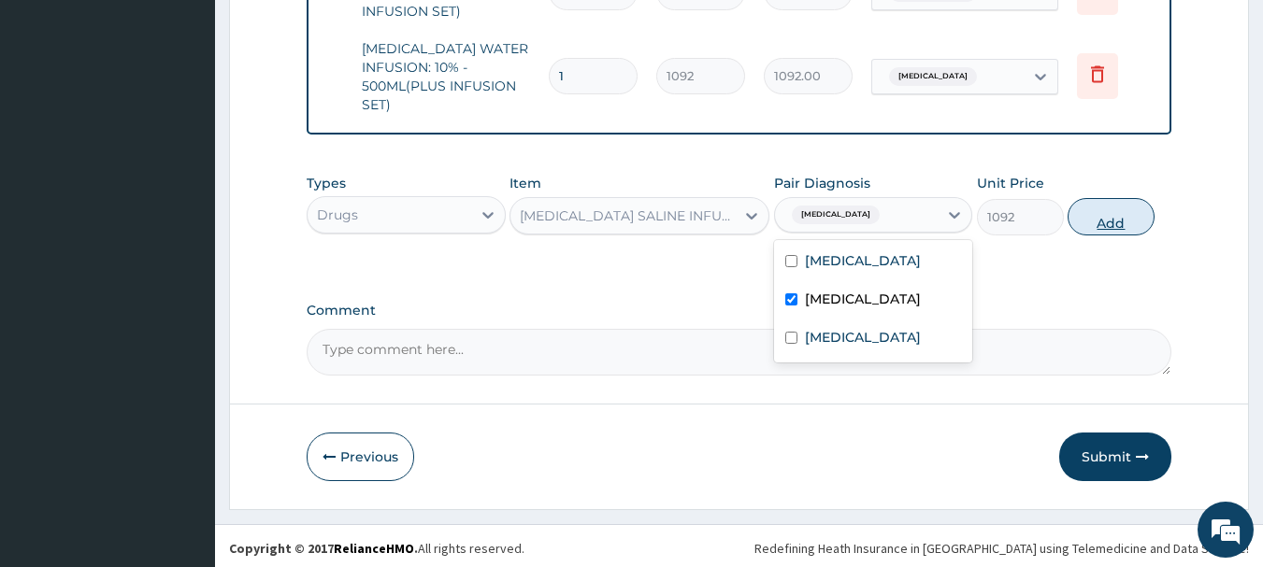
click at [1118, 216] on button "Add" at bounding box center [1111, 216] width 87 height 37
type input "0"
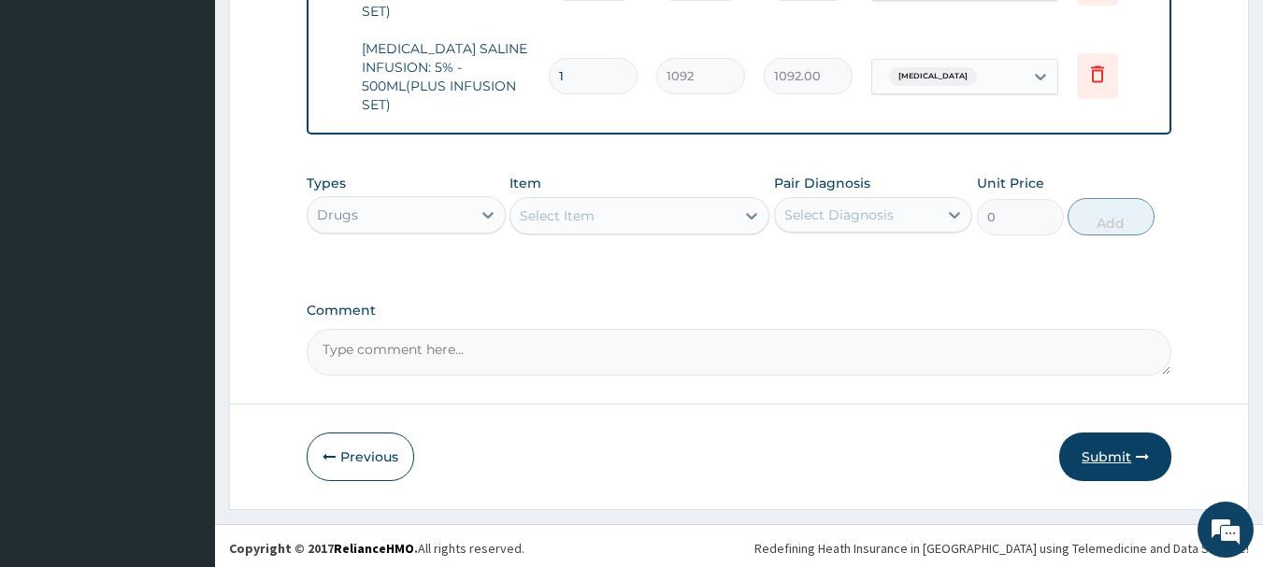
click at [1145, 462] on button "Submit" at bounding box center [1115, 457] width 112 height 49
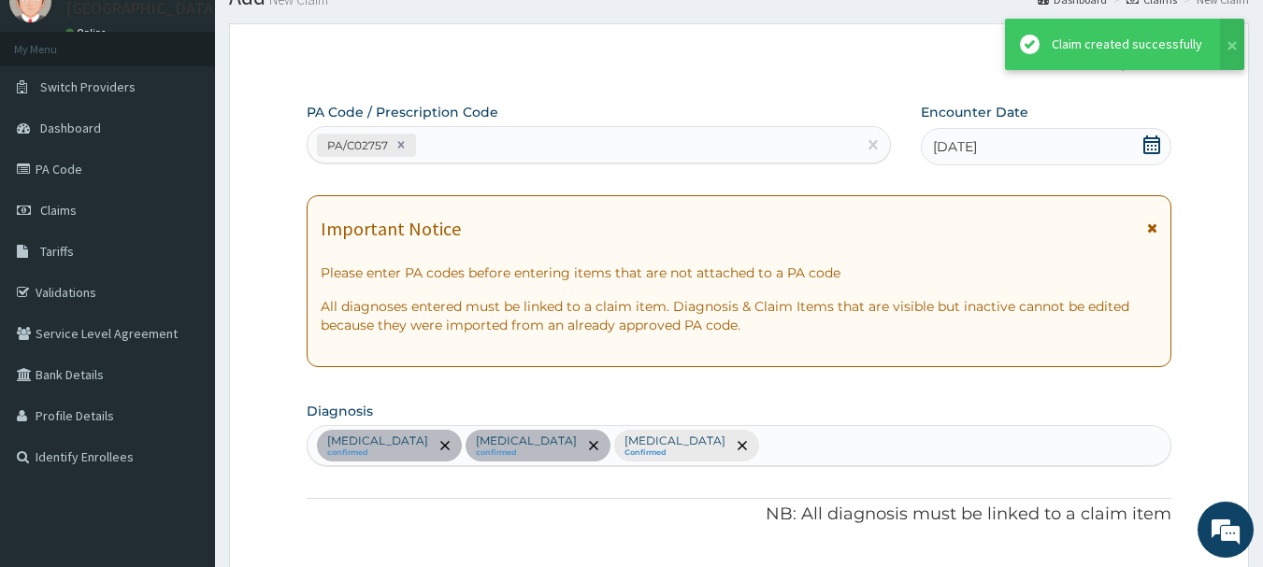
scroll to position [1414, 0]
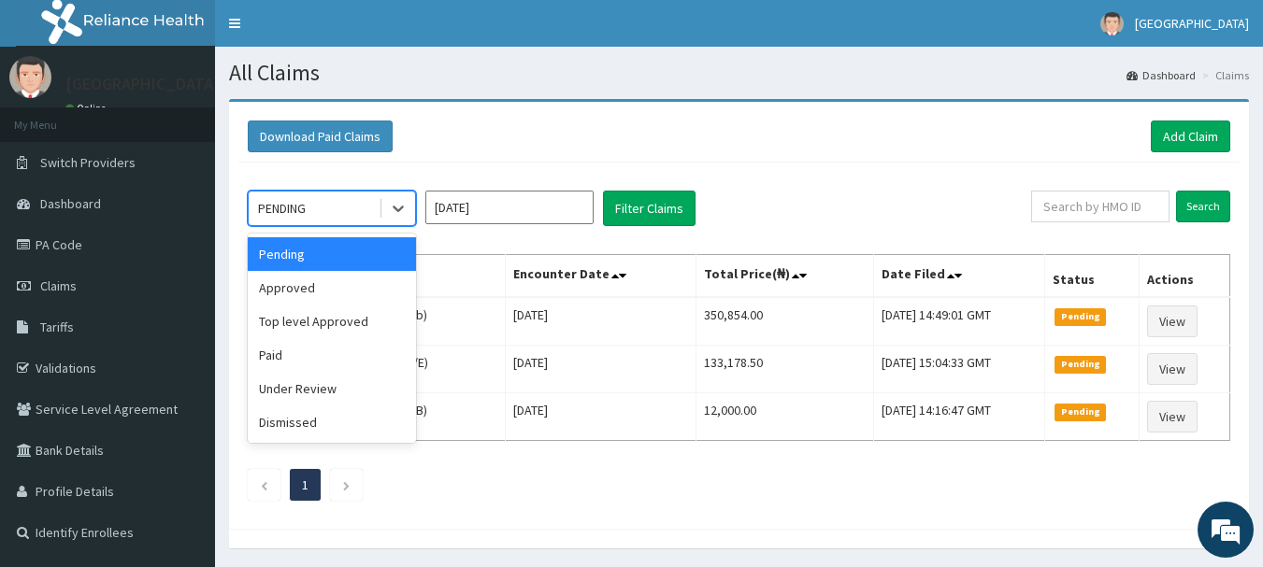
click at [285, 291] on div "Approved" at bounding box center [332, 288] width 168 height 34
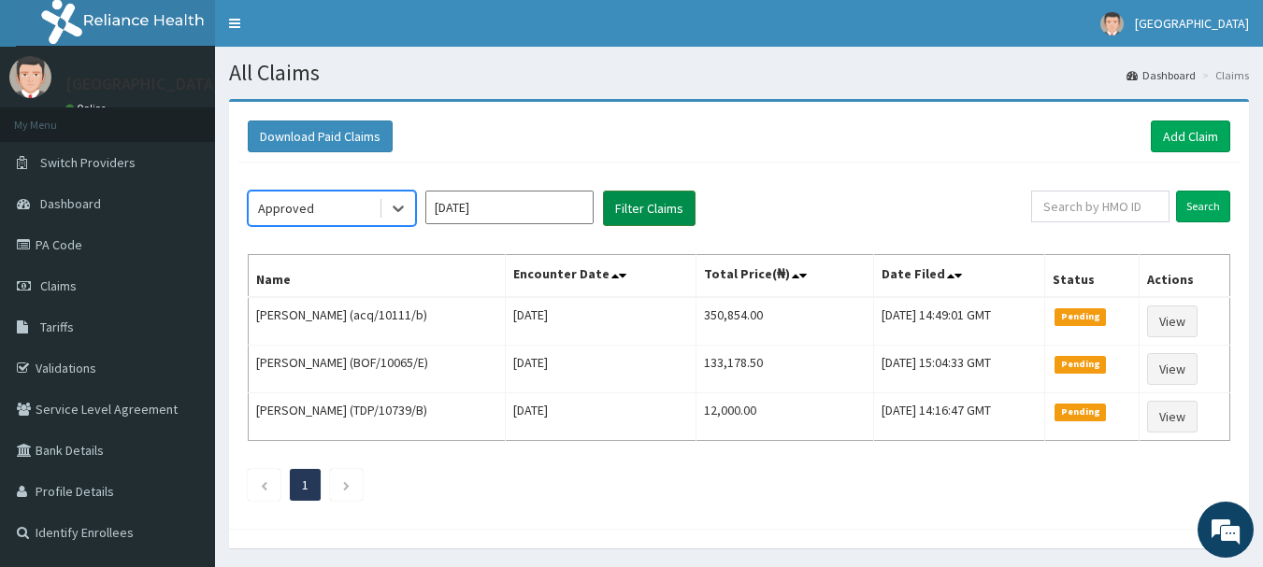
click at [669, 206] on button "Filter Claims" at bounding box center [649, 209] width 93 height 36
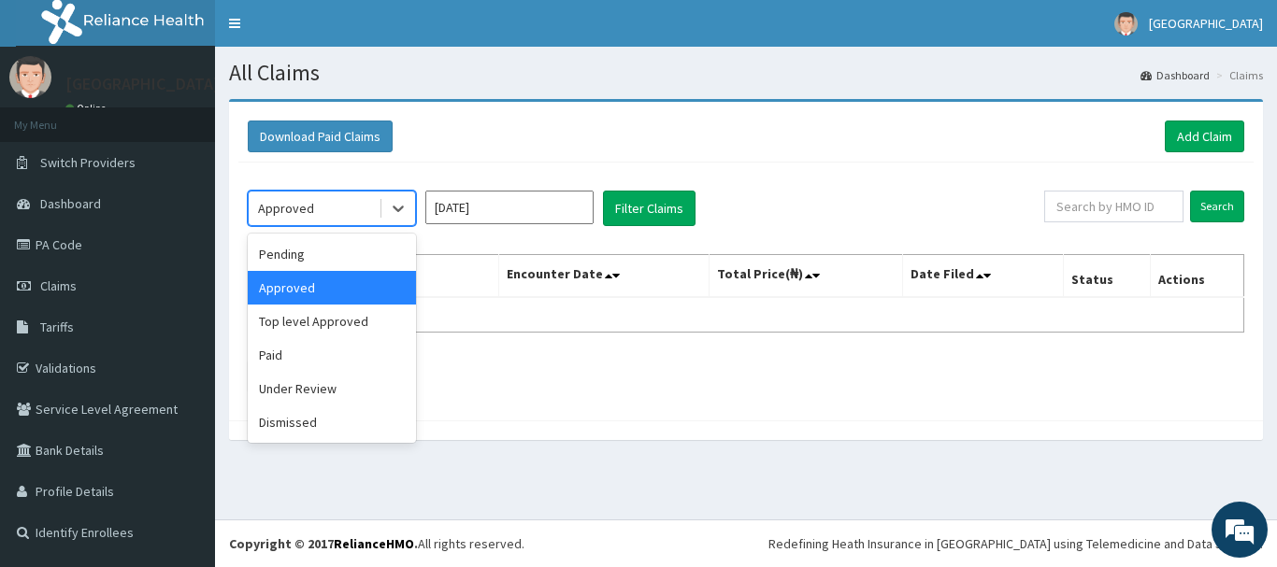
click at [302, 249] on div "Pending" at bounding box center [332, 254] width 168 height 34
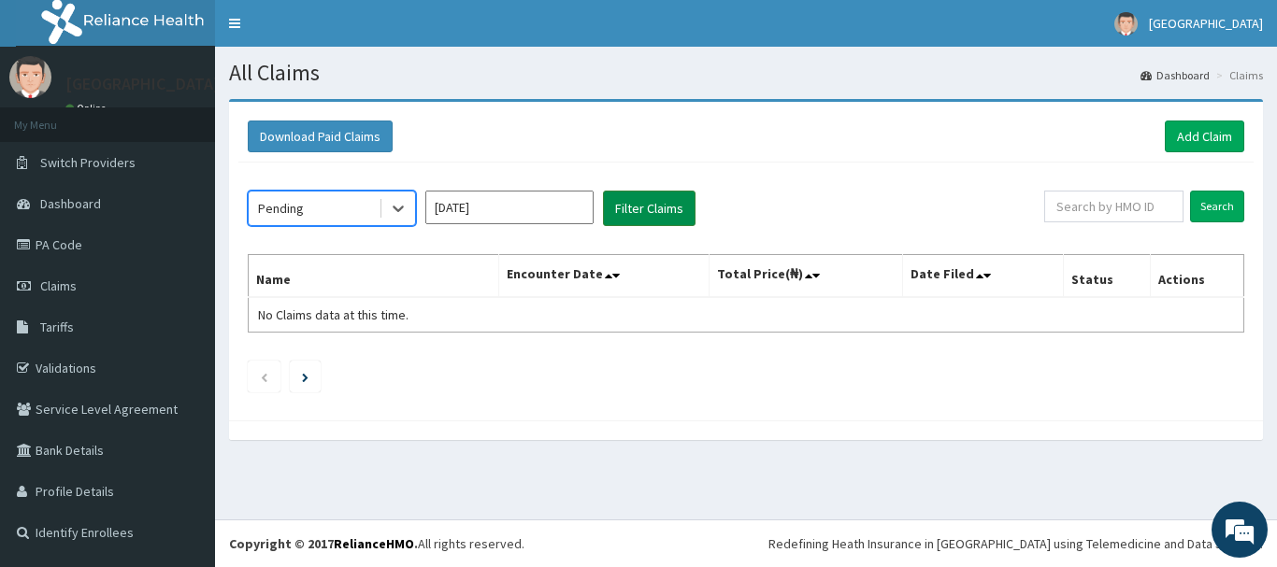
click at [670, 201] on button "Filter Claims" at bounding box center [649, 209] width 93 height 36
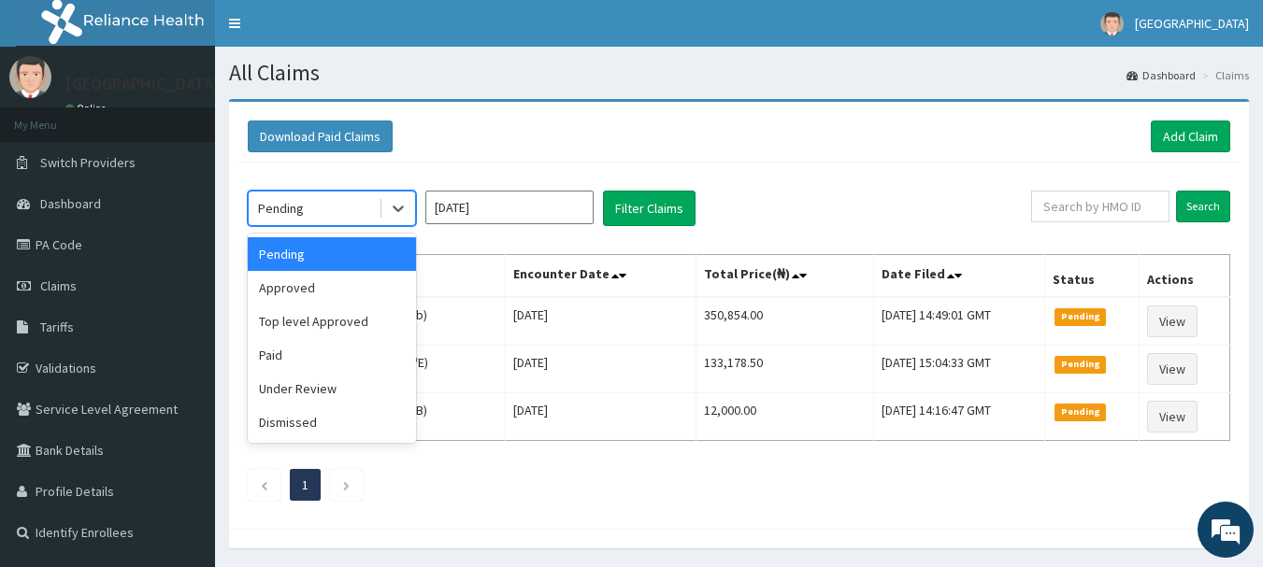
click at [301, 390] on div "Under Review" at bounding box center [332, 389] width 168 height 34
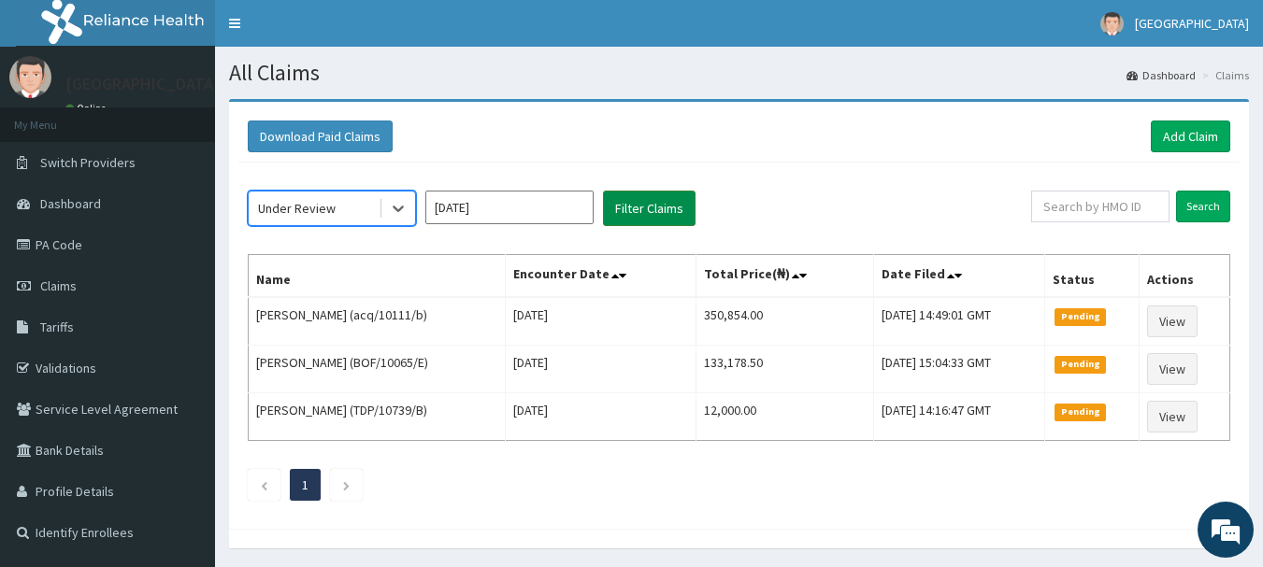
click at [667, 212] on button "Filter Claims" at bounding box center [649, 209] width 93 height 36
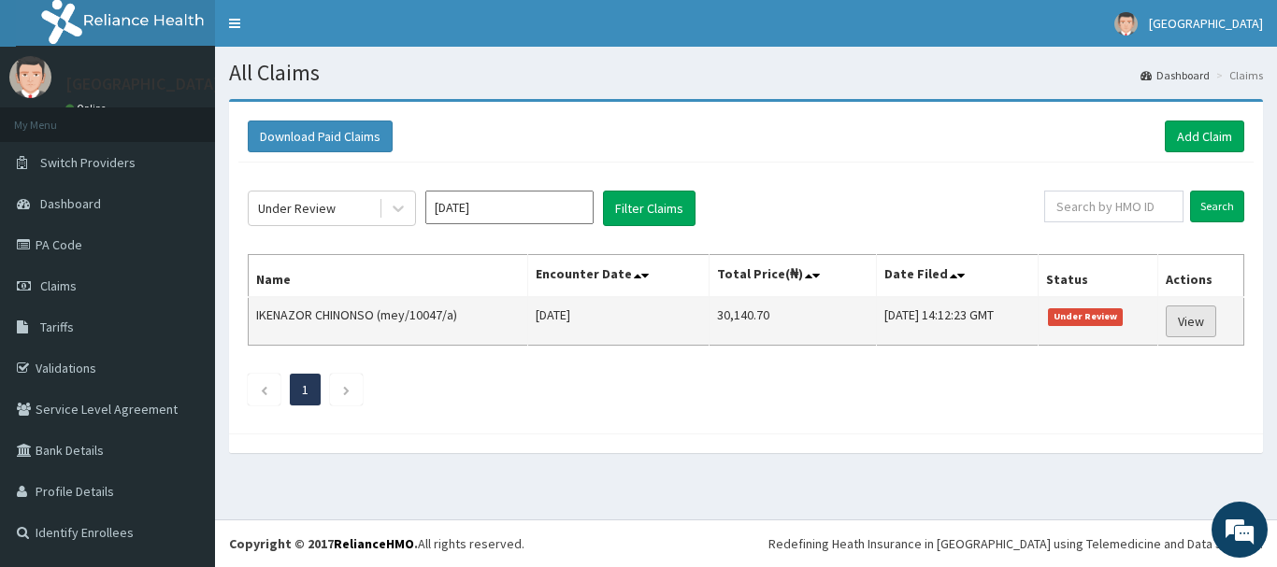
click at [1216, 334] on link "View" at bounding box center [1191, 322] width 50 height 32
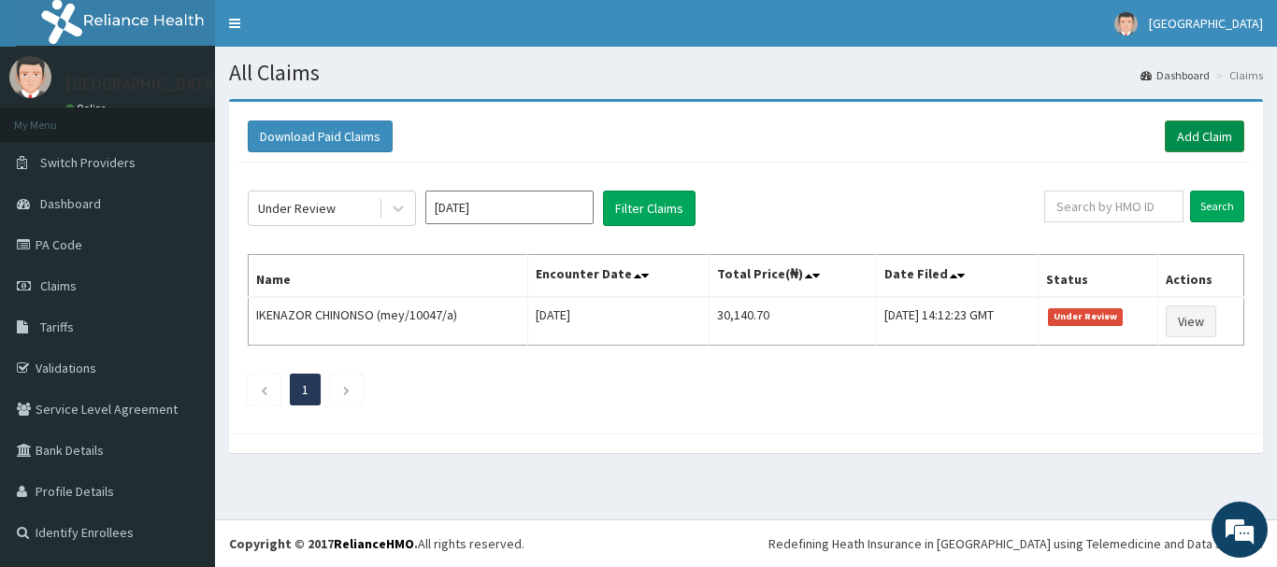
click at [1216, 144] on link "Add Claim" at bounding box center [1204, 137] width 79 height 32
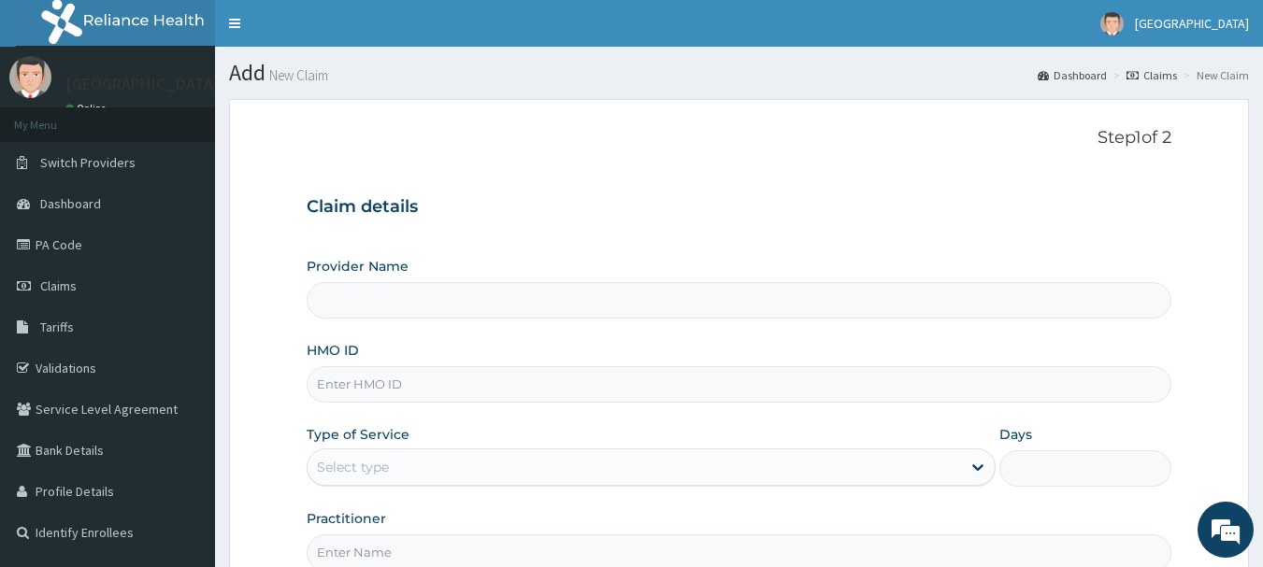
type input "[GEOGRAPHIC_DATA], [GEOGRAPHIC_DATA]"
click at [759, 190] on div "Claim details Provider Name [GEOGRAPHIC_DATA], [GEOGRAPHIC_DATA] HMO ID Type of…" at bounding box center [740, 375] width 866 height 393
click at [574, 380] on input "HMO ID" at bounding box center [740, 384] width 866 height 36
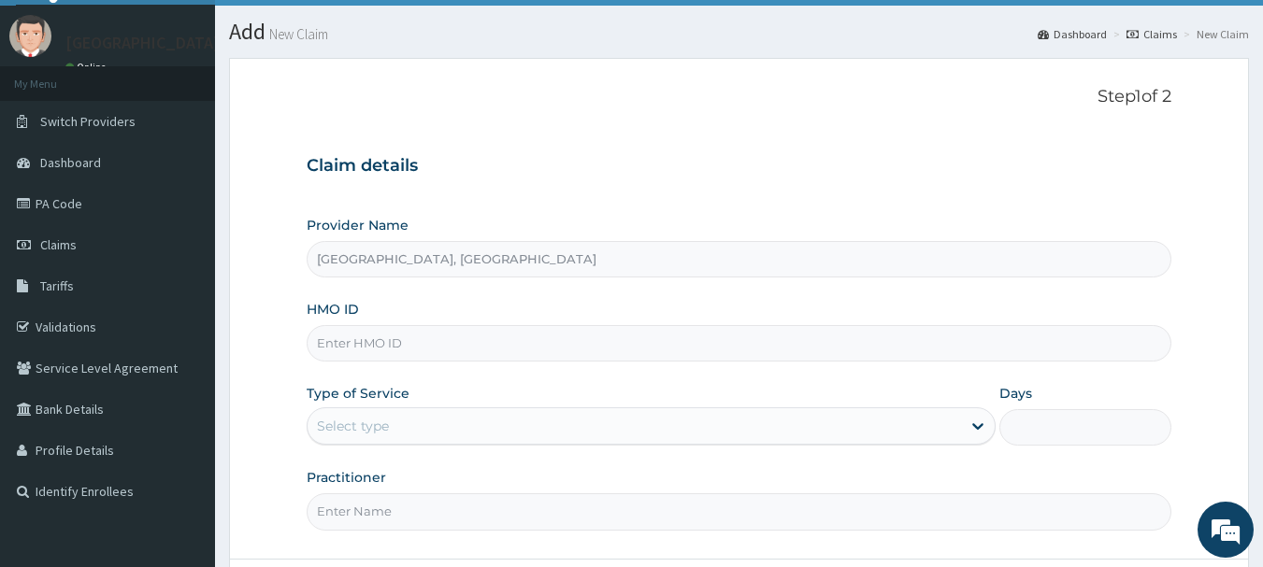
scroll to position [64, 0]
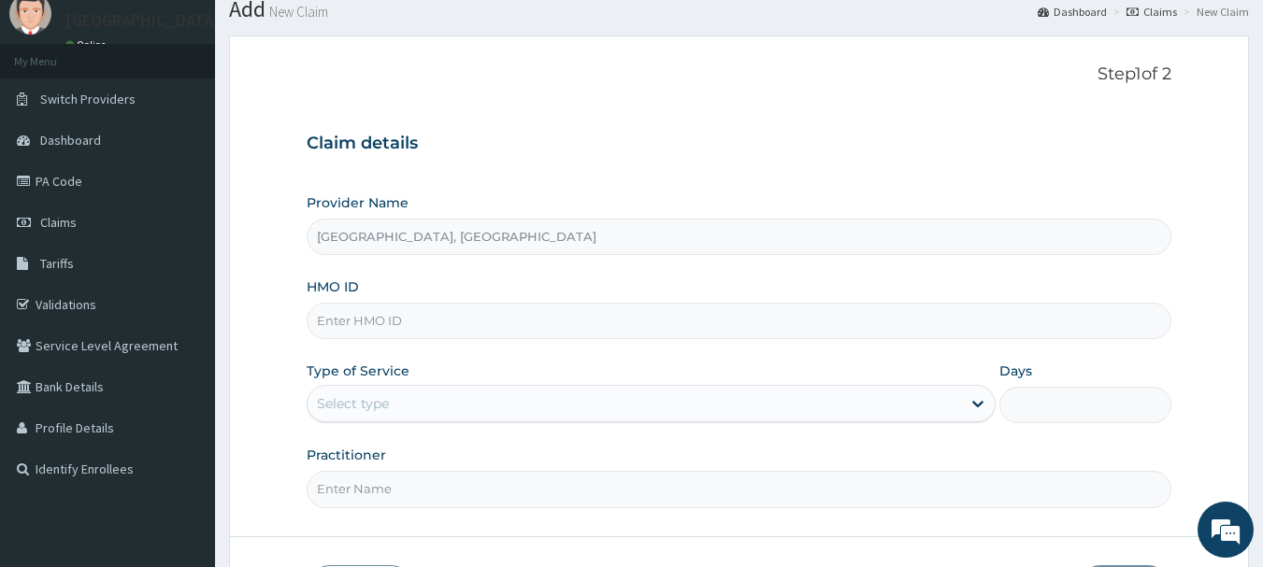
click at [500, 319] on input "HMO ID" at bounding box center [740, 321] width 866 height 36
paste input "gtg/10085/a"
type input "gtg/10085/a"
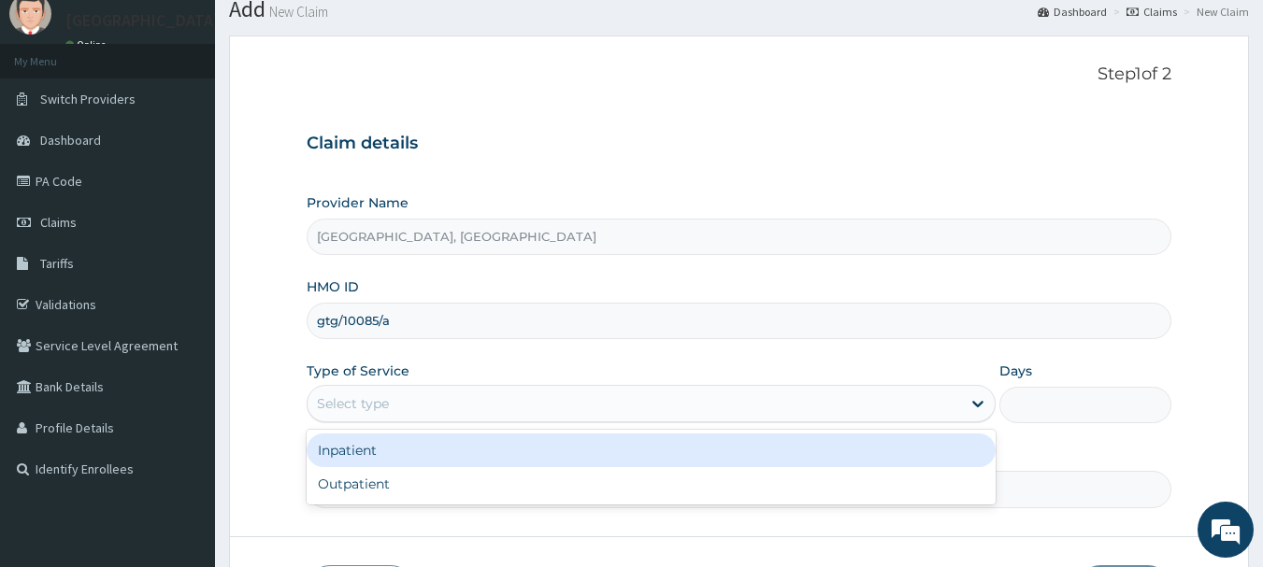
click at [351, 495] on div "Outpatient" at bounding box center [651, 484] width 689 height 34
type input "1"
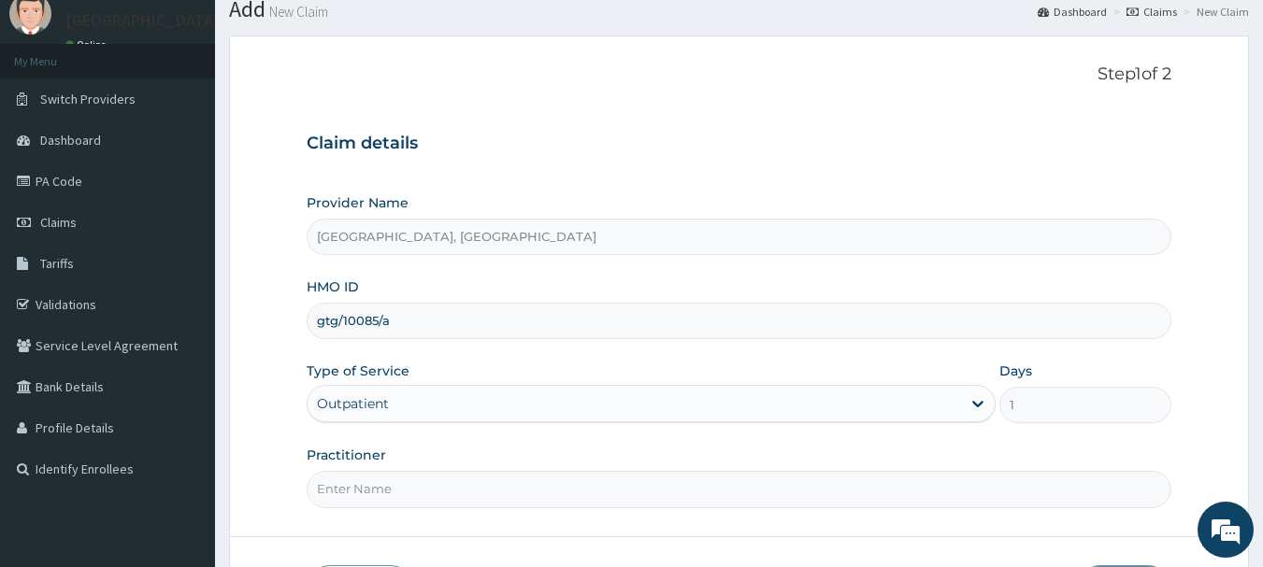
click at [451, 481] on input "Practitioner" at bounding box center [740, 489] width 866 height 36
type input "Dr [PERSON_NAME]"
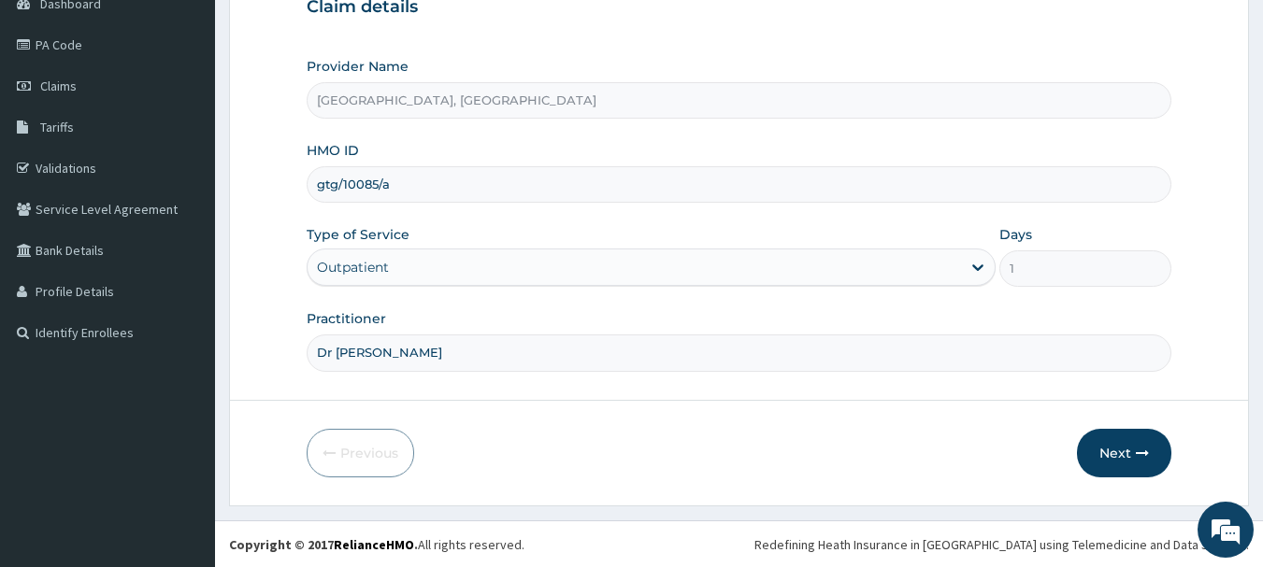
scroll to position [201, 0]
click at [1137, 456] on icon "button" at bounding box center [1142, 452] width 13 height 13
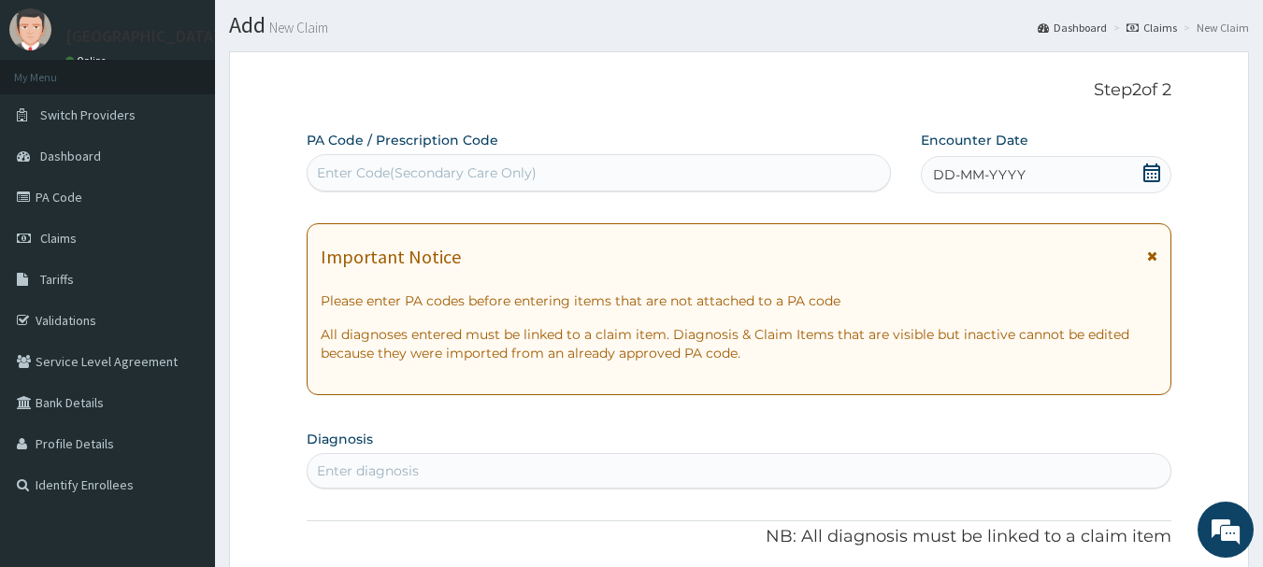
scroll to position [27, 0]
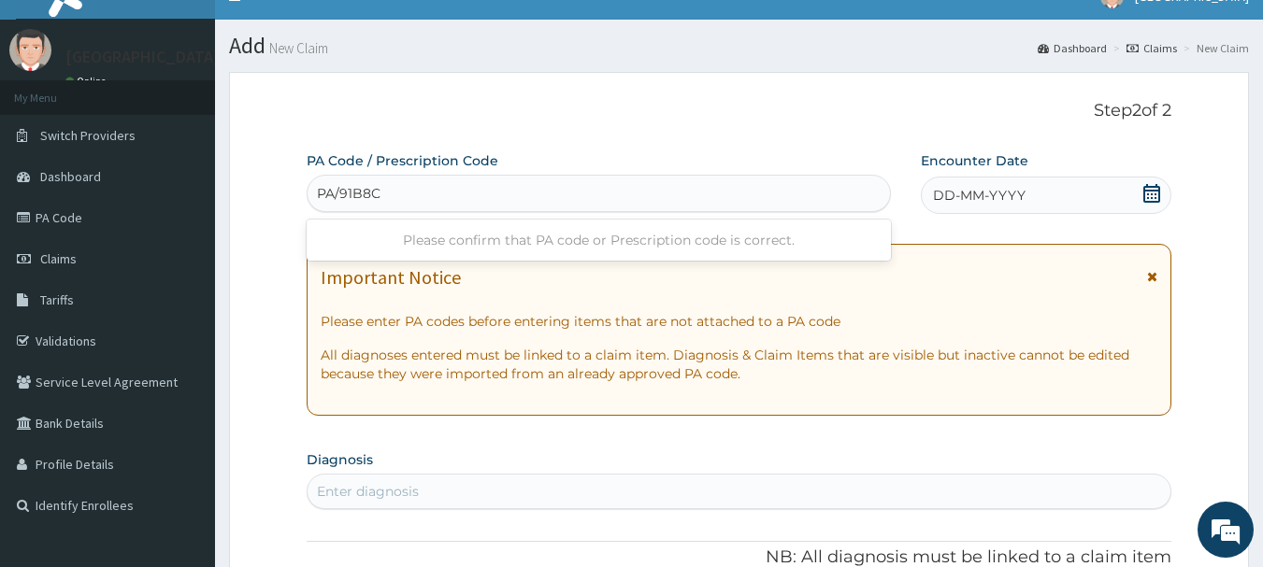
type input "PA/91B8CB"
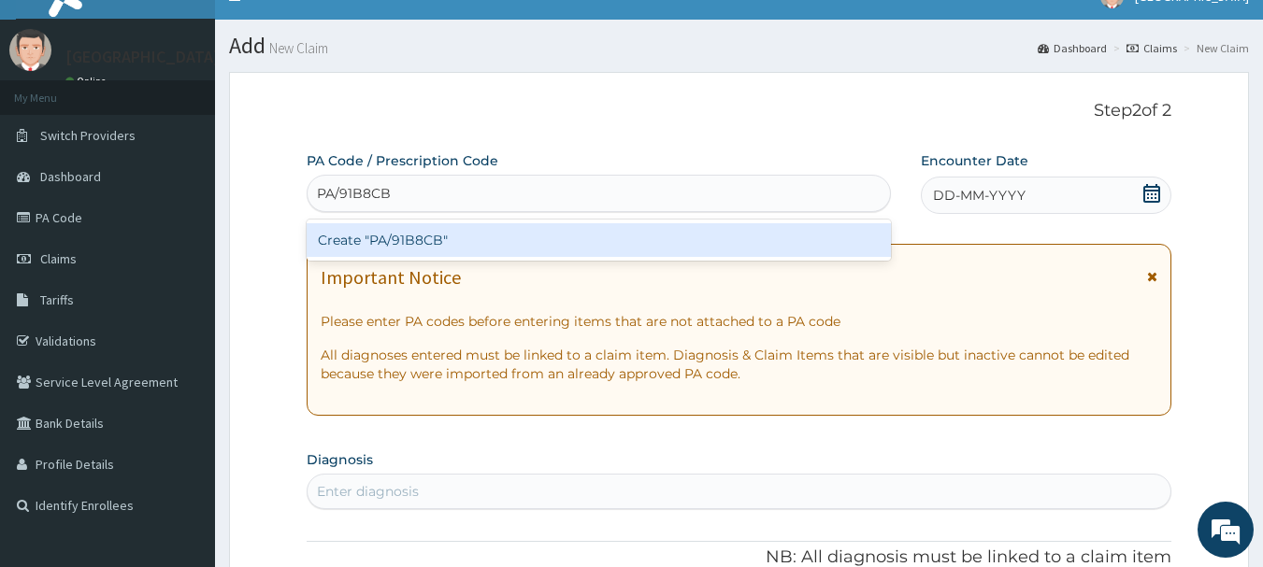
click at [613, 239] on div "Create "PA/91B8CB"" at bounding box center [599, 240] width 585 height 34
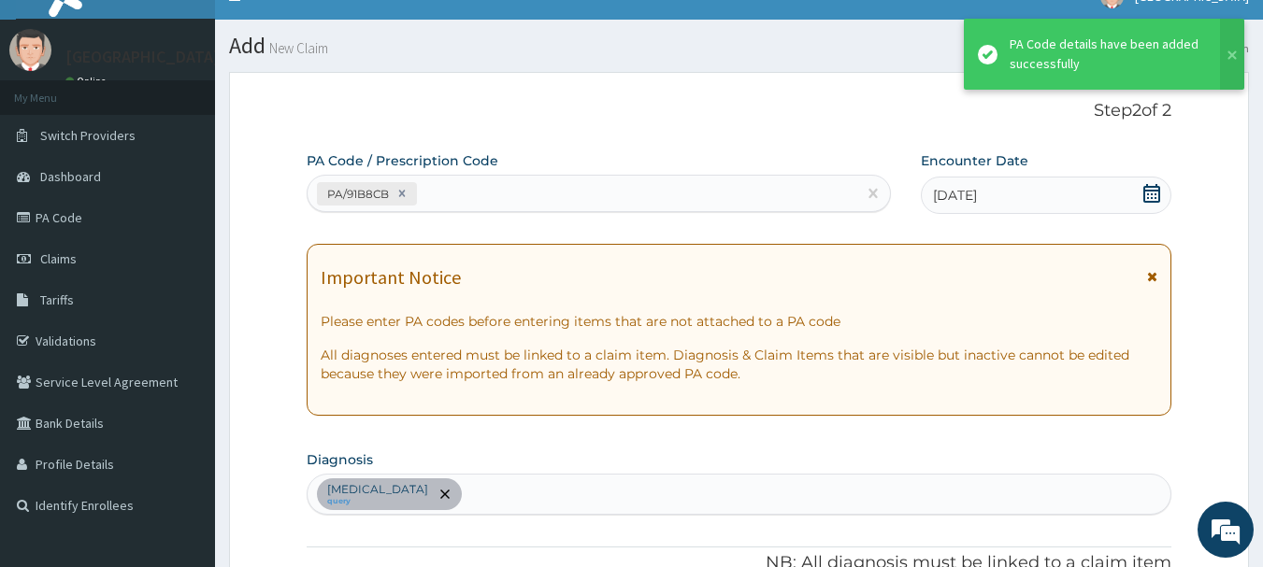
scroll to position [494, 0]
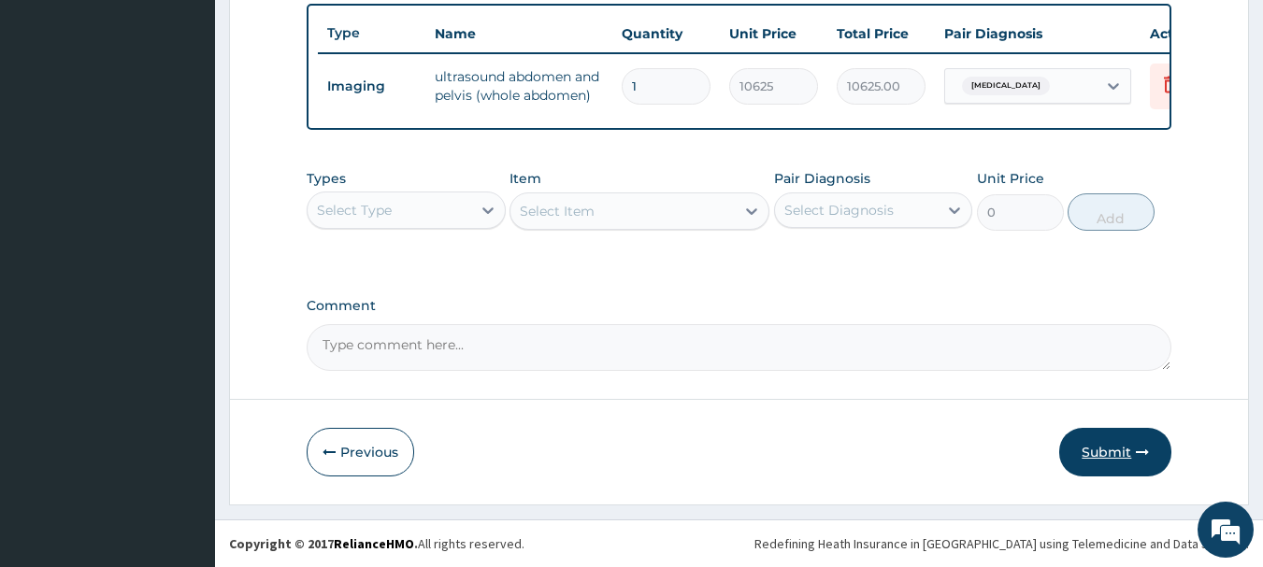
click at [1134, 460] on button "Submit" at bounding box center [1115, 452] width 112 height 49
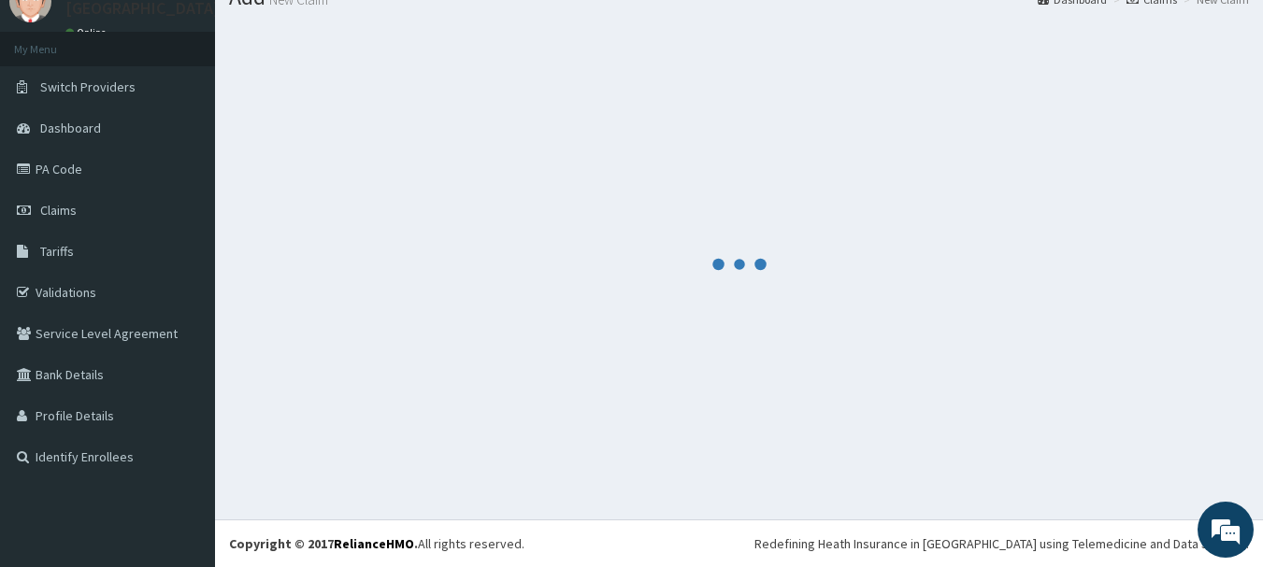
click at [797, 353] on div at bounding box center [739, 264] width 1020 height 482
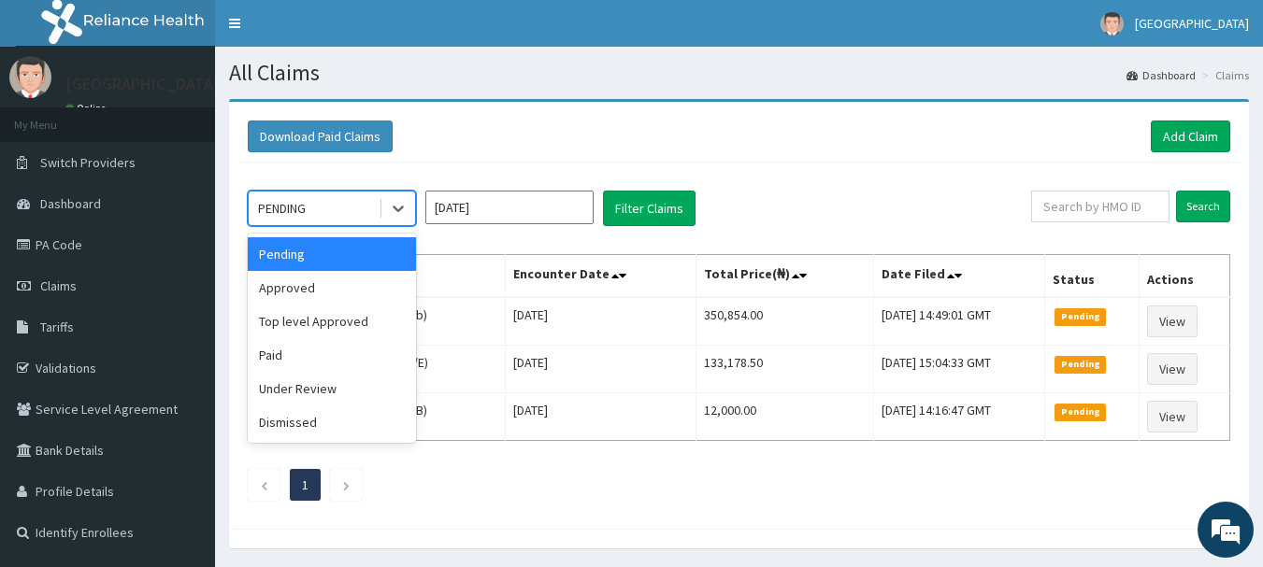
click at [297, 294] on div "Approved" at bounding box center [332, 288] width 168 height 34
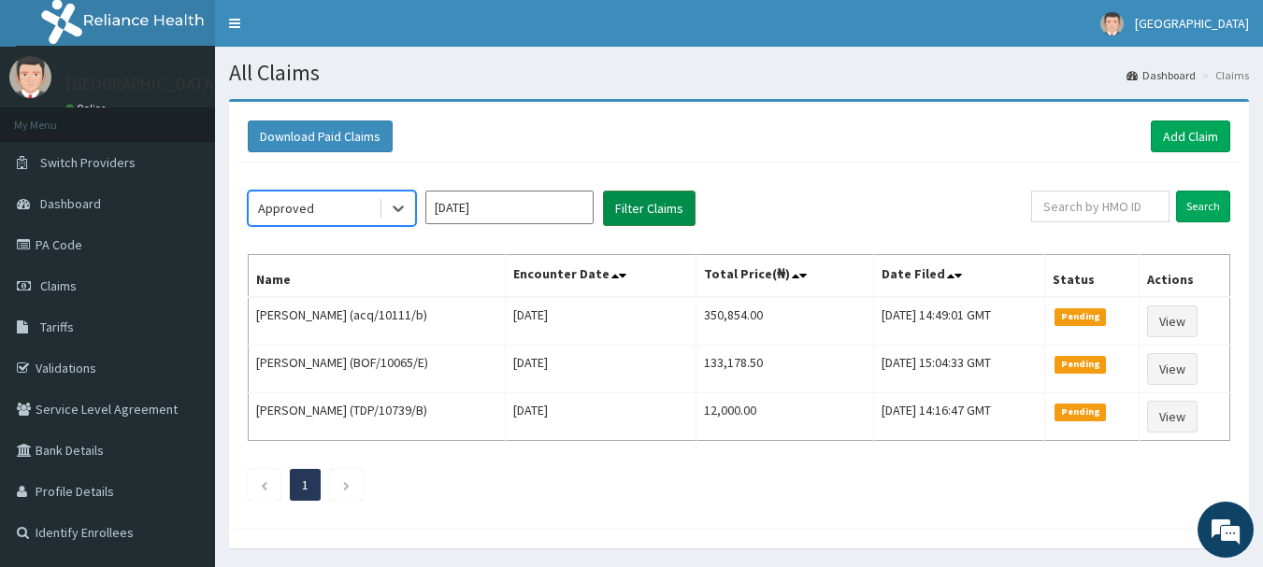
click at [652, 213] on button "Filter Claims" at bounding box center [649, 209] width 93 height 36
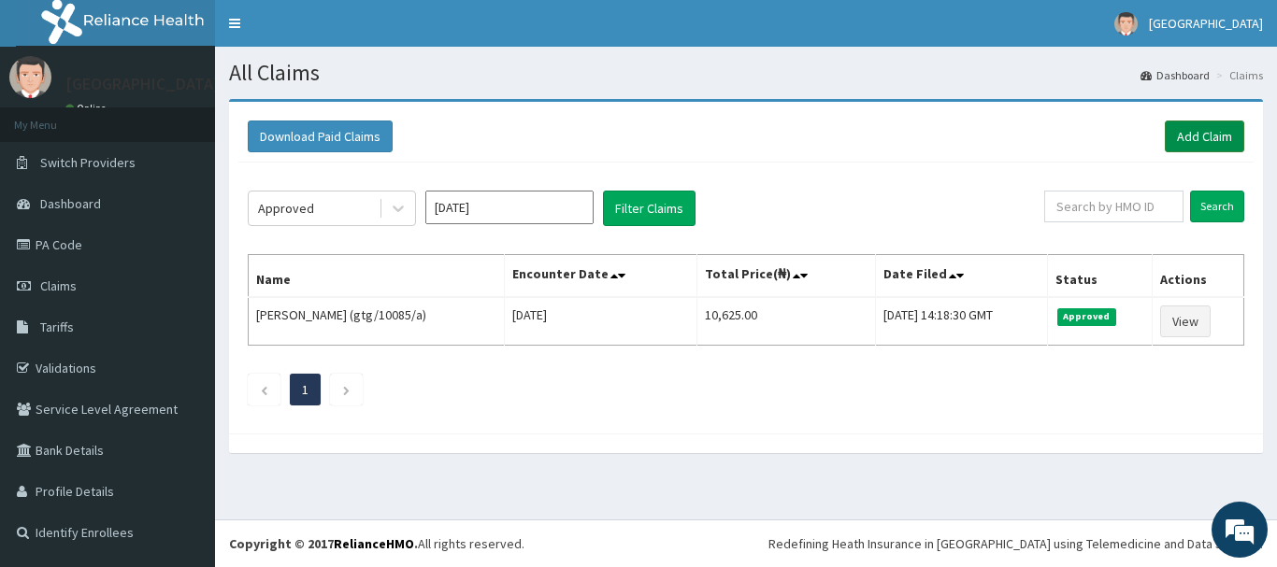
click at [1208, 146] on link "Add Claim" at bounding box center [1204, 137] width 79 height 32
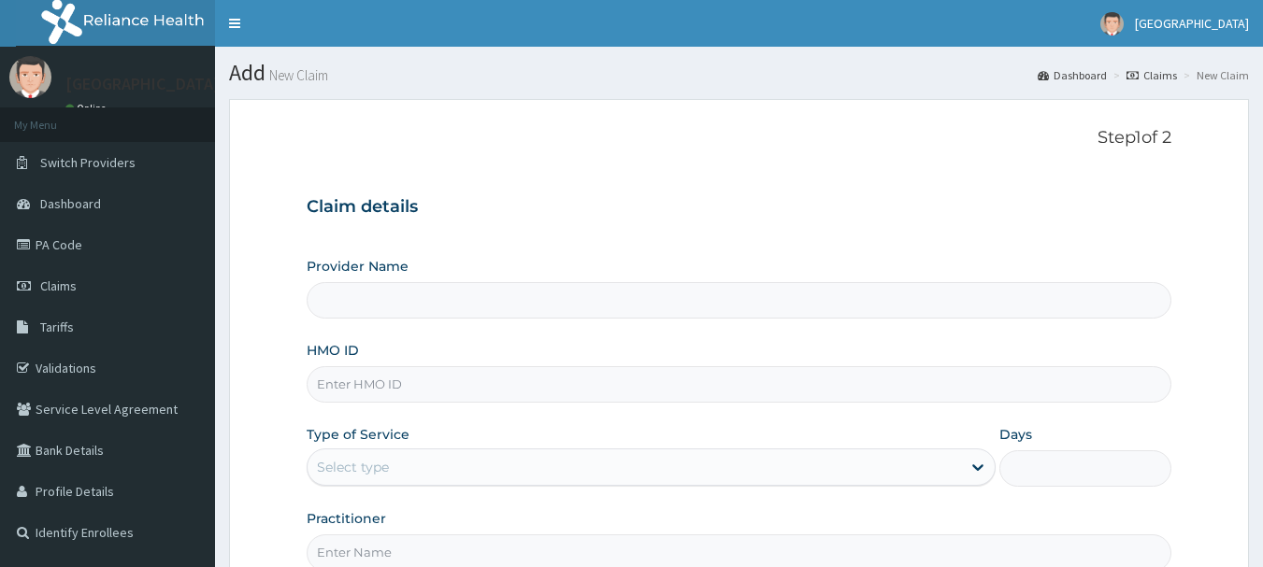
type input "Osuntuyi Medical Centre, Iju"
click at [651, 173] on div "Step 1 of 2 Claim details Provider Name Osuntuyi Medical Centre, Iju HMO ID Typ…" at bounding box center [740, 349] width 866 height 443
click at [535, 370] on input "HMO ID" at bounding box center [740, 384] width 866 height 36
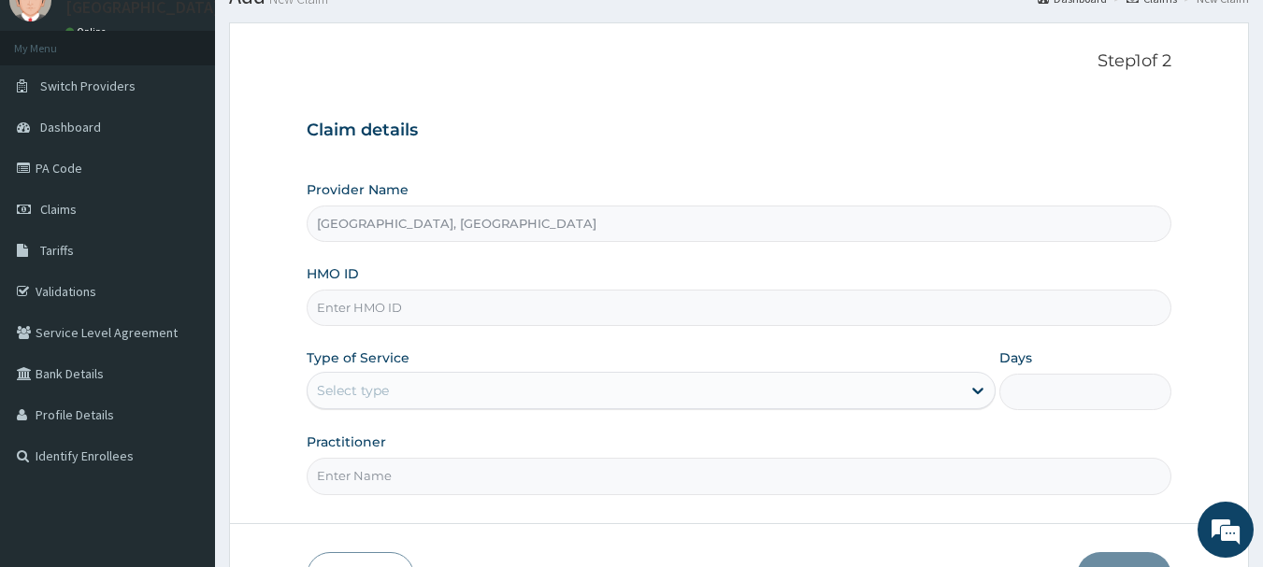
scroll to position [79, 0]
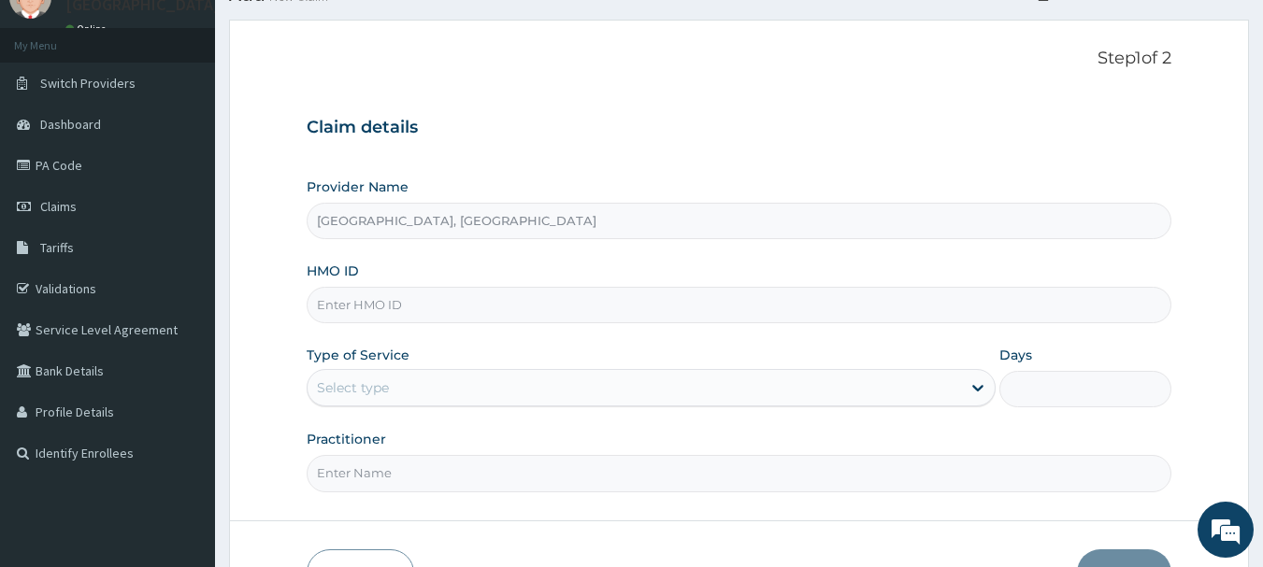
click at [546, 299] on input "HMO ID" at bounding box center [740, 305] width 866 height 36
paste input "OHT/10362/A"
type input "OHT/10362/A"
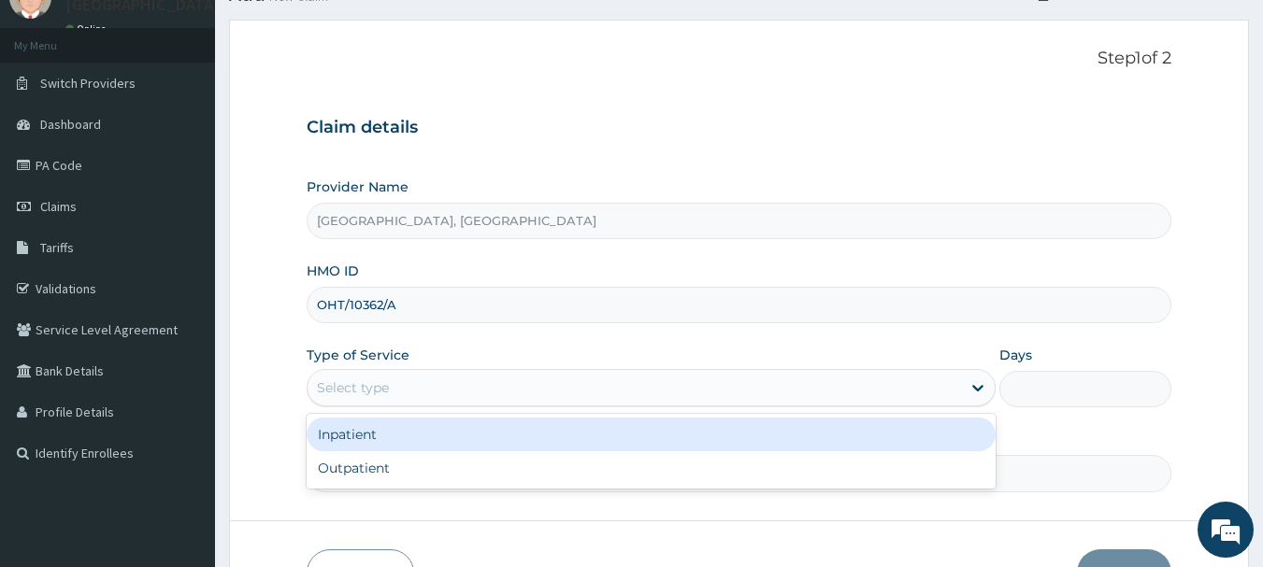
click at [351, 470] on div "Outpatient" at bounding box center [651, 468] width 689 height 34
type input "1"
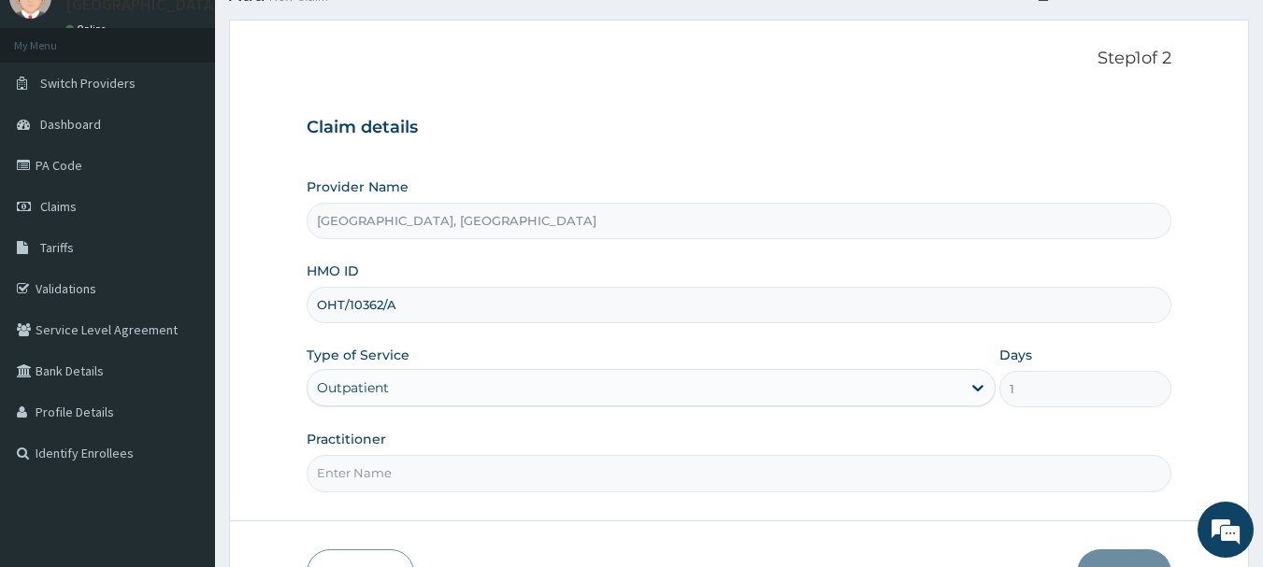
click at [402, 469] on input "Practitioner" at bounding box center [740, 473] width 866 height 36
type input "DR Adesipe"
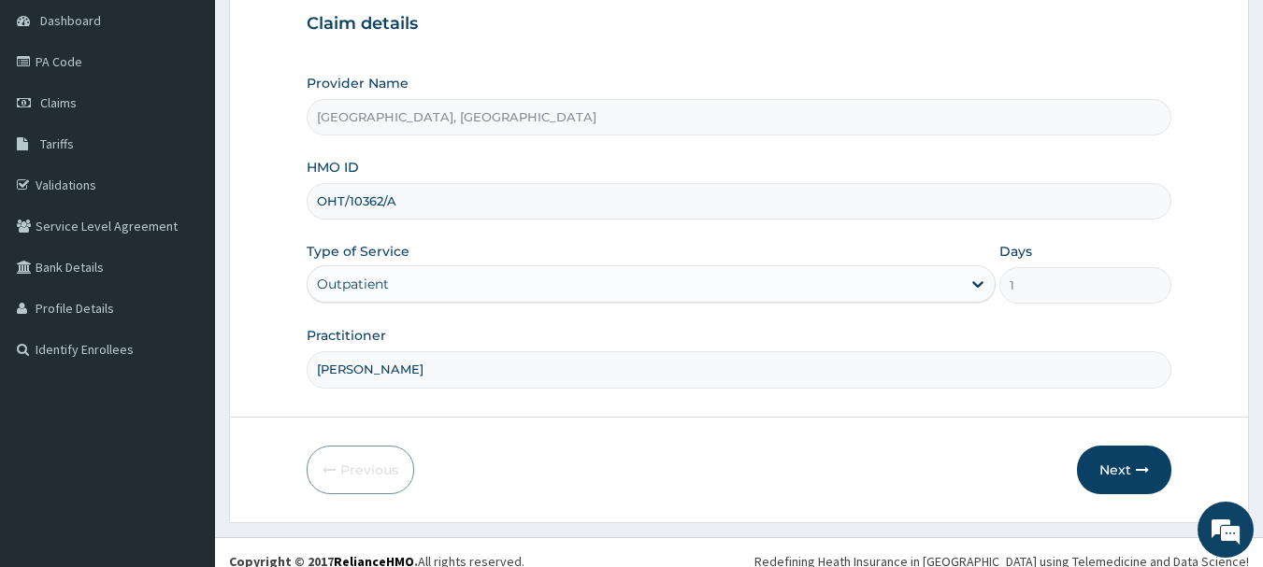
scroll to position [201, 0]
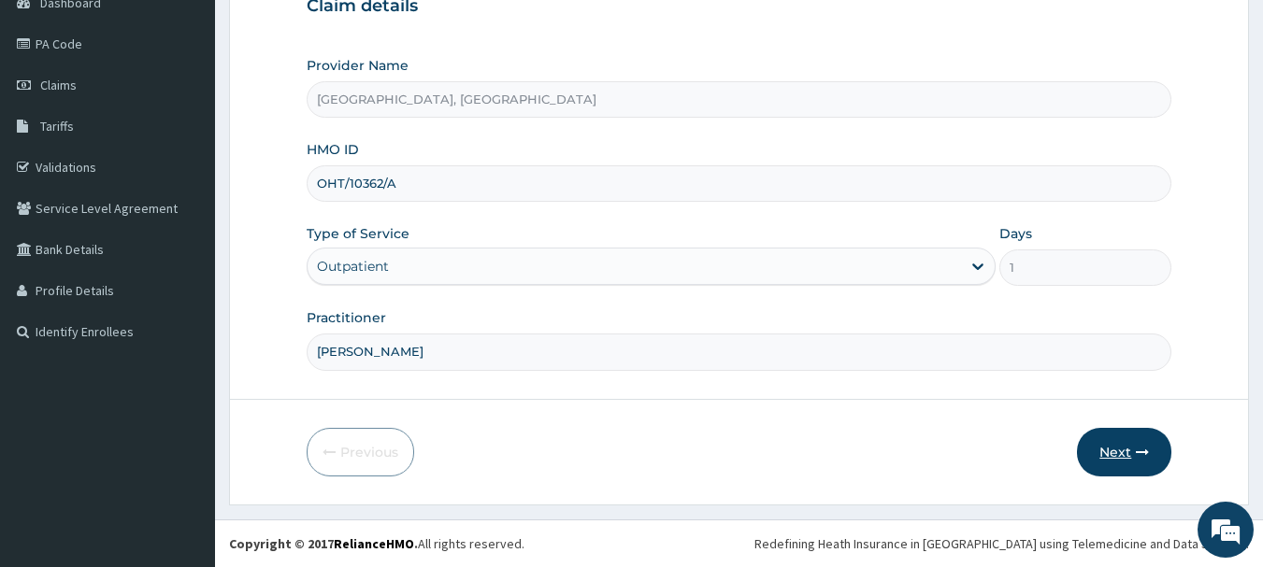
click at [1139, 449] on icon "button" at bounding box center [1142, 452] width 13 height 13
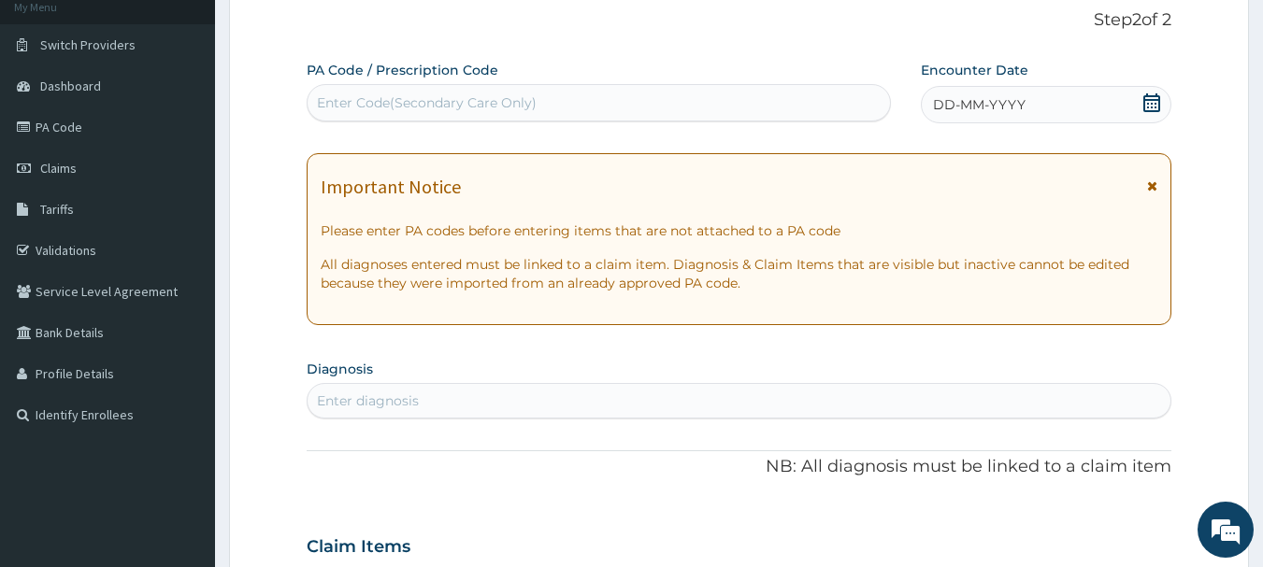
scroll to position [0, 0]
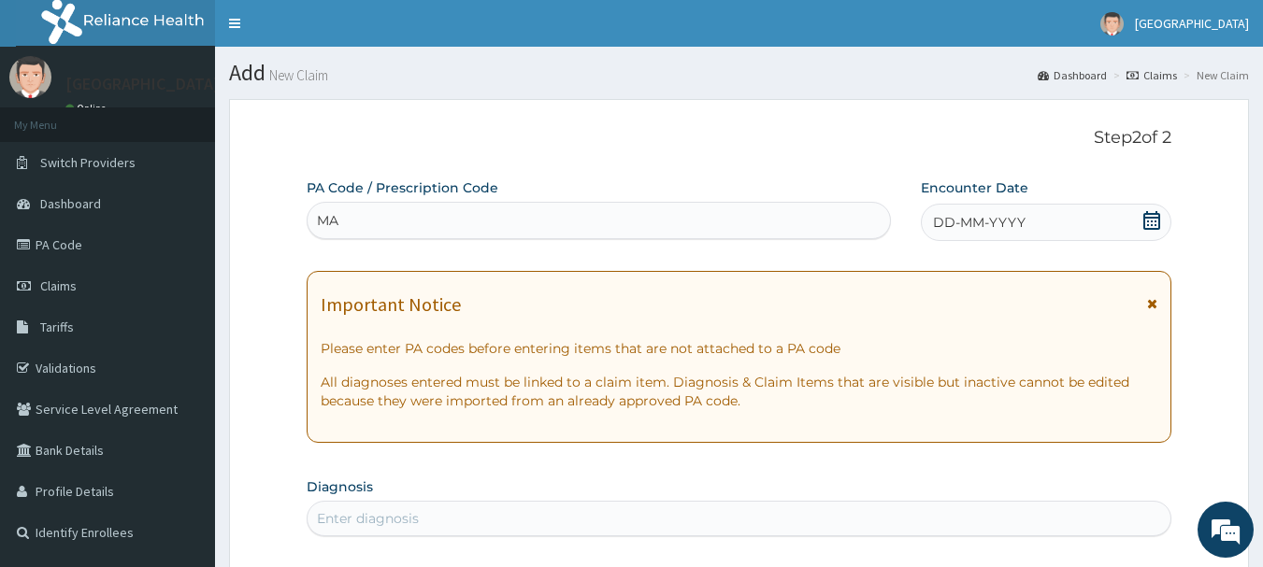
type input "M"
click at [988, 222] on span "DD-MM-YYYY" at bounding box center [979, 222] width 93 height 19
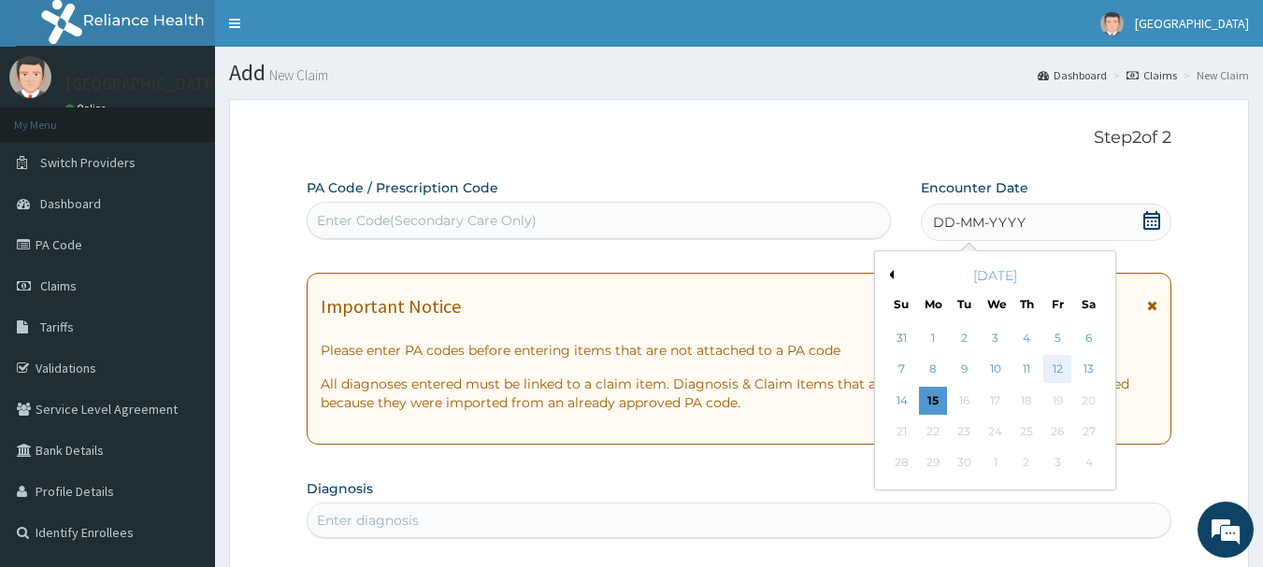
click at [1062, 371] on div "12" at bounding box center [1057, 370] width 28 height 28
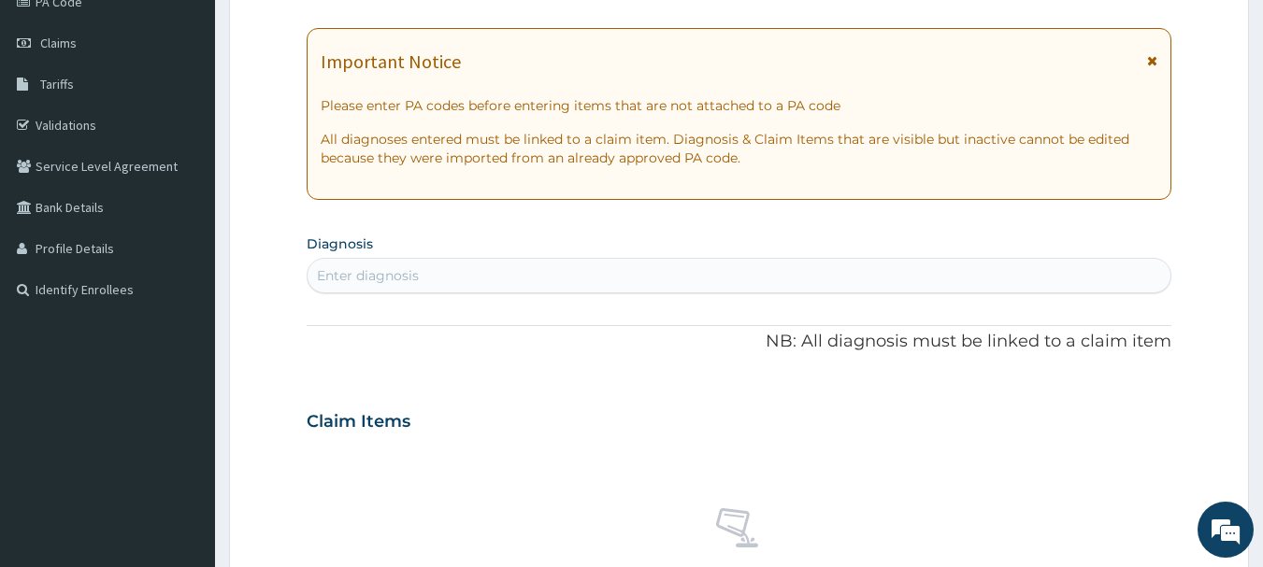
scroll to position [244, 0]
type input "mala"
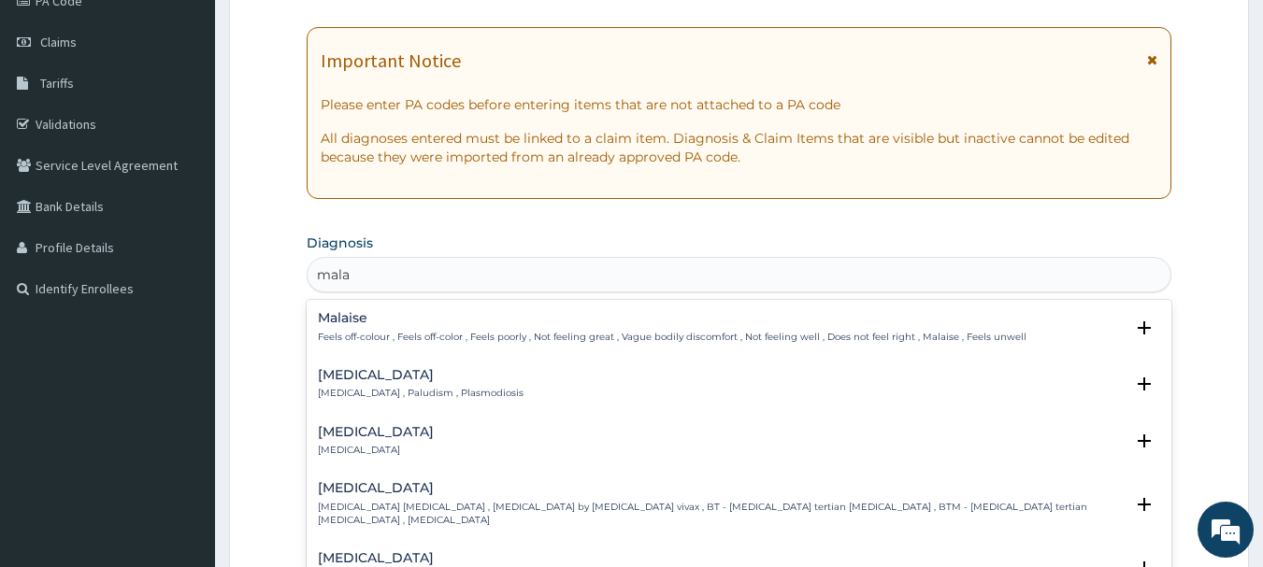
click at [408, 385] on div "Malaria Malaria , Paludism , Plasmodiosis" at bounding box center [421, 384] width 206 height 33
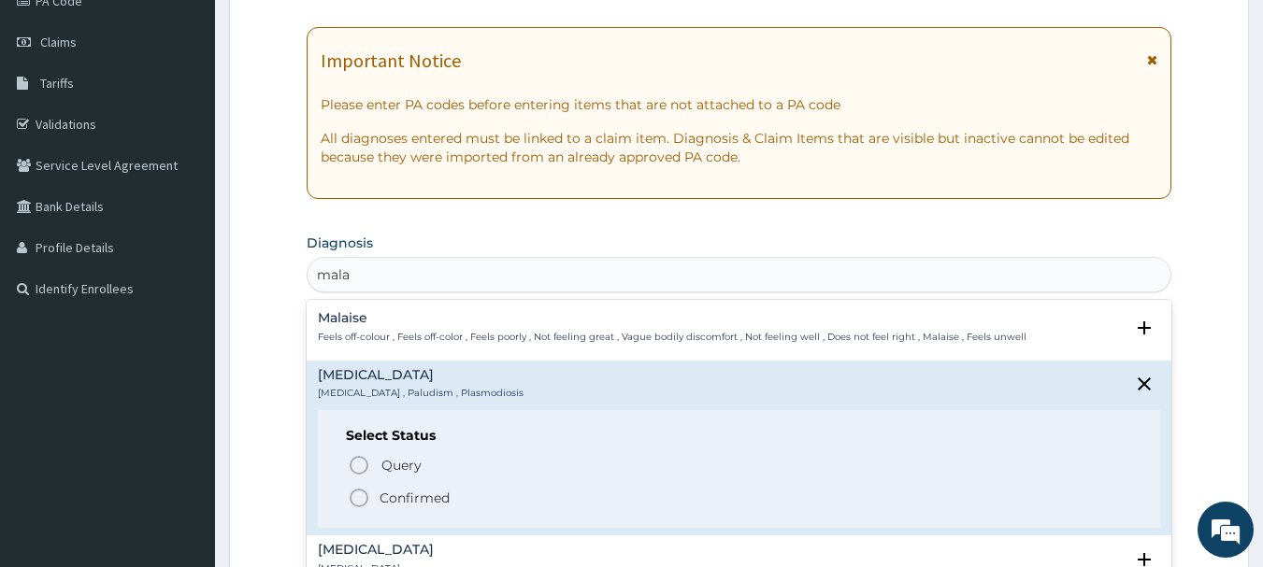
click at [354, 502] on icon "status option filled" at bounding box center [359, 498] width 22 height 22
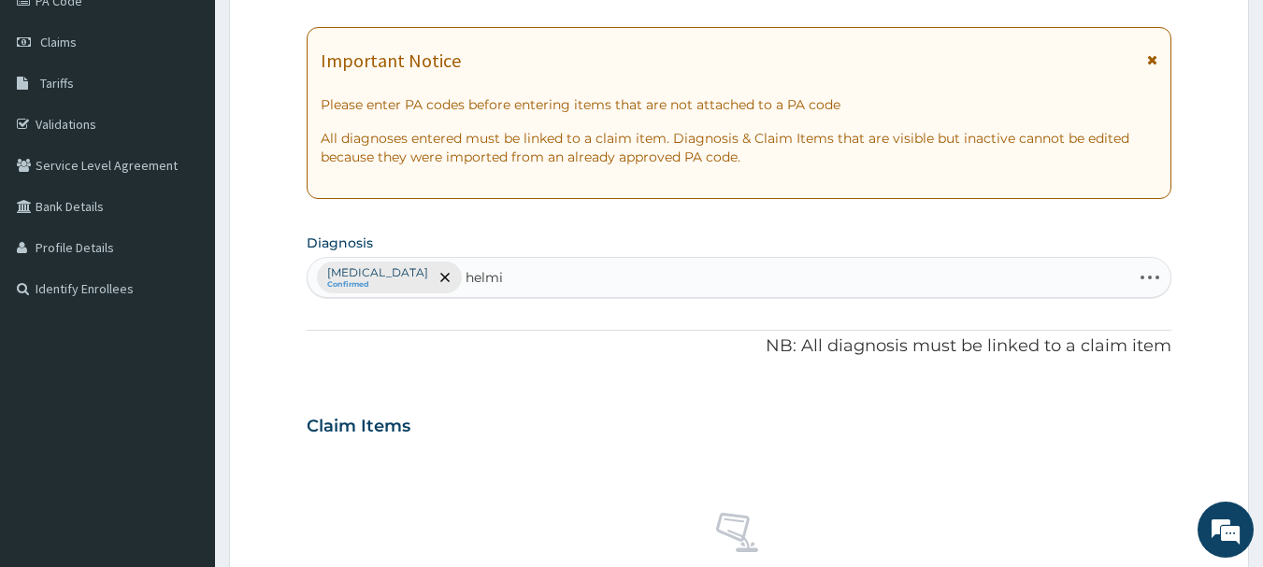
type input "helmin"
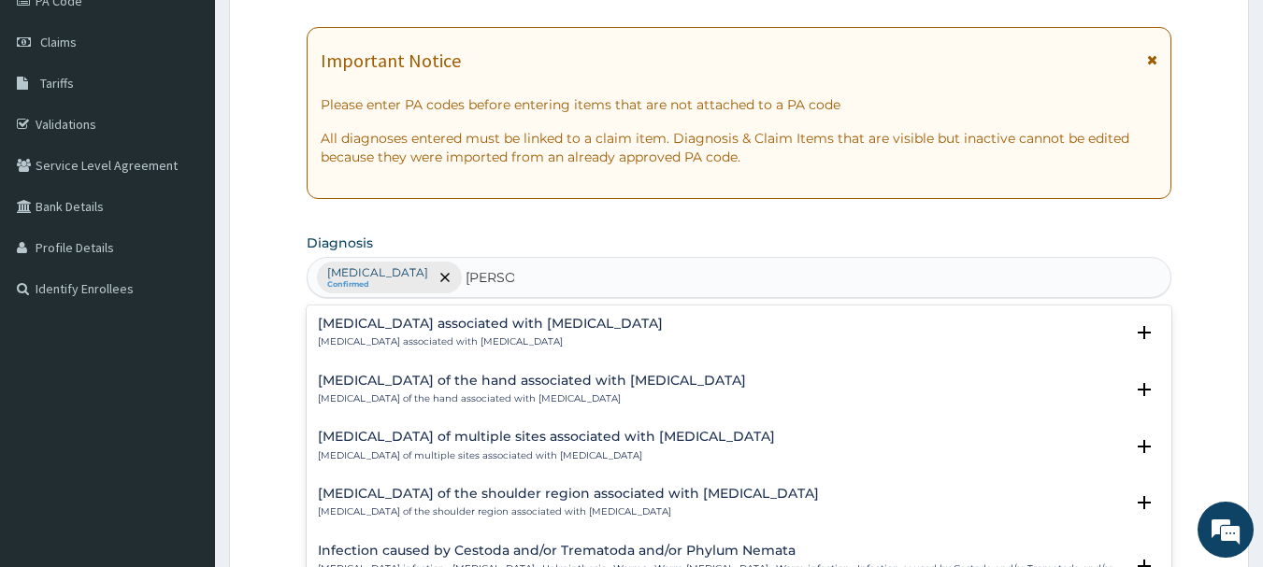
click at [527, 341] on p "Arthropathy associated with helminthiasis" at bounding box center [490, 342] width 345 height 13
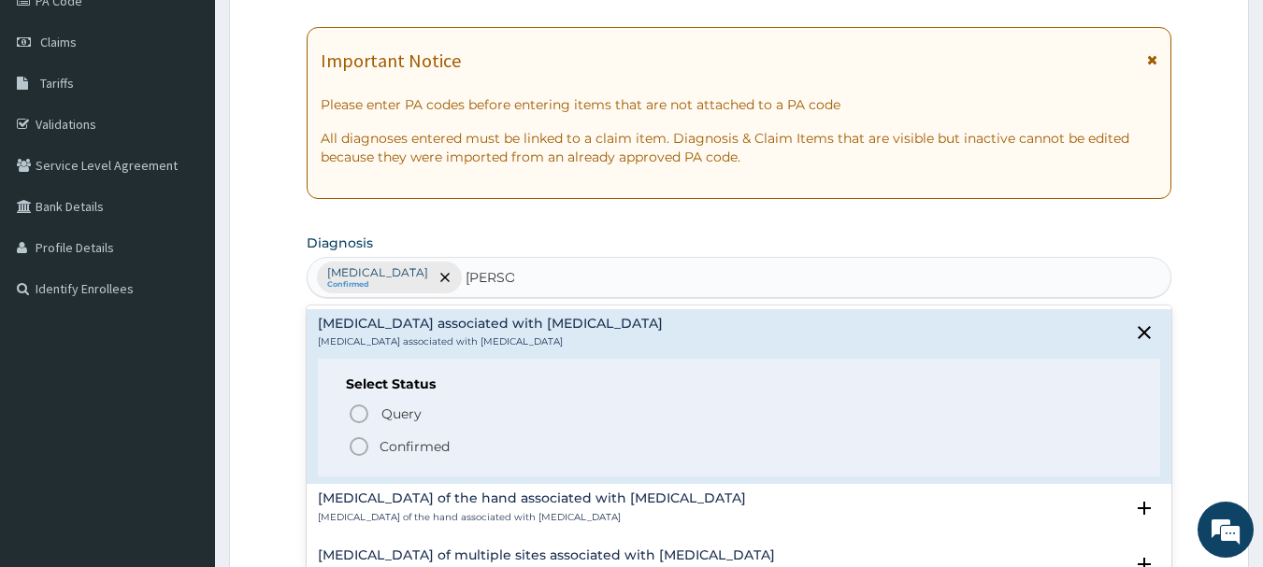
click at [362, 450] on icon "status option filled" at bounding box center [359, 447] width 22 height 22
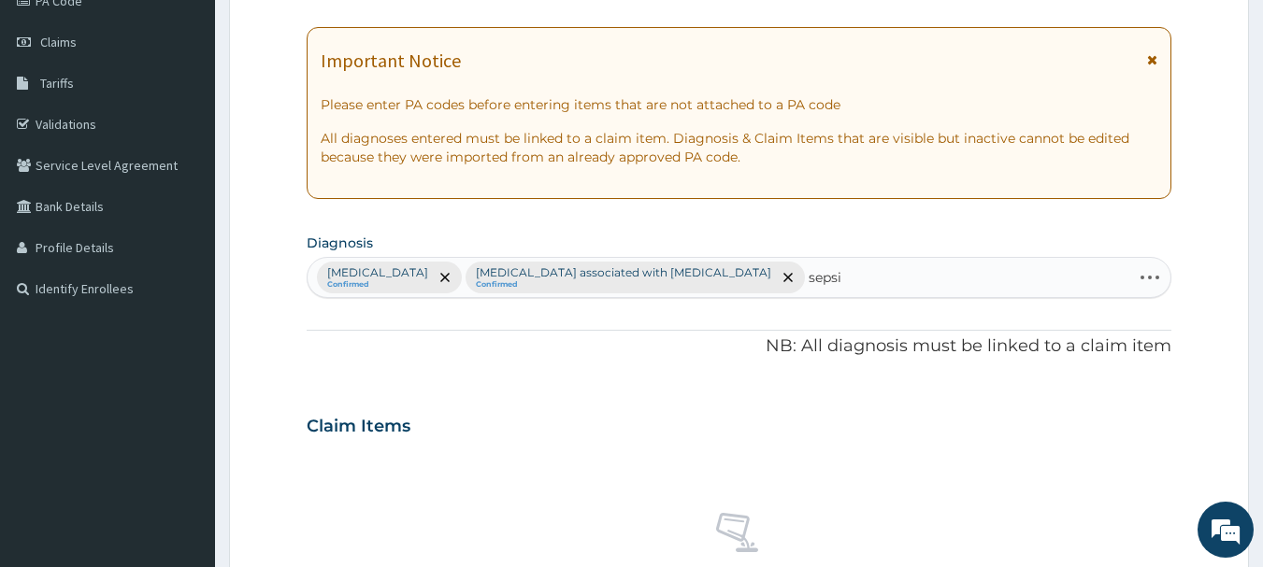
type input "sepsis"
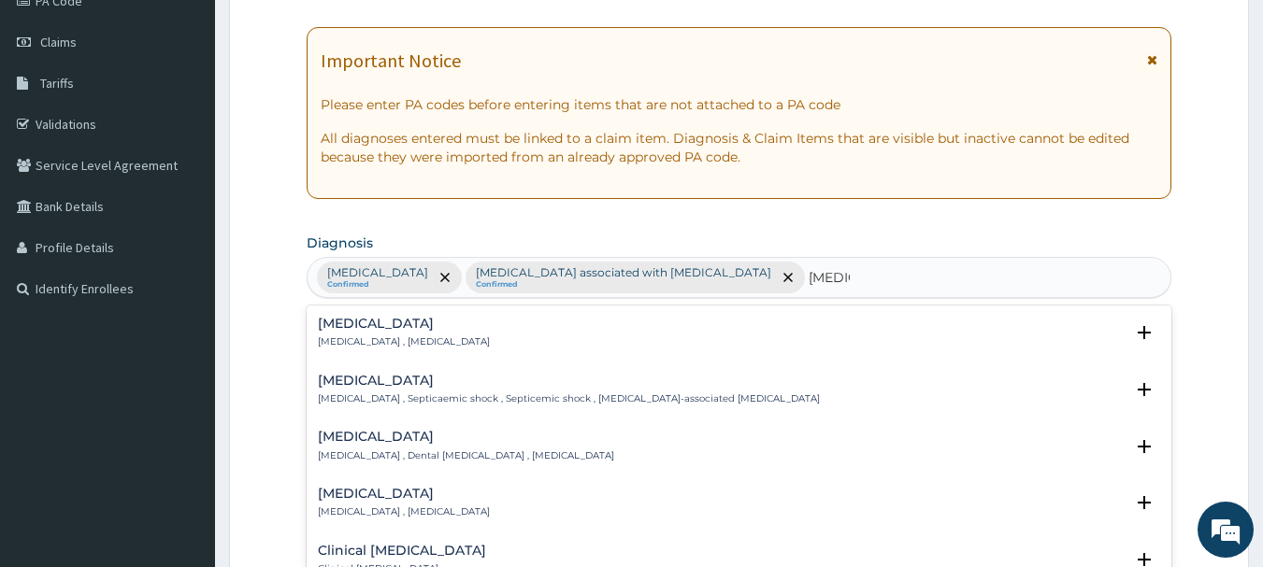
click at [403, 334] on div "Sepsis Systemic infection , Sepsis" at bounding box center [404, 333] width 172 height 33
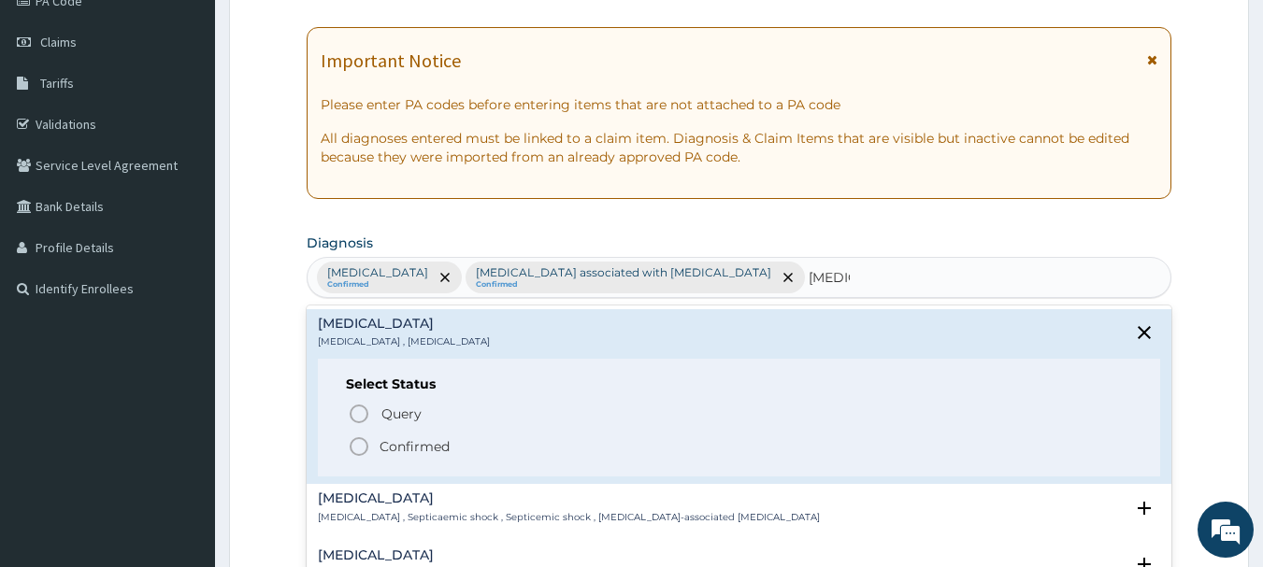
click at [364, 439] on circle "status option filled" at bounding box center [359, 446] width 17 height 17
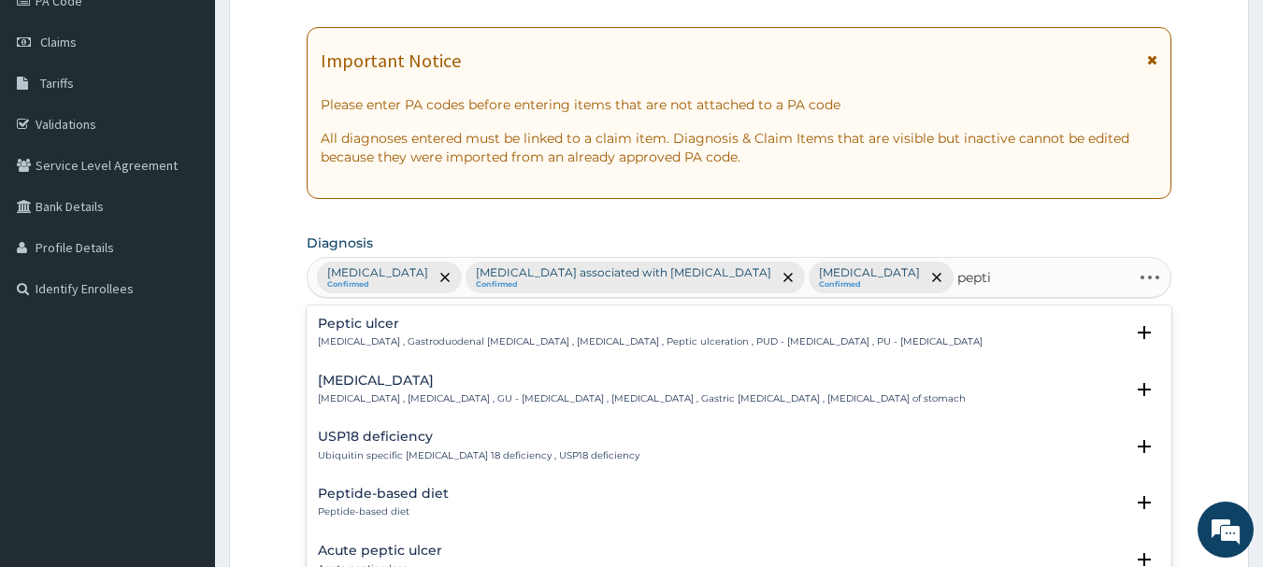
type input "peptic"
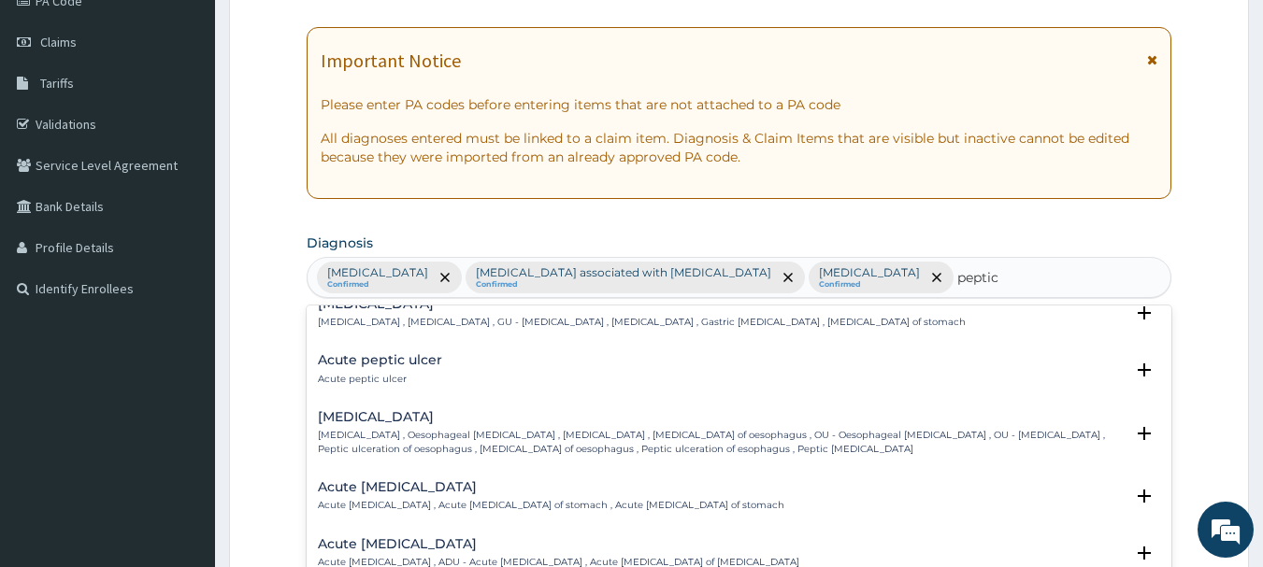
scroll to position [92, 0]
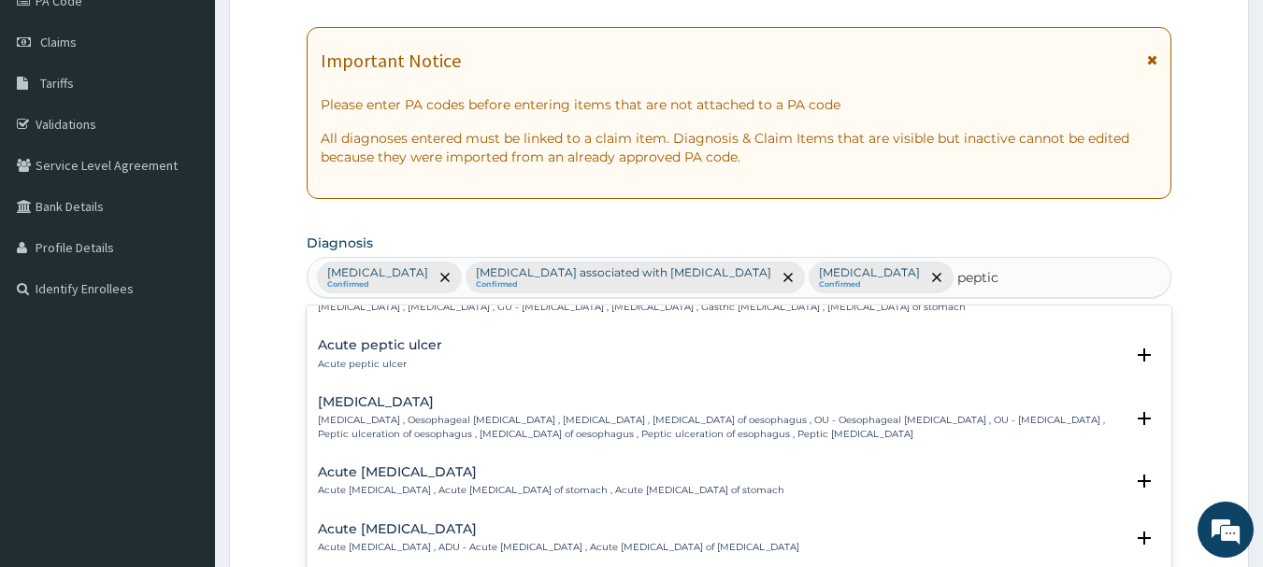
click at [365, 356] on div "Acute peptic ulcer Acute peptic ulcer" at bounding box center [380, 354] width 124 height 33
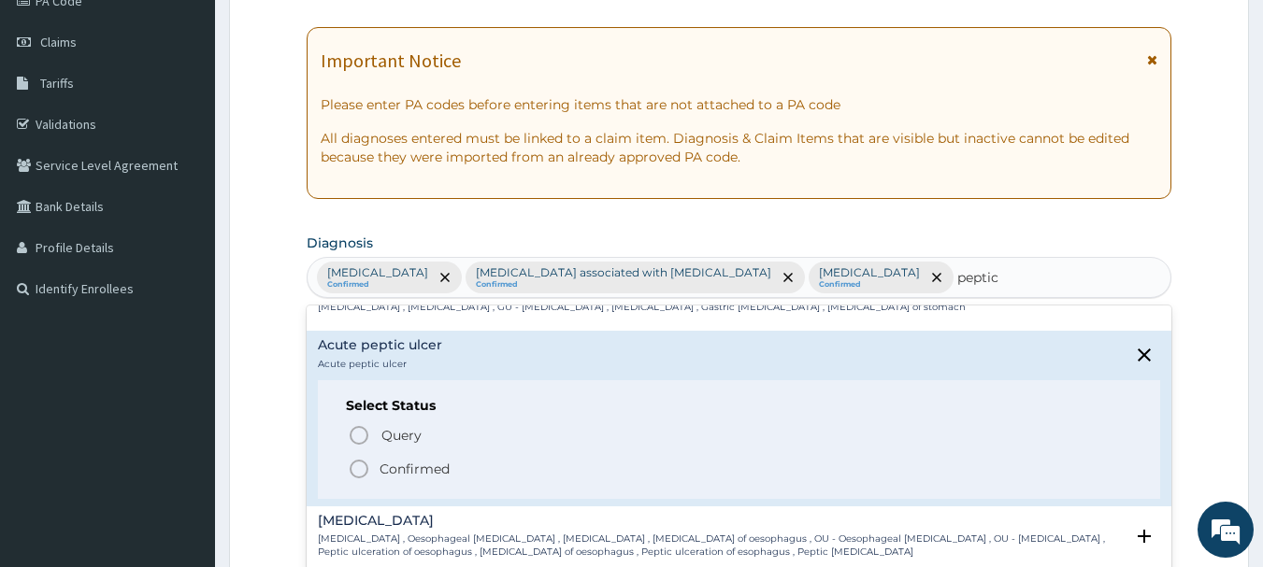
click at [357, 477] on circle "status option filled" at bounding box center [359, 469] width 17 height 17
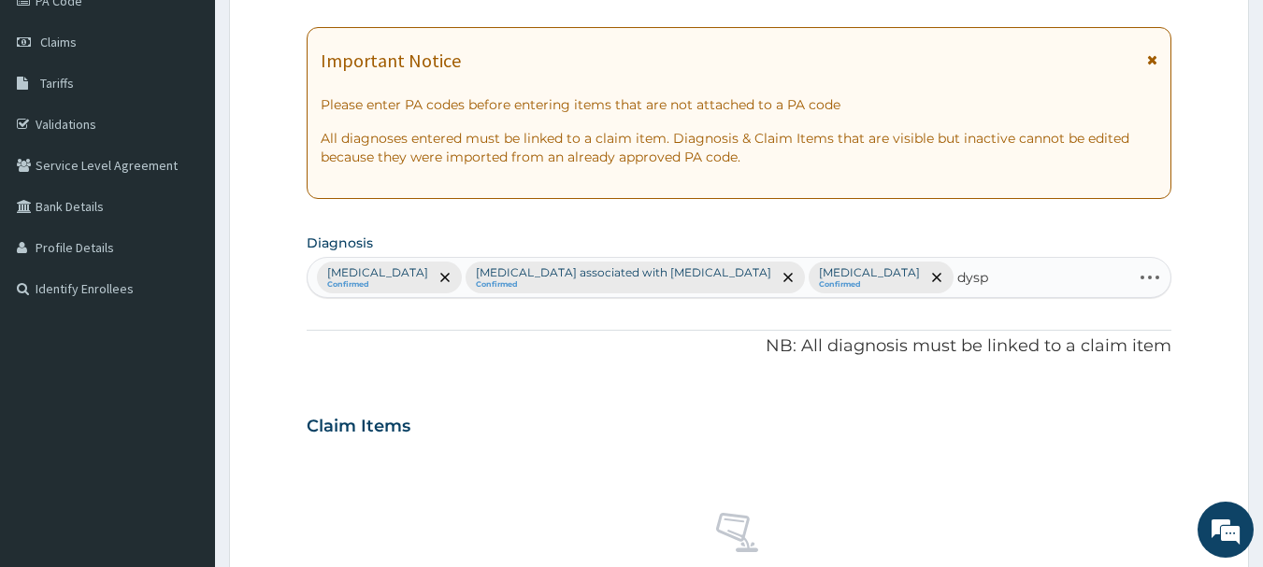
type input "dyspe"
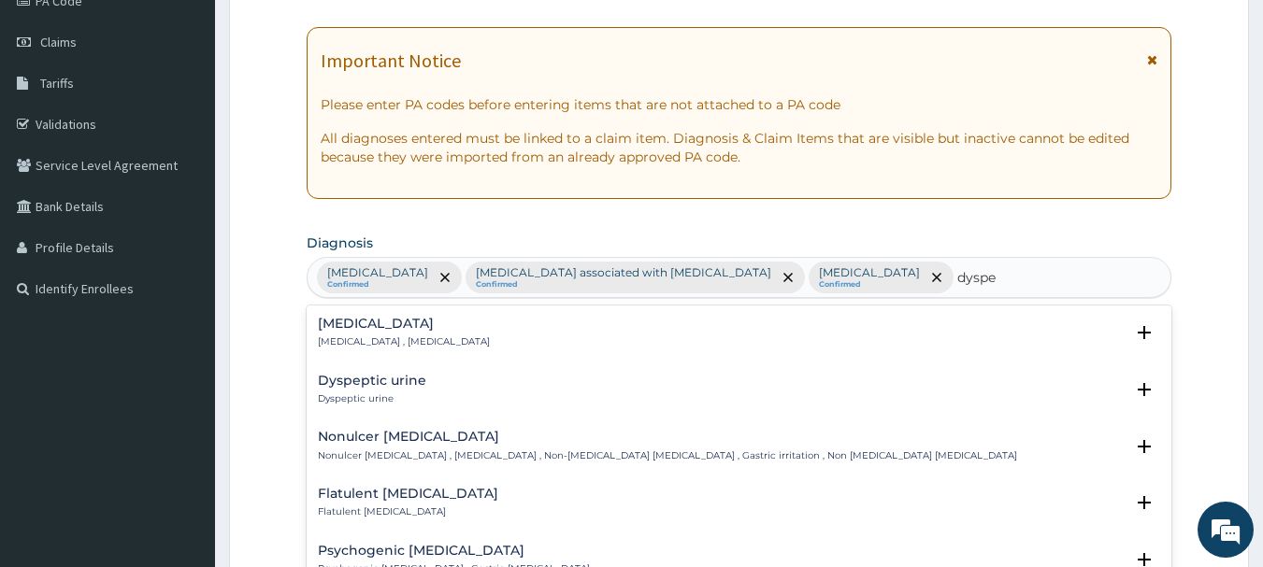
click at [386, 331] on h4 "Indigestion" at bounding box center [404, 324] width 172 height 14
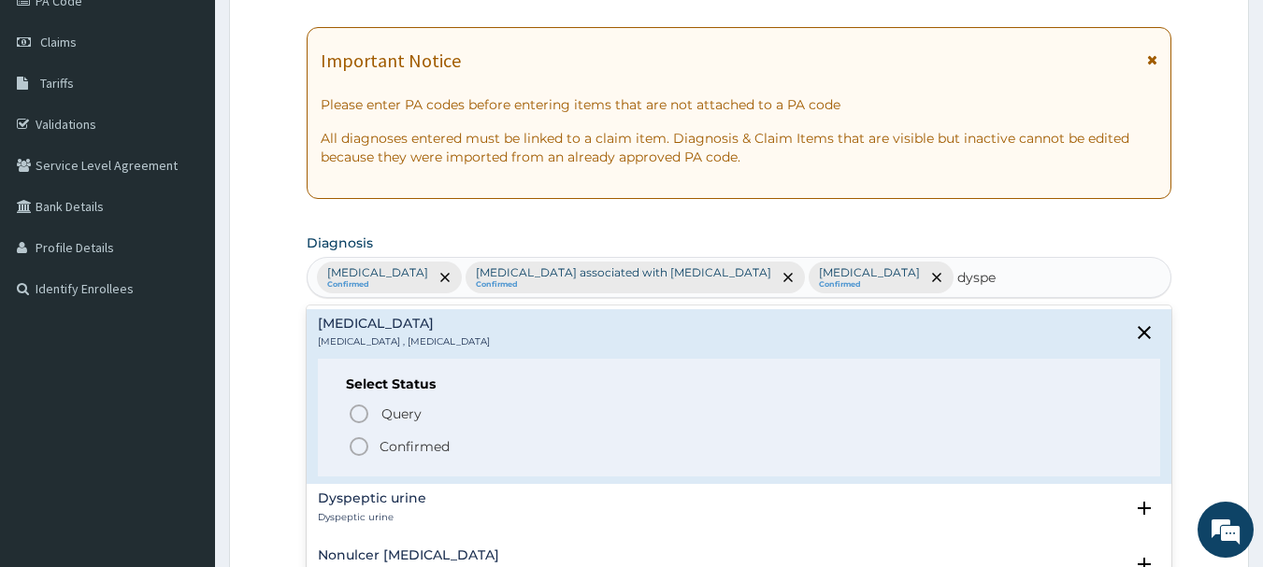
click at [348, 444] on icon "status option filled" at bounding box center [359, 447] width 22 height 22
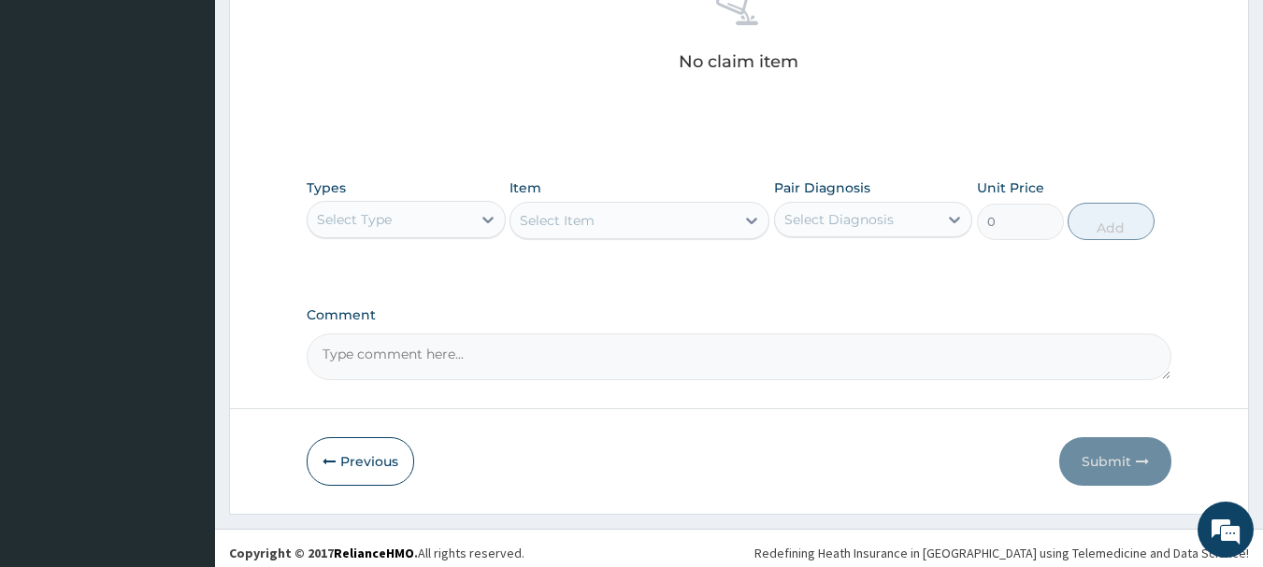
scroll to position [779, 0]
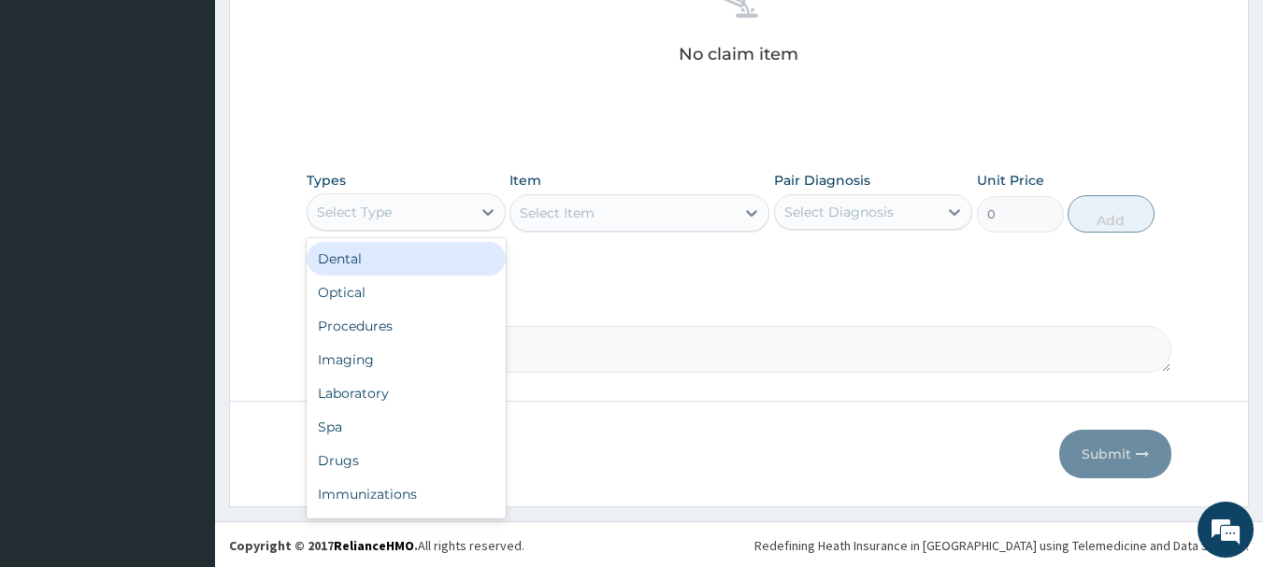
click at [359, 321] on div "Procedures" at bounding box center [406, 326] width 199 height 34
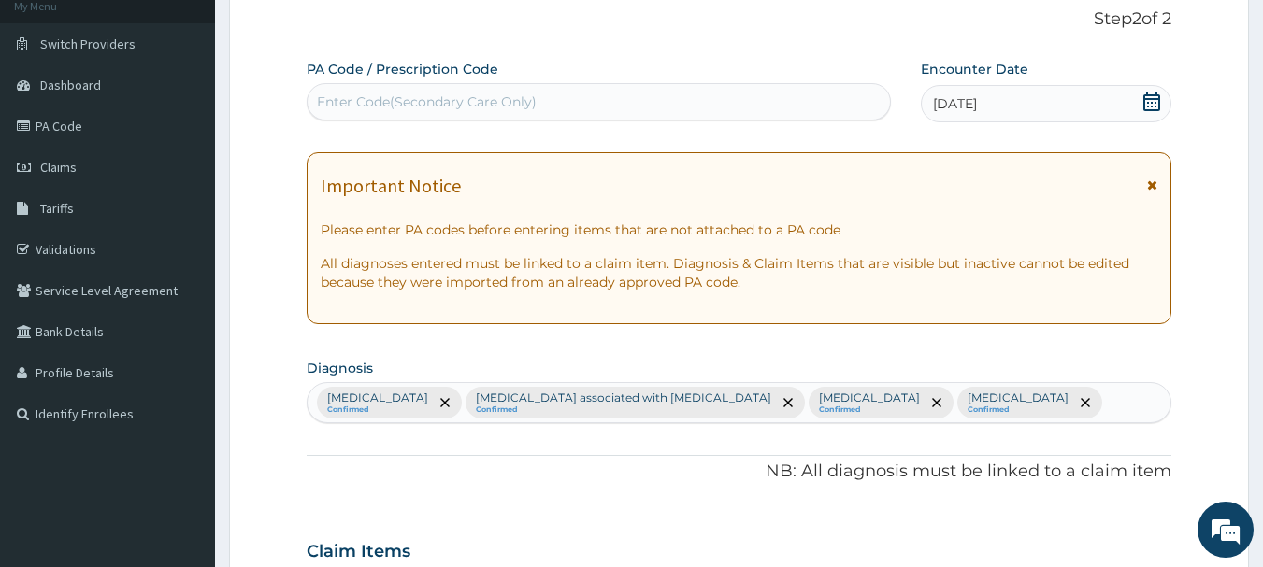
scroll to position [0, 0]
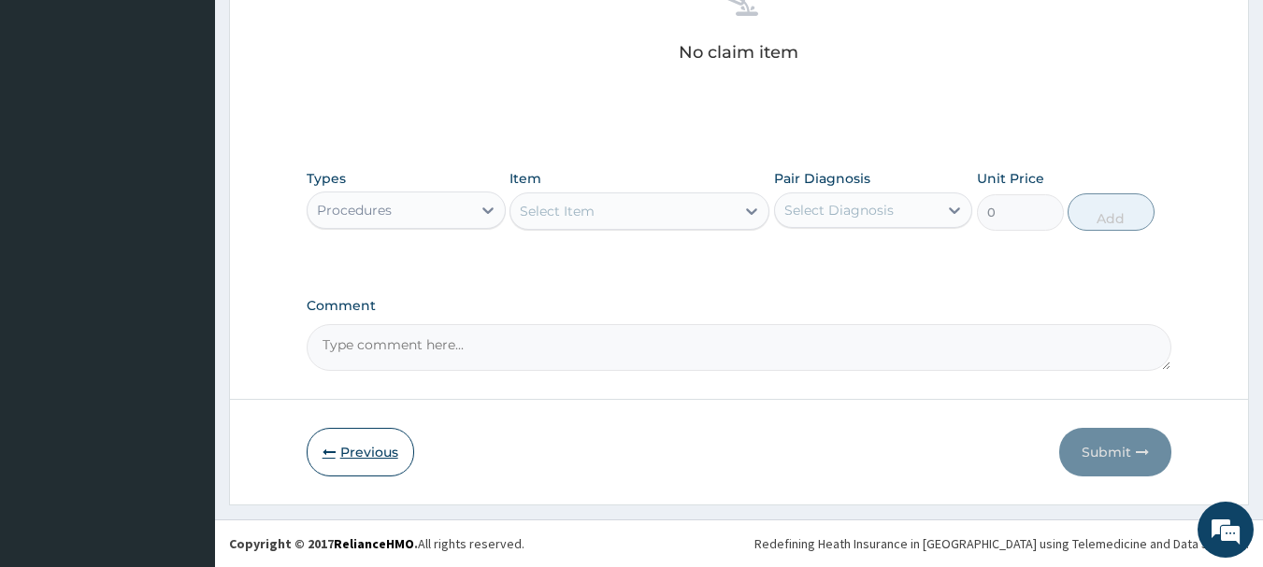
click at [367, 448] on button "Previous" at bounding box center [360, 452] width 107 height 49
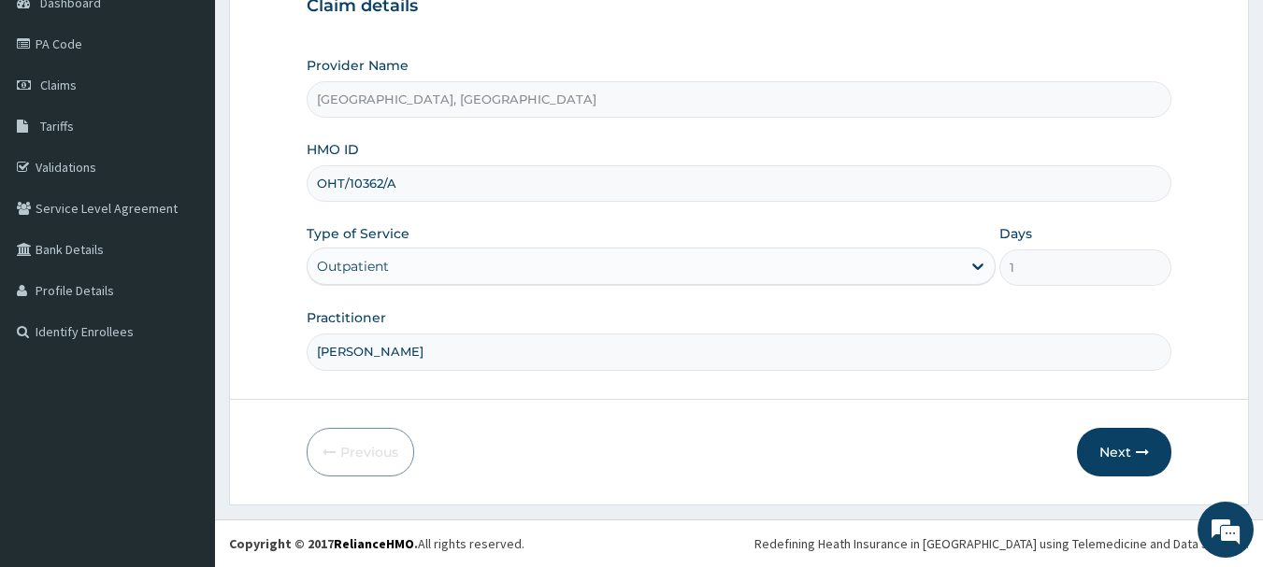
click at [477, 179] on input "OHT/10362/A" at bounding box center [740, 183] width 866 height 36
type input "O"
